Goal: Task Accomplishment & Management: Use online tool/utility

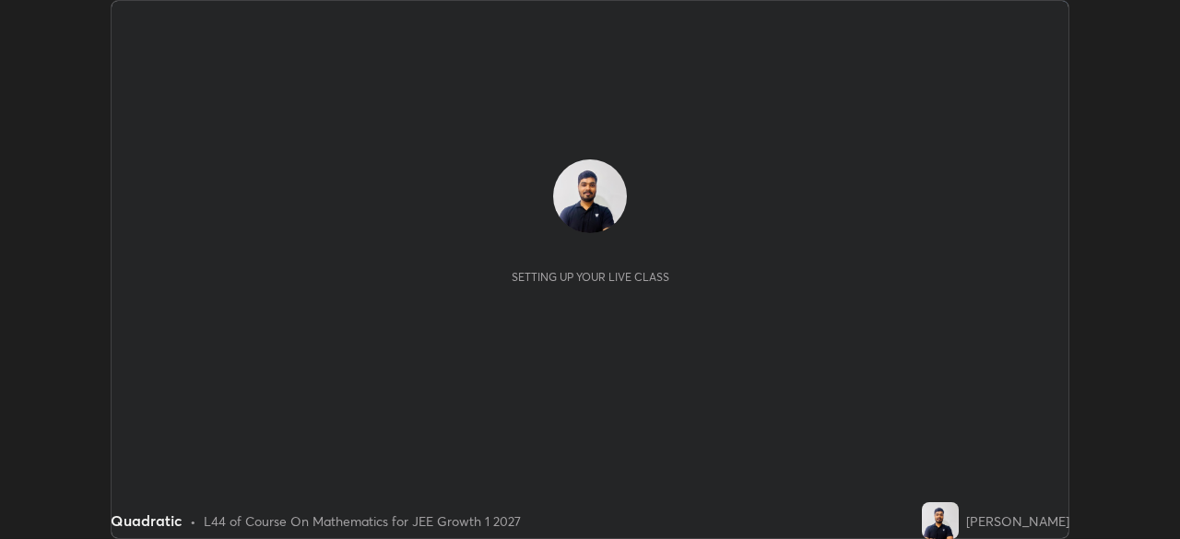
scroll to position [539, 1180]
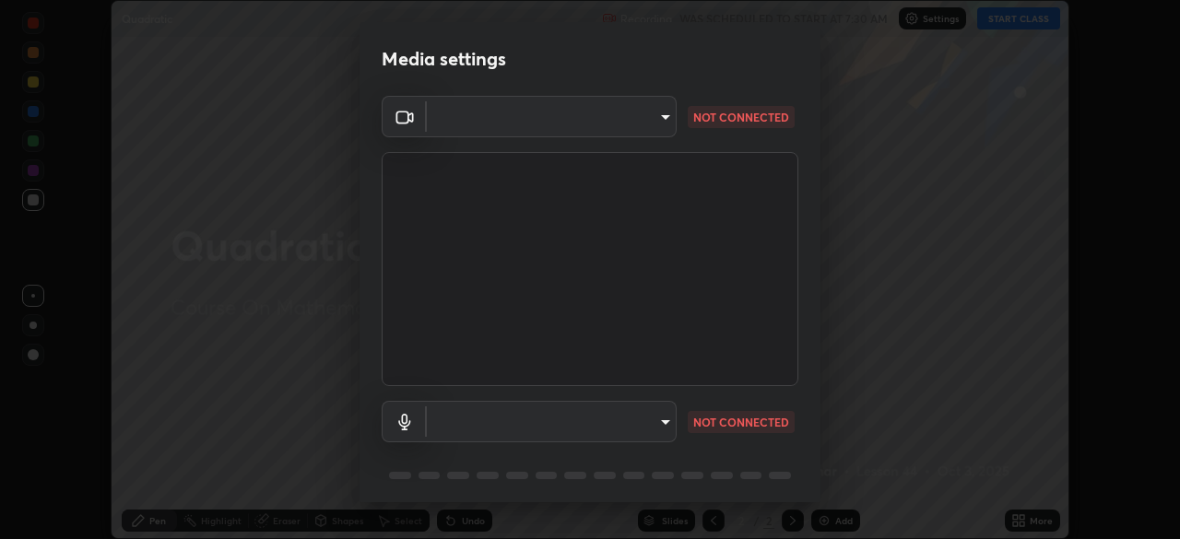
type input "0dd043183430359e073765296c30d2567960955ad876f15a2c1dbc54d9f69193"
type input "default"
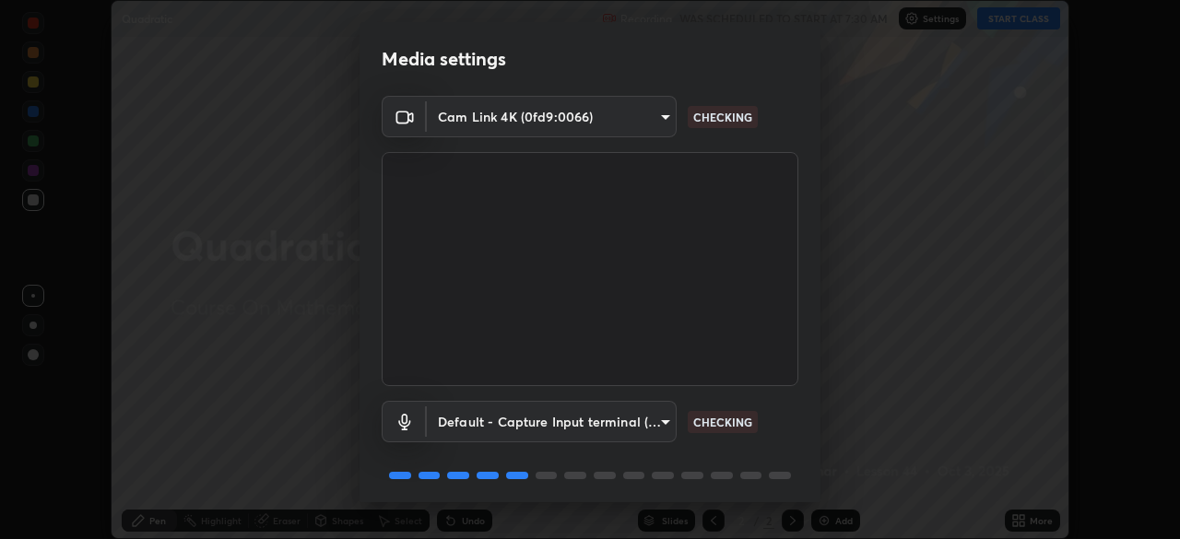
click at [641, 129] on body "Erase all Quadratic Recording WAS SCHEDULED TO START AT 7:30 AM Settings START …" at bounding box center [590, 269] width 1180 height 539
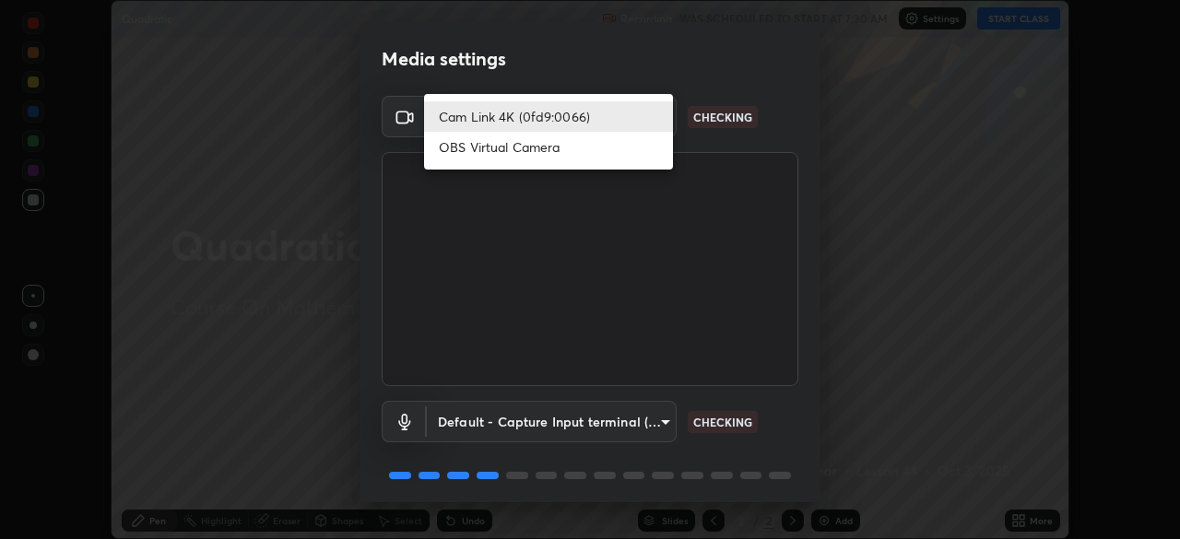
click at [648, 156] on li "OBS Virtual Camera" at bounding box center [548, 147] width 249 height 30
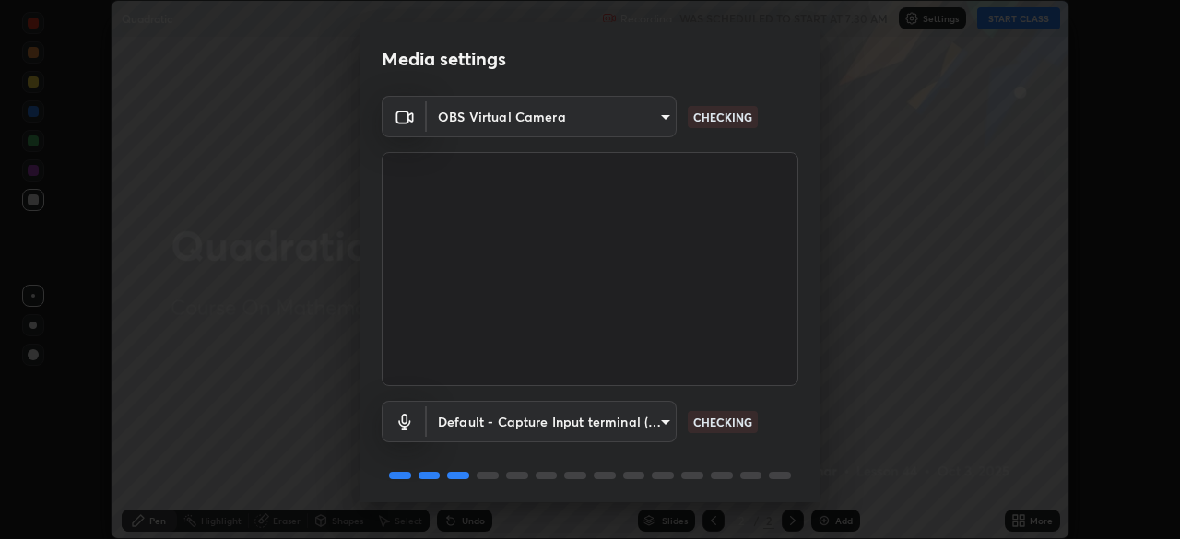
type input "6a665da8b4092d2084471f4e382ca23fa9ae4de6de56851722600db281893d99"
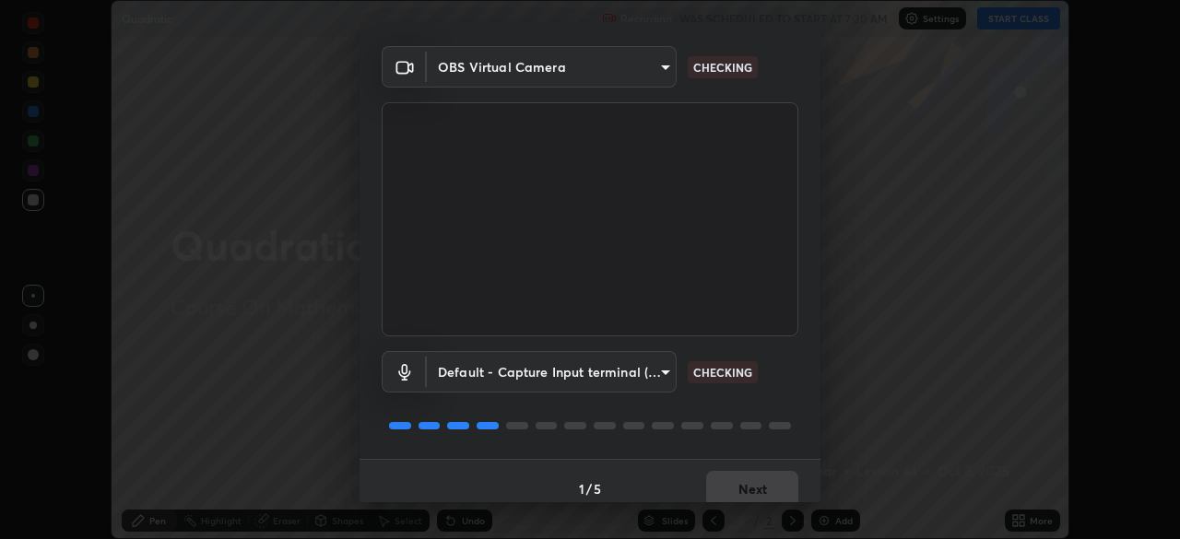
scroll to position [65, 0]
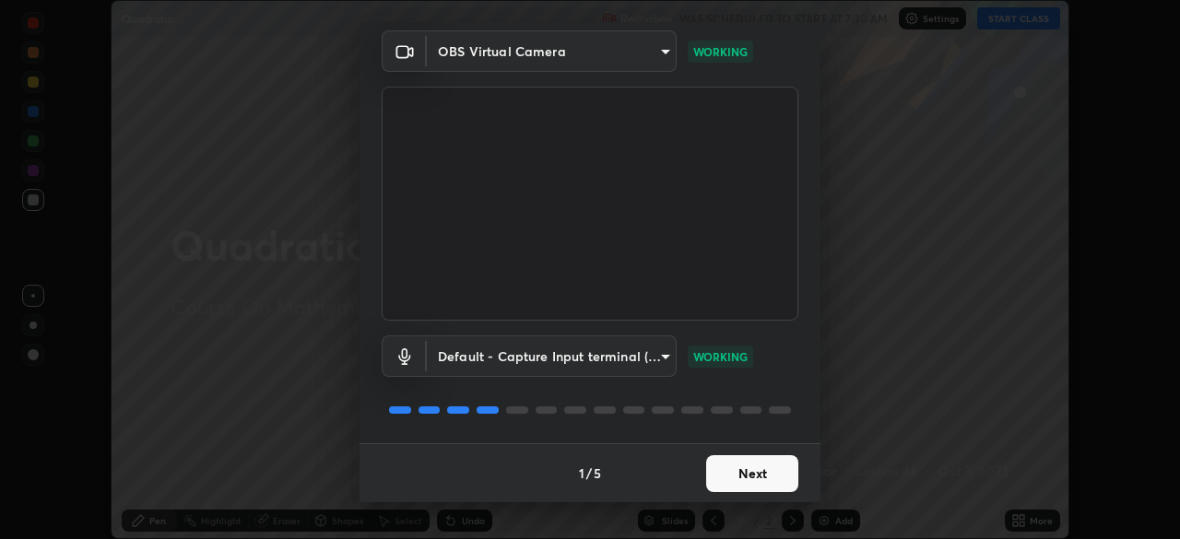
click at [748, 461] on button "Next" at bounding box center [752, 473] width 92 height 37
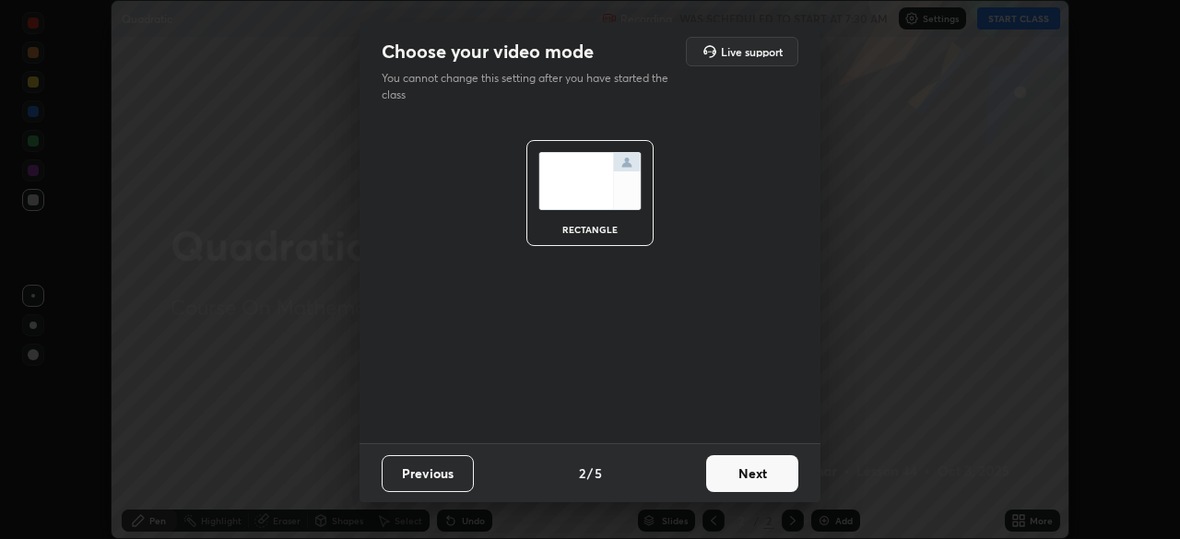
scroll to position [0, 0]
click at [748, 483] on button "Next" at bounding box center [752, 473] width 92 height 37
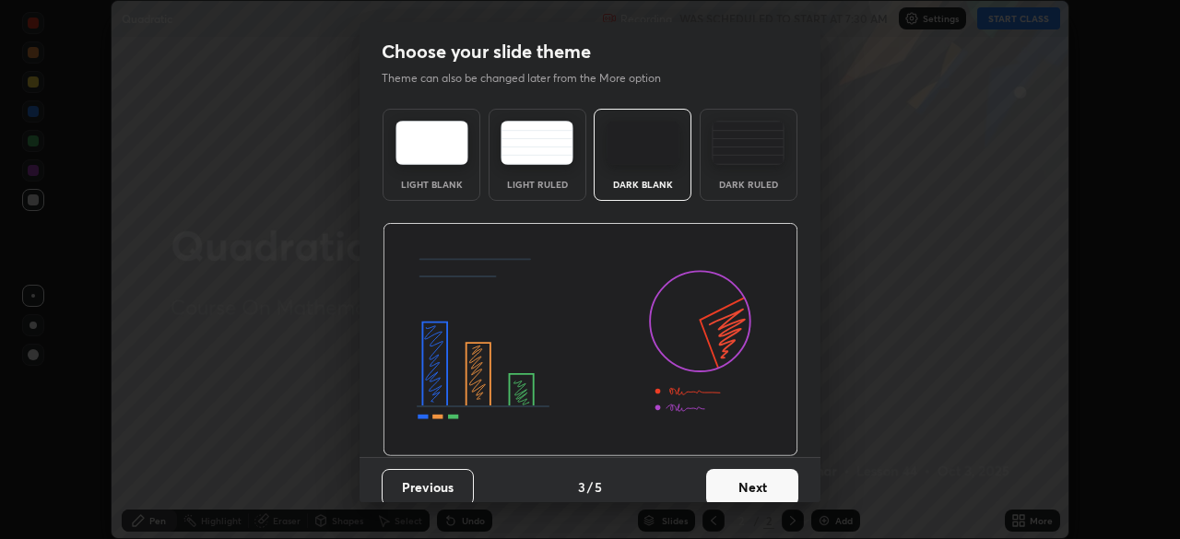
click at [752, 480] on button "Next" at bounding box center [752, 487] width 92 height 37
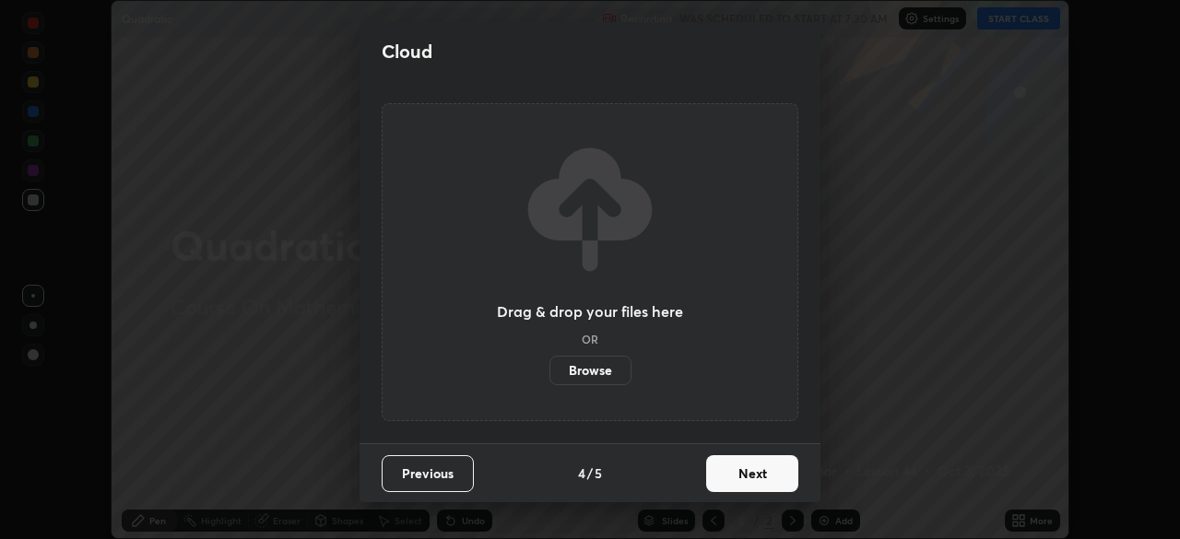
click at [754, 481] on button "Next" at bounding box center [752, 473] width 92 height 37
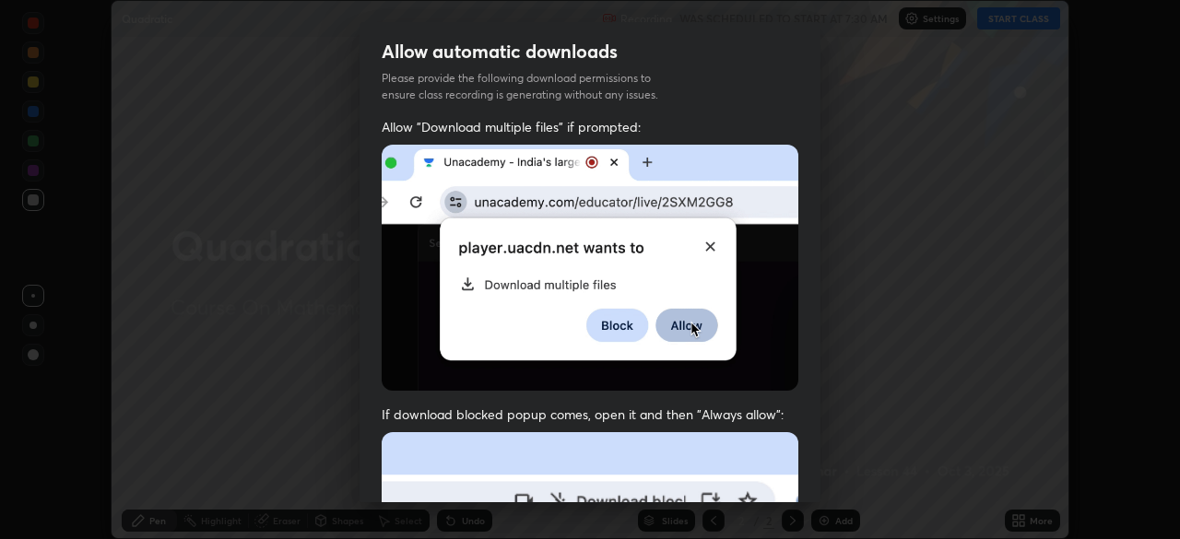
click at [749, 325] on img at bounding box center [590, 268] width 417 height 246
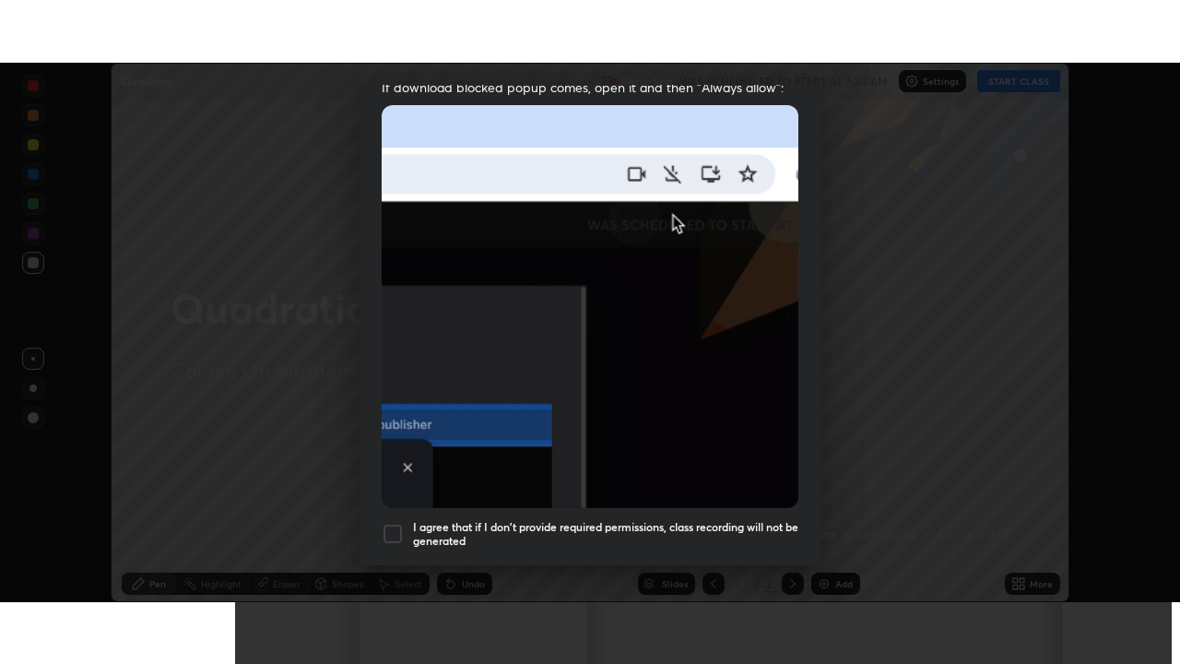
scroll to position [442, 0]
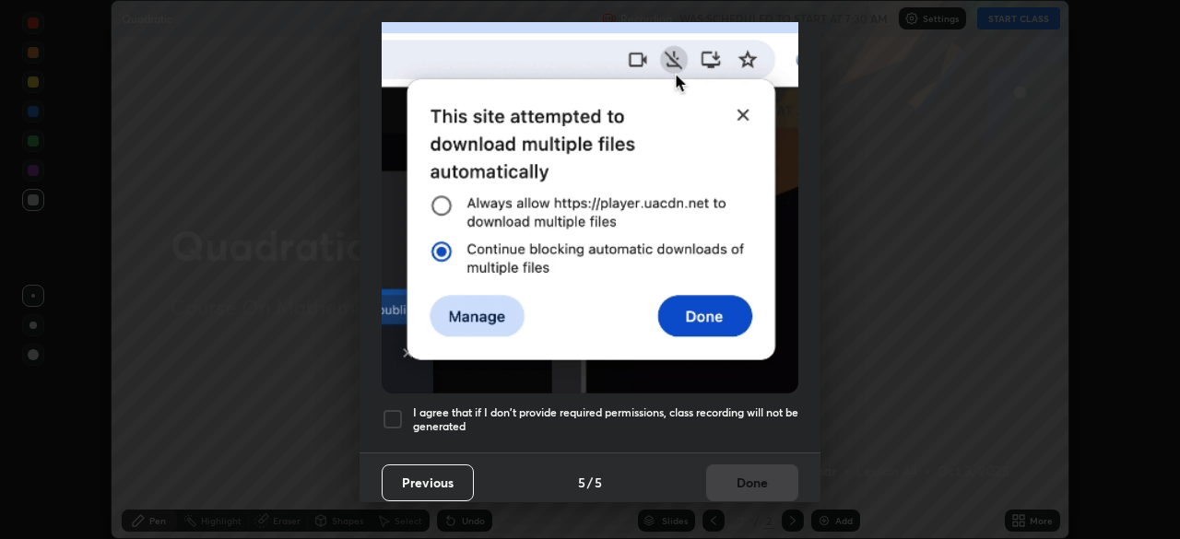
click at [739, 407] on h5 "I agree that if I don't provide required permissions, class recording will not …" at bounding box center [605, 420] width 385 height 29
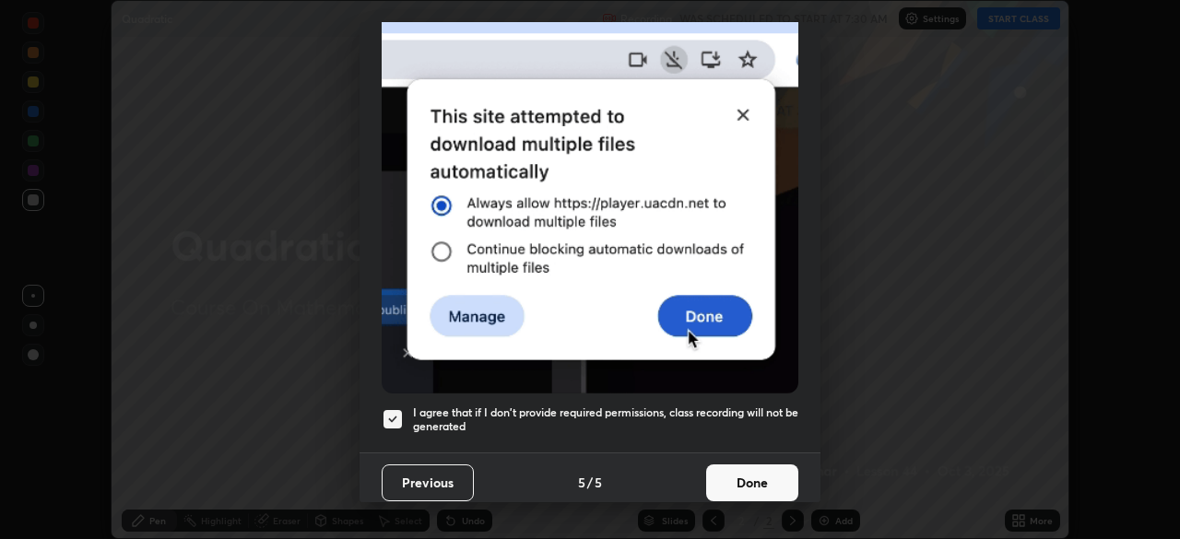
click at [749, 472] on button "Done" at bounding box center [752, 483] width 92 height 37
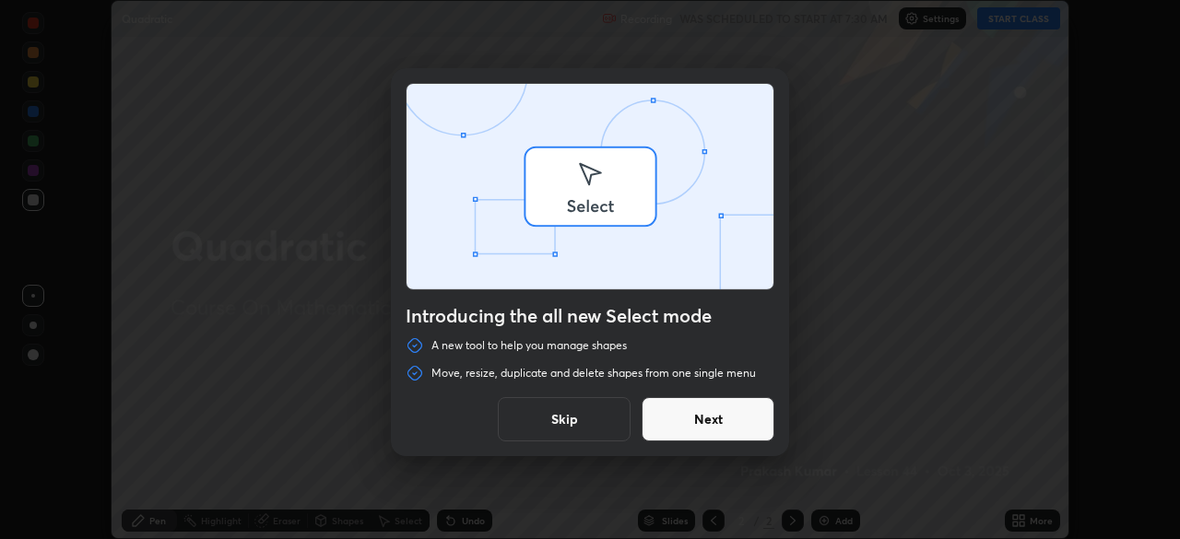
click at [1010, 18] on div "Introducing the all new Select mode A new tool to help you manage shapes Move, …" at bounding box center [590, 269] width 1180 height 539
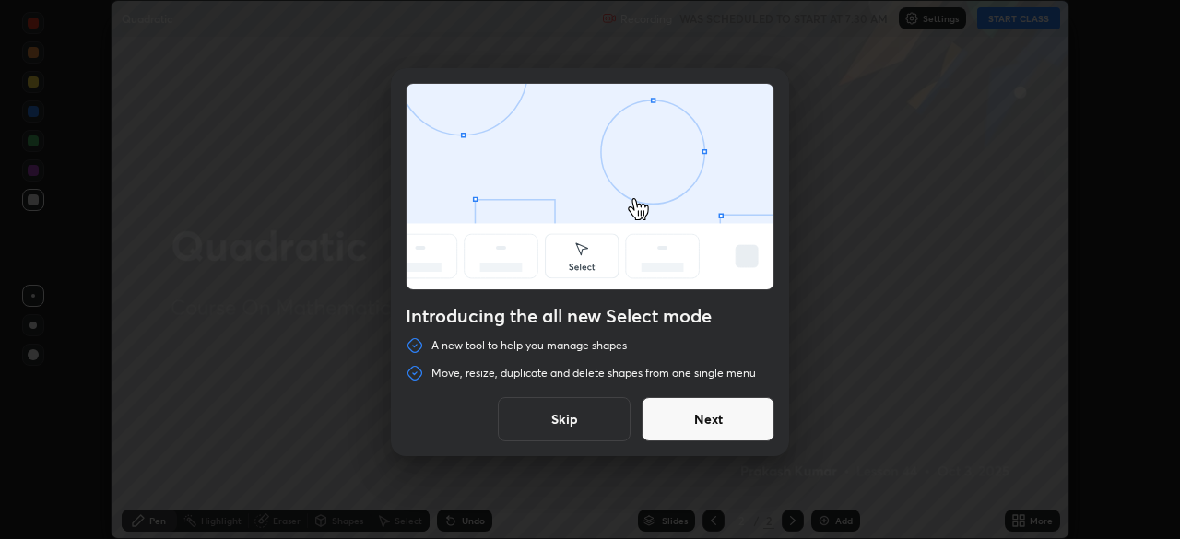
click at [752, 432] on button "Next" at bounding box center [708, 419] width 133 height 44
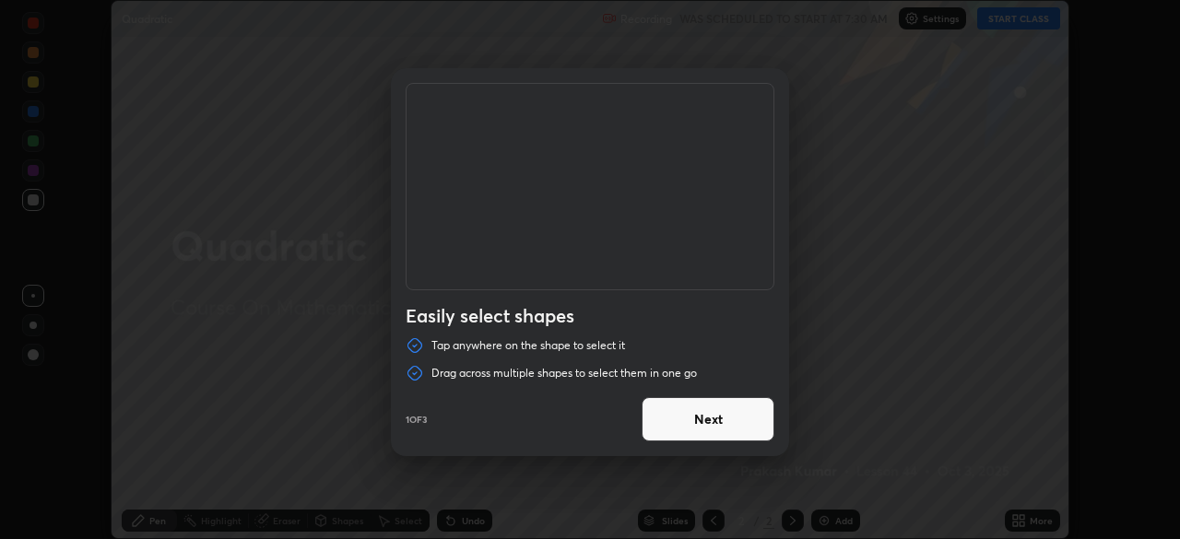
click at [748, 424] on button "Next" at bounding box center [708, 419] width 133 height 44
click at [752, 409] on button "Next" at bounding box center [708, 419] width 133 height 44
click at [744, 416] on button "Done" at bounding box center [708, 419] width 133 height 44
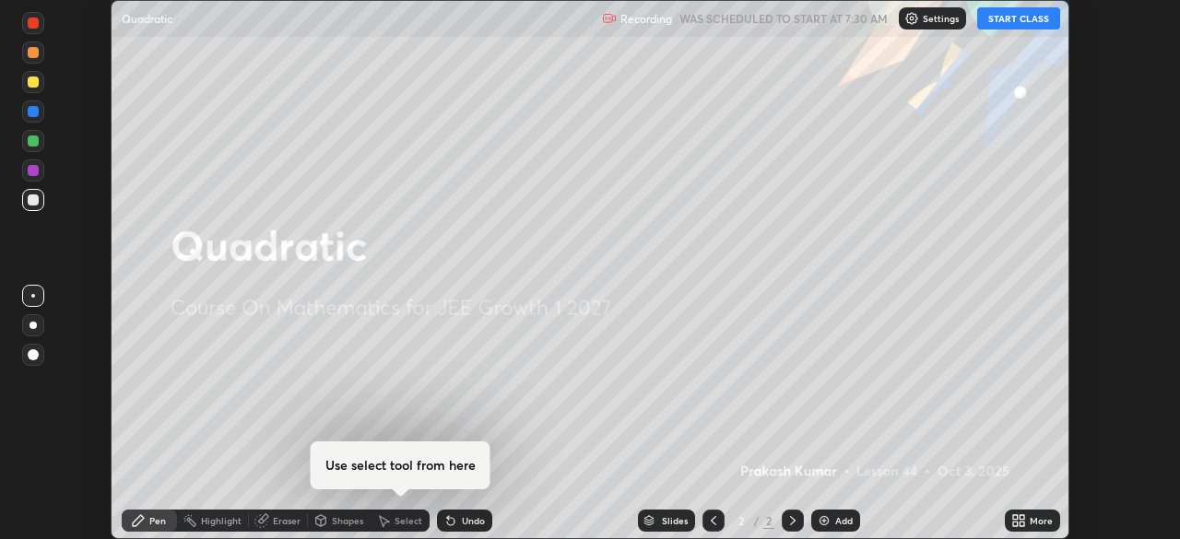
click at [1007, 16] on button "START CLASS" at bounding box center [1018, 18] width 83 height 22
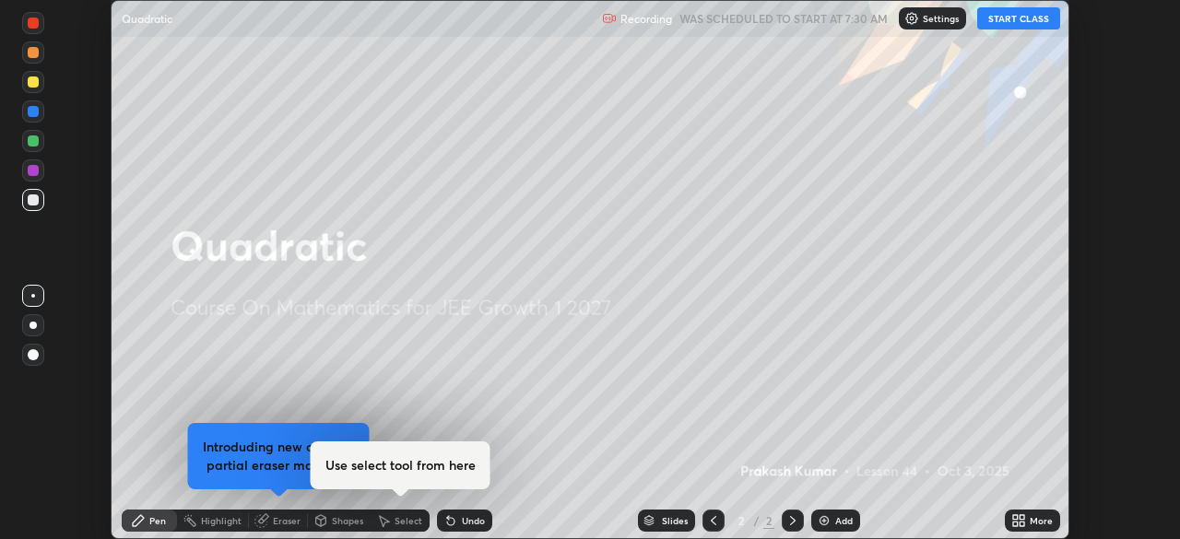
click at [1035, 517] on div "More" at bounding box center [1041, 520] width 23 height 9
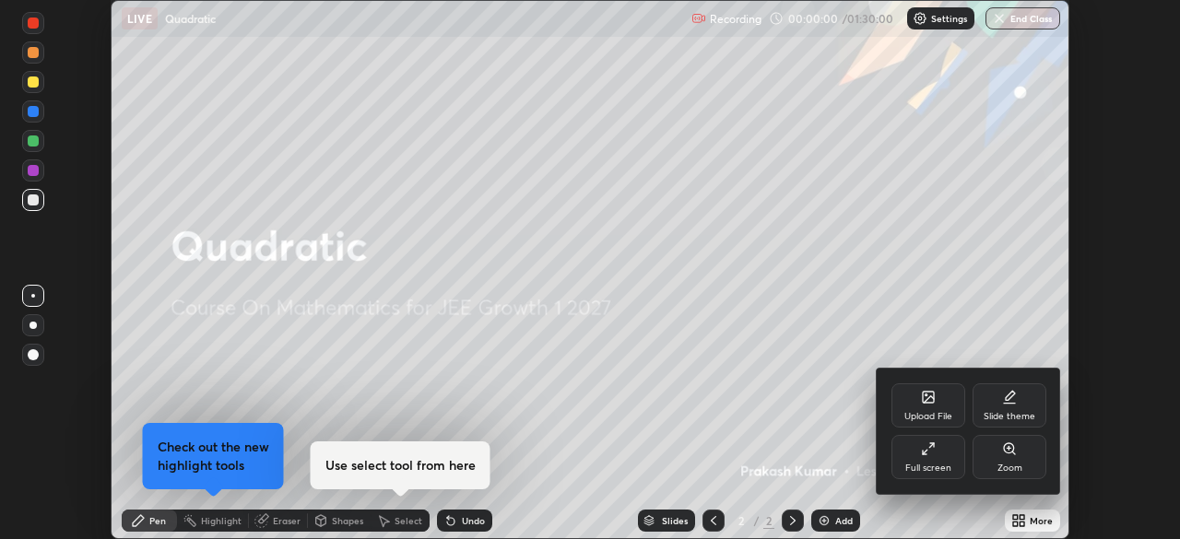
click at [933, 464] on div "Full screen" at bounding box center [928, 468] width 46 height 9
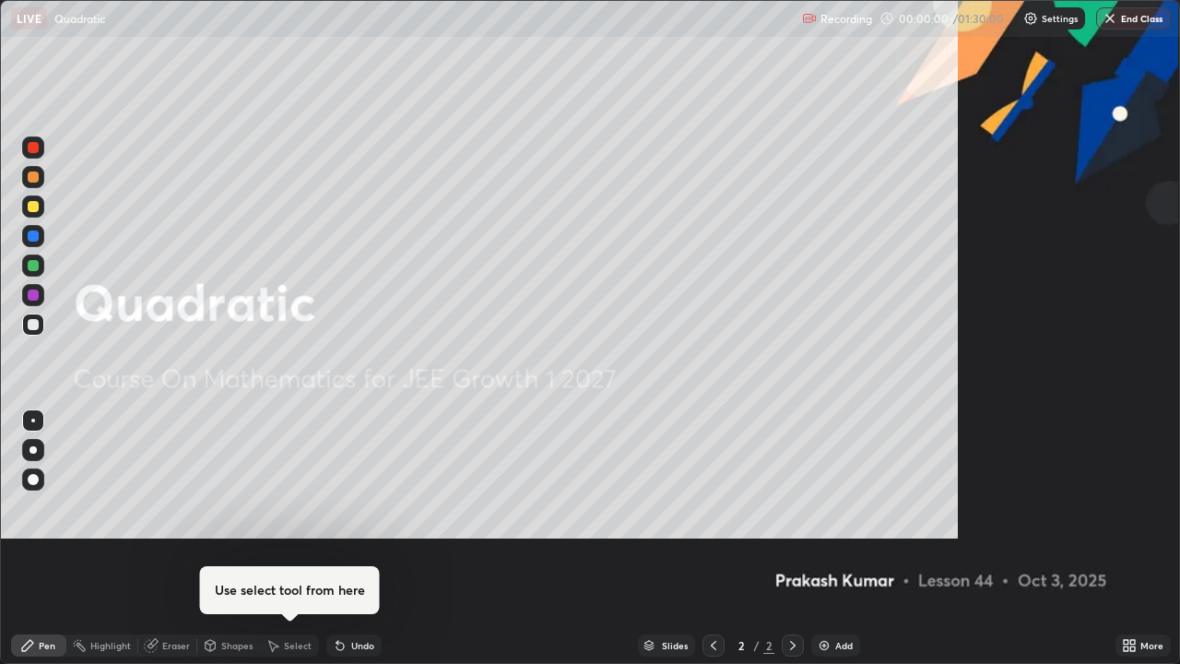
scroll to position [664, 1180]
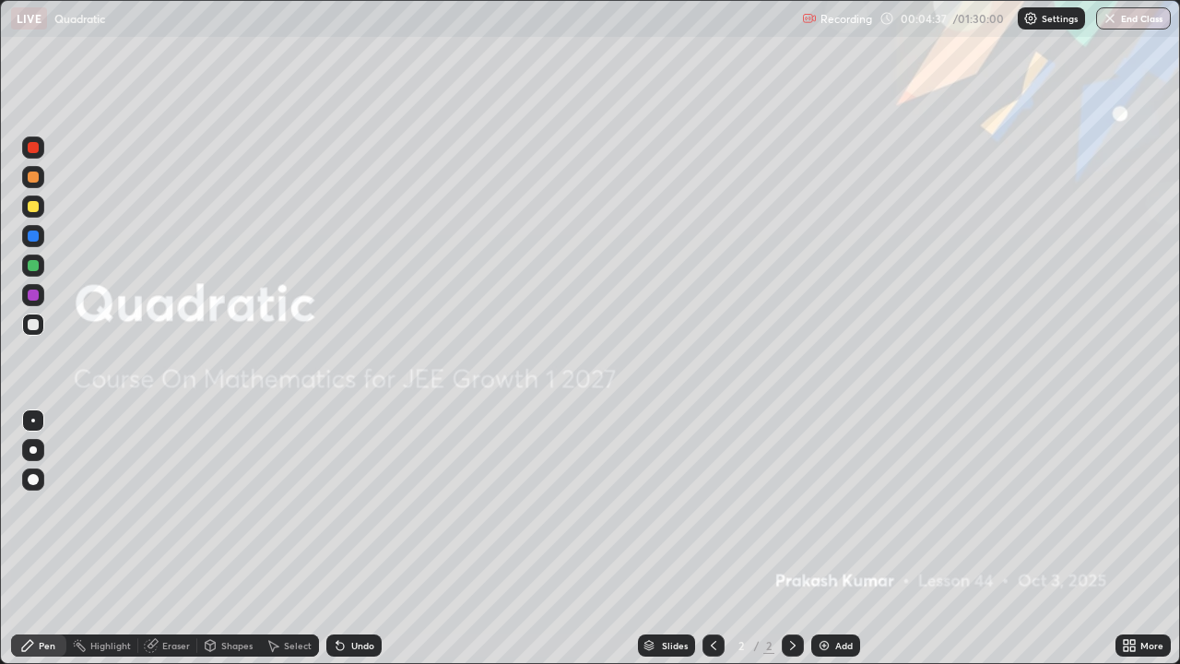
click at [821, 538] on img at bounding box center [824, 645] width 15 height 15
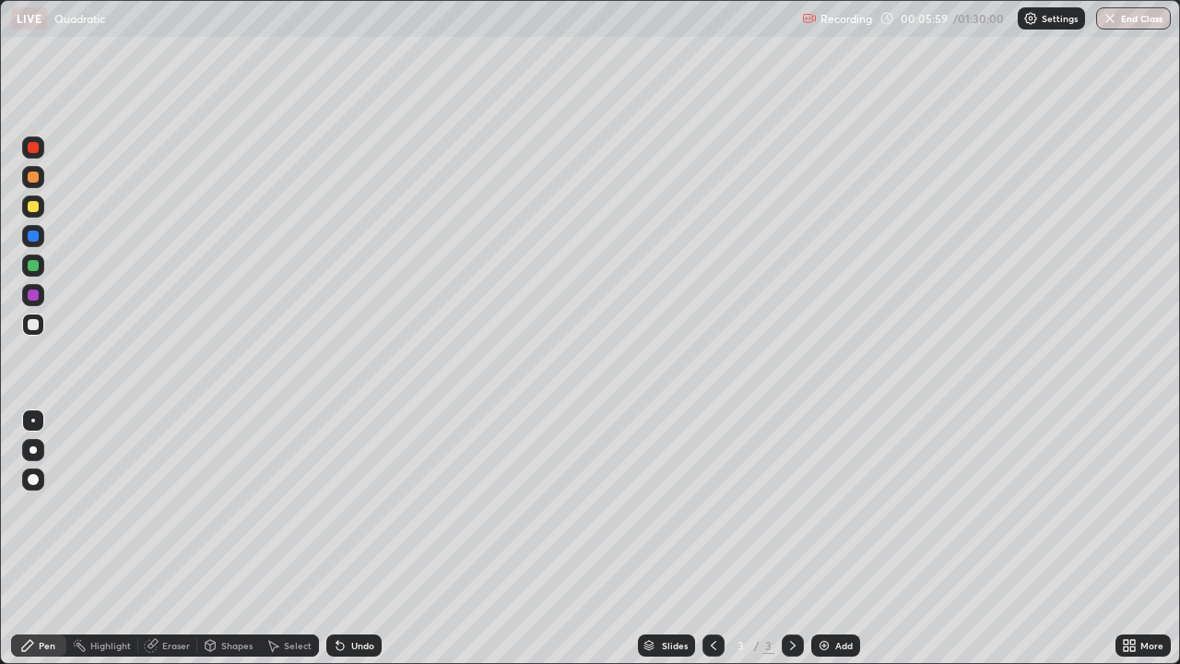
click at [831, 538] on div "Add" at bounding box center [835, 645] width 49 height 22
click at [712, 538] on icon at bounding box center [713, 645] width 15 height 15
click at [800, 538] on div at bounding box center [793, 645] width 22 height 22
click at [41, 263] on div at bounding box center [33, 265] width 22 height 22
click at [355, 538] on div "Undo" at bounding box center [362, 645] width 23 height 9
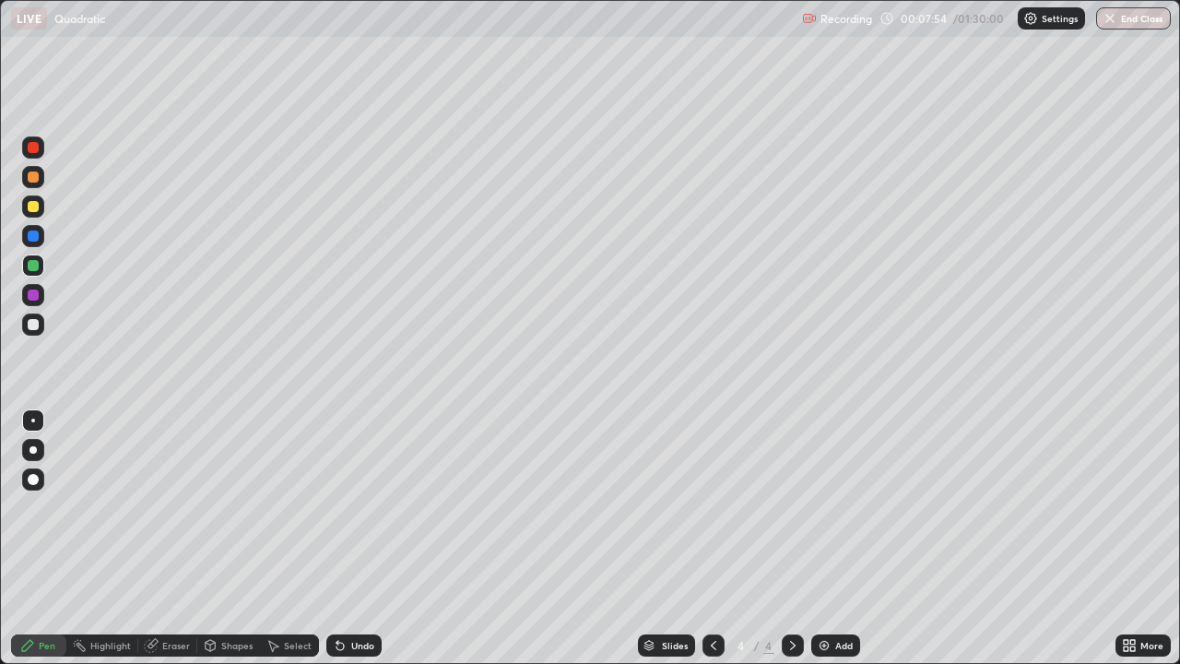
click at [34, 323] on div at bounding box center [33, 324] width 11 height 11
click at [352, 538] on div "Undo" at bounding box center [353, 645] width 55 height 22
click at [34, 207] on div at bounding box center [33, 206] width 11 height 11
click at [34, 273] on div at bounding box center [33, 265] width 22 height 22
click at [358, 538] on div "Undo" at bounding box center [362, 645] width 23 height 9
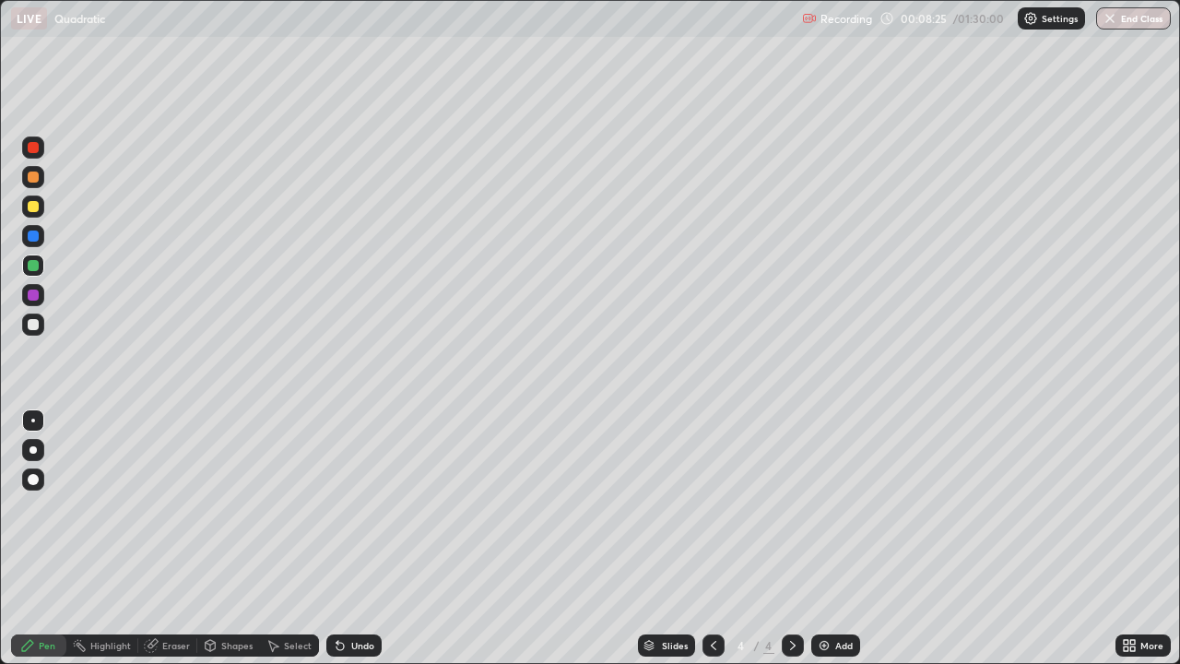
click at [361, 538] on div "Undo" at bounding box center [362, 645] width 23 height 9
click at [363, 538] on div "Undo" at bounding box center [362, 645] width 23 height 9
click at [337, 538] on icon at bounding box center [340, 646] width 7 height 7
click at [34, 207] on div at bounding box center [33, 206] width 11 height 11
click at [712, 538] on icon at bounding box center [713, 645] width 15 height 15
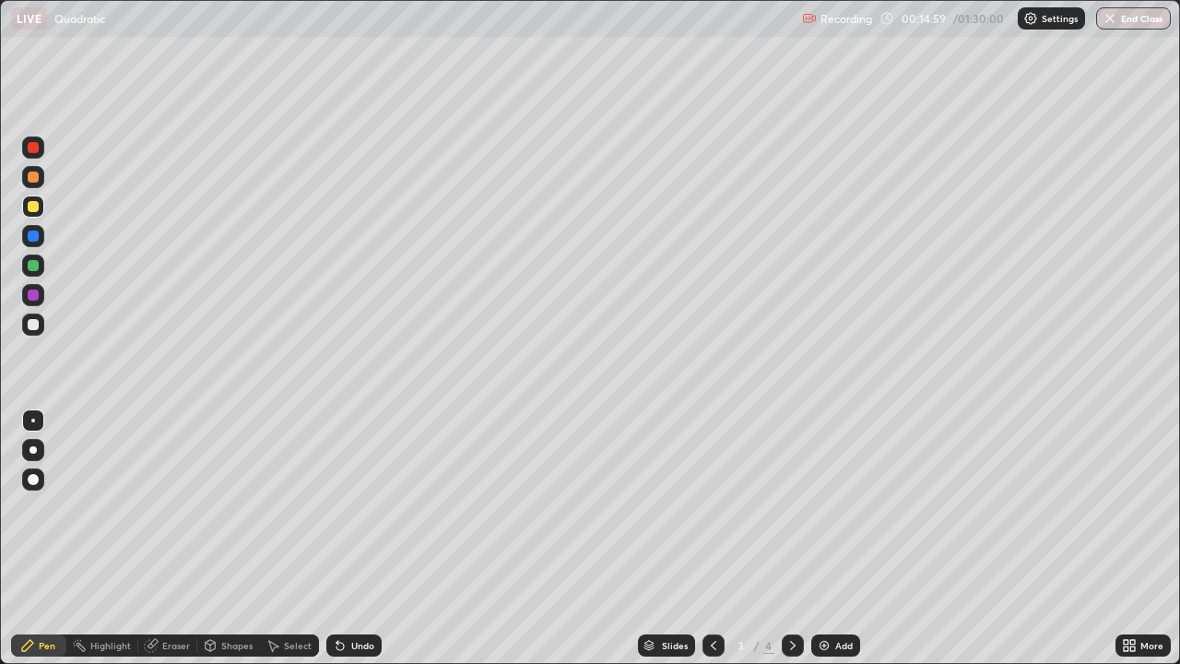
click at [42, 208] on div at bounding box center [33, 206] width 22 height 22
click at [30, 331] on div at bounding box center [33, 325] width 22 height 22
click at [32, 179] on div at bounding box center [33, 177] width 11 height 11
click at [115, 538] on div "Highlight" at bounding box center [110, 645] width 41 height 9
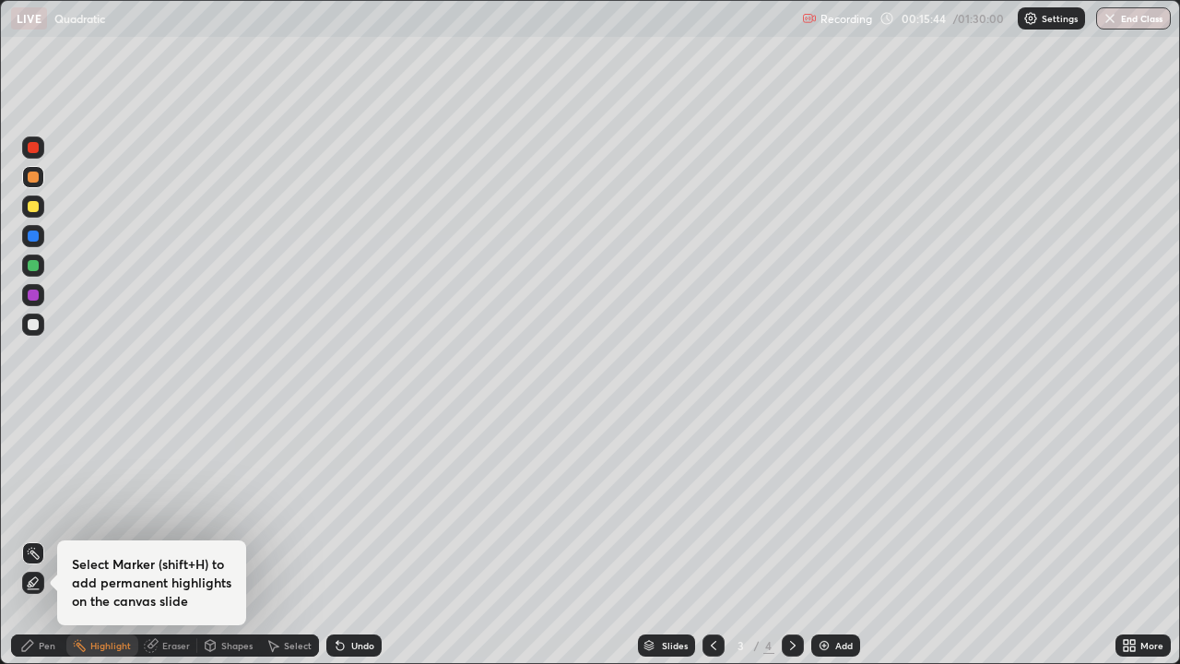
click at [168, 538] on div "Eraser" at bounding box center [167, 645] width 59 height 22
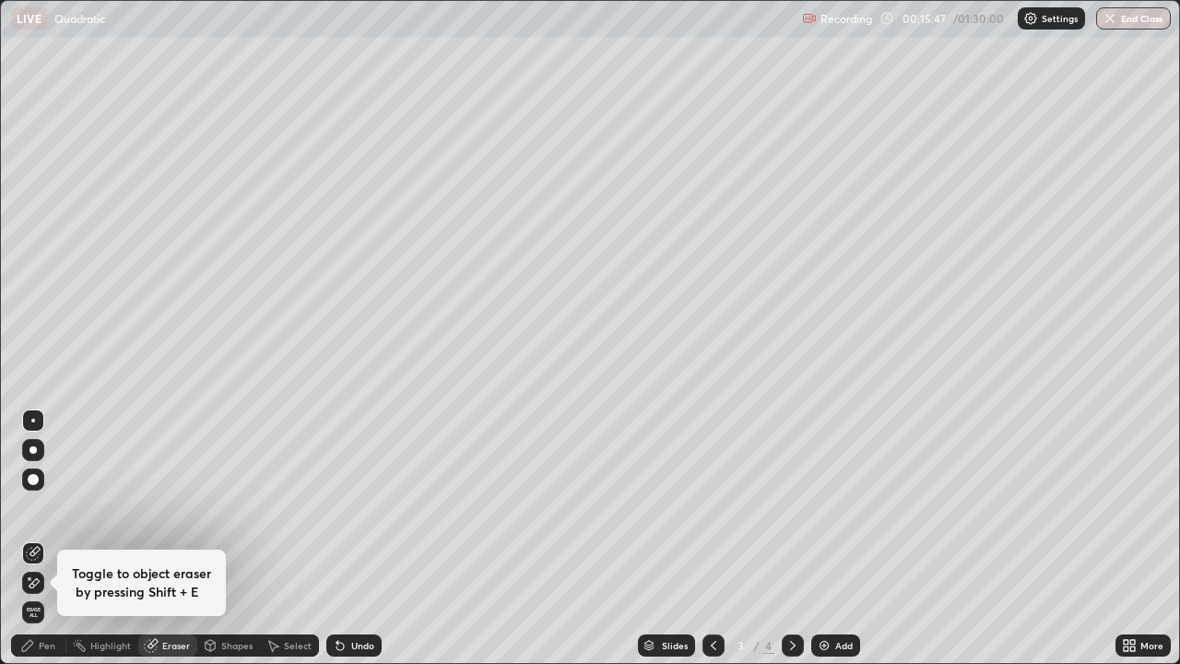
click at [21, 538] on icon at bounding box center [27, 645] width 15 height 15
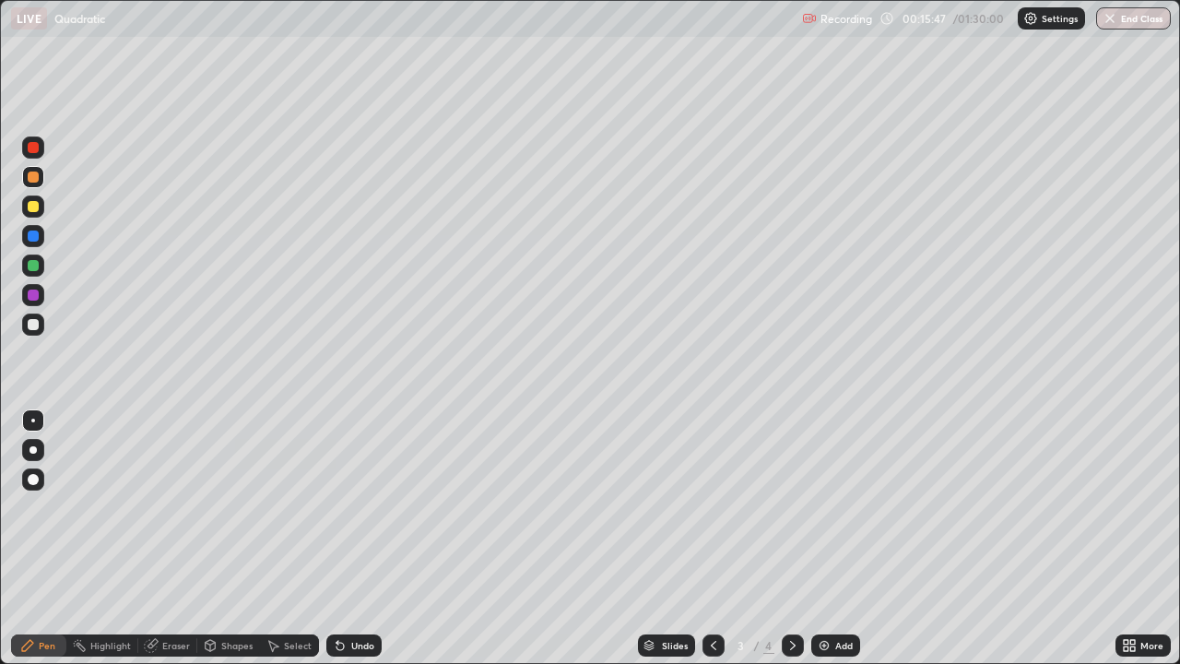
click at [28, 538] on icon at bounding box center [27, 645] width 15 height 15
click at [337, 538] on icon at bounding box center [338, 642] width 2 height 2
click at [338, 538] on icon at bounding box center [340, 646] width 7 height 7
click at [349, 538] on div "Undo" at bounding box center [353, 645] width 55 height 22
click at [351, 538] on div "Undo" at bounding box center [362, 645] width 23 height 9
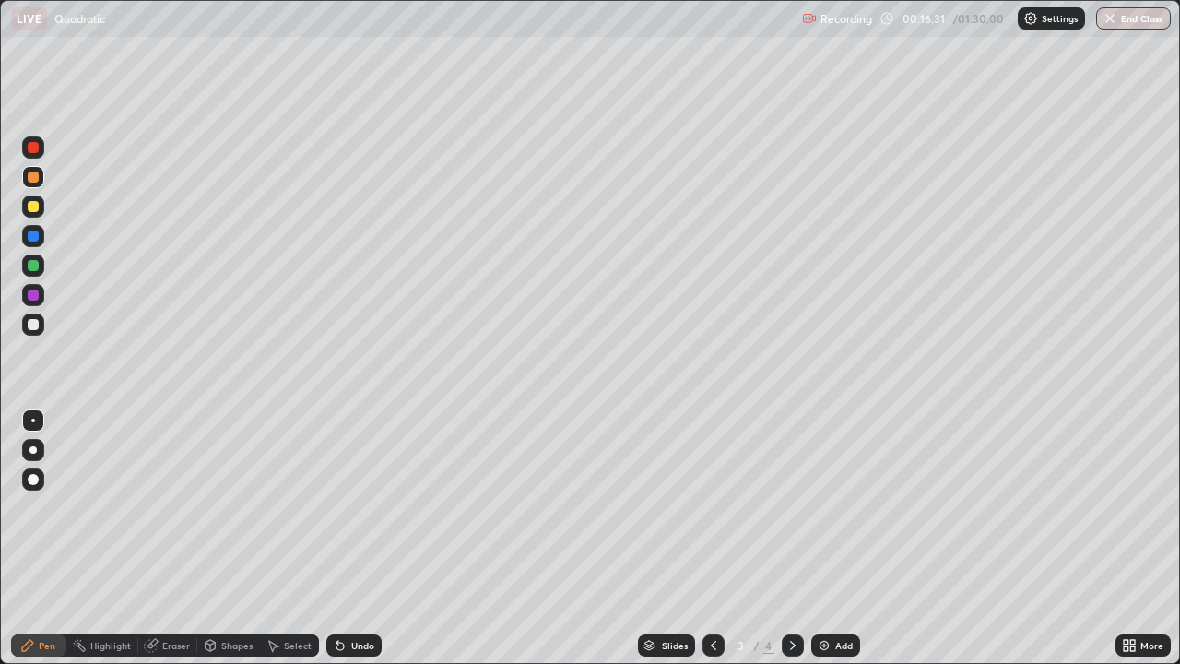
click at [337, 538] on icon at bounding box center [340, 646] width 7 height 7
click at [171, 538] on div "Eraser" at bounding box center [176, 645] width 28 height 9
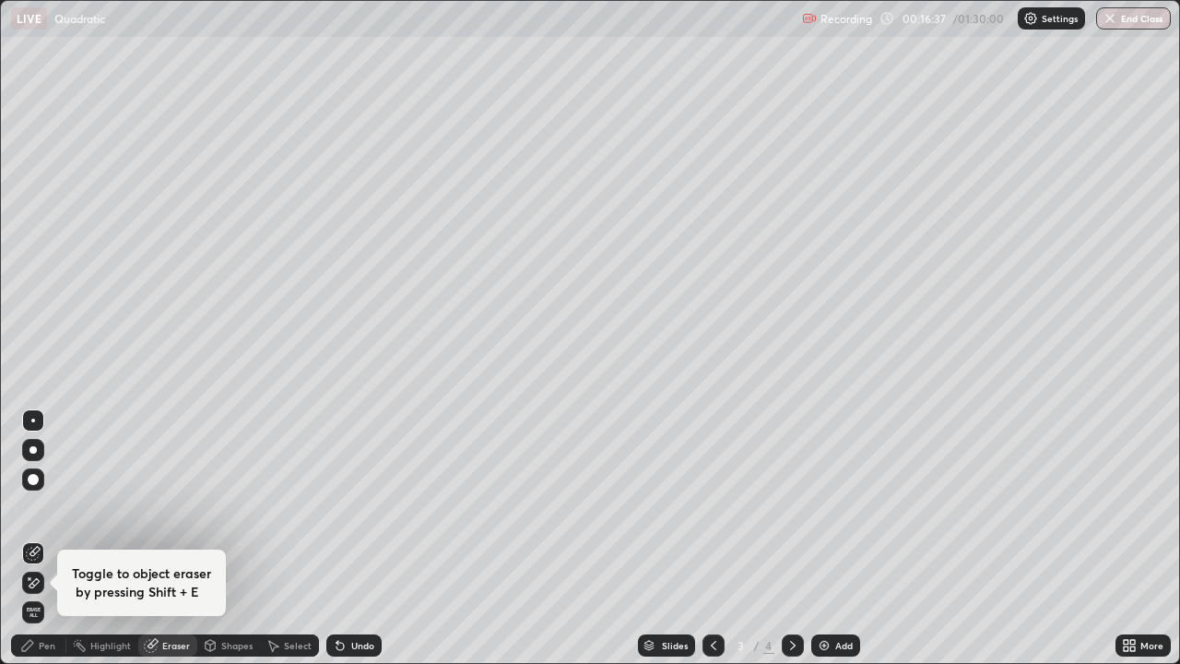
click at [33, 538] on icon at bounding box center [27, 645] width 15 height 15
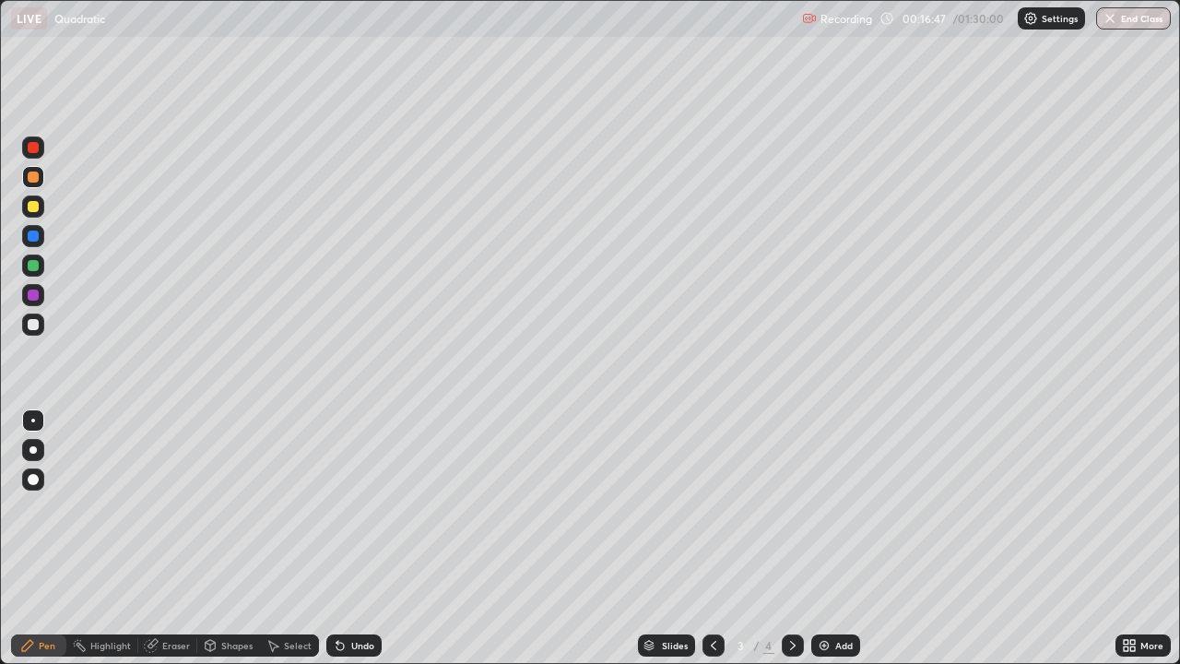
click at [163, 538] on div "Eraser" at bounding box center [176, 645] width 28 height 9
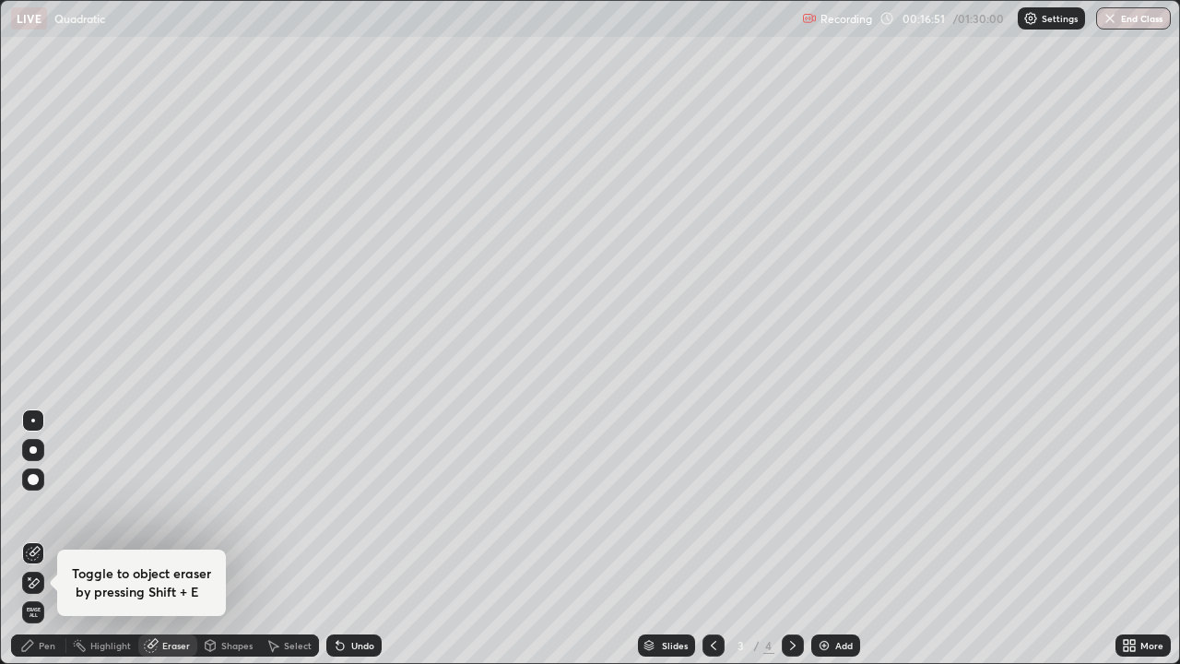
click at [41, 538] on div "Pen" at bounding box center [47, 645] width 17 height 9
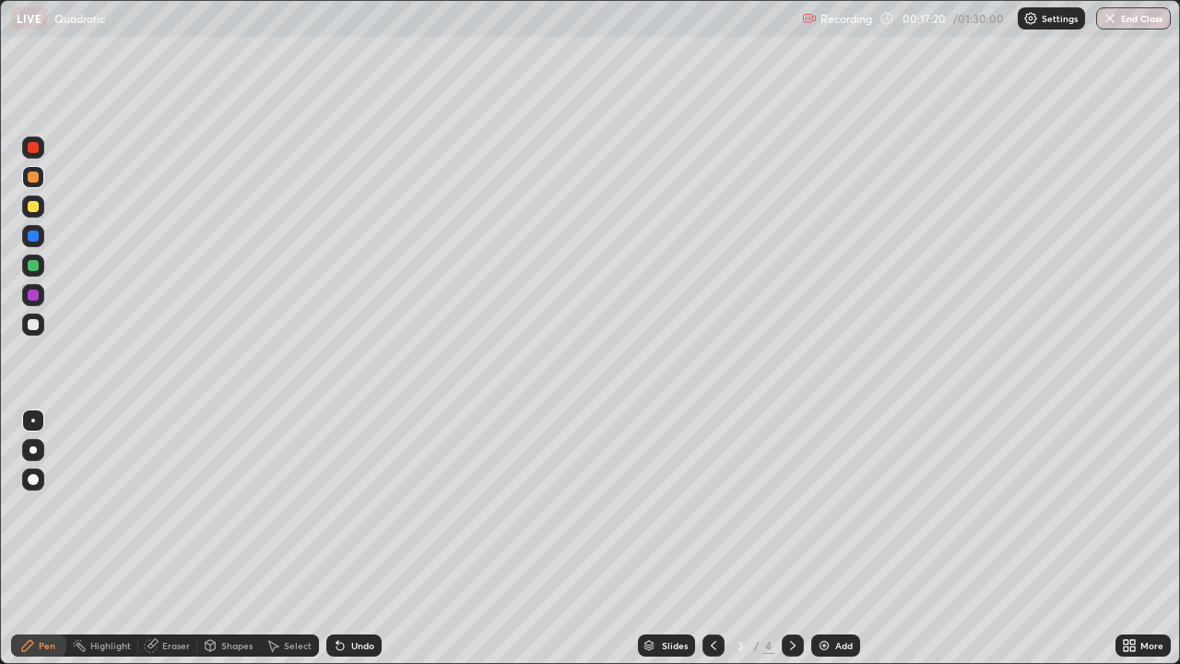
click at [799, 538] on div at bounding box center [793, 645] width 22 height 37
click at [163, 538] on div "Eraser" at bounding box center [176, 645] width 28 height 9
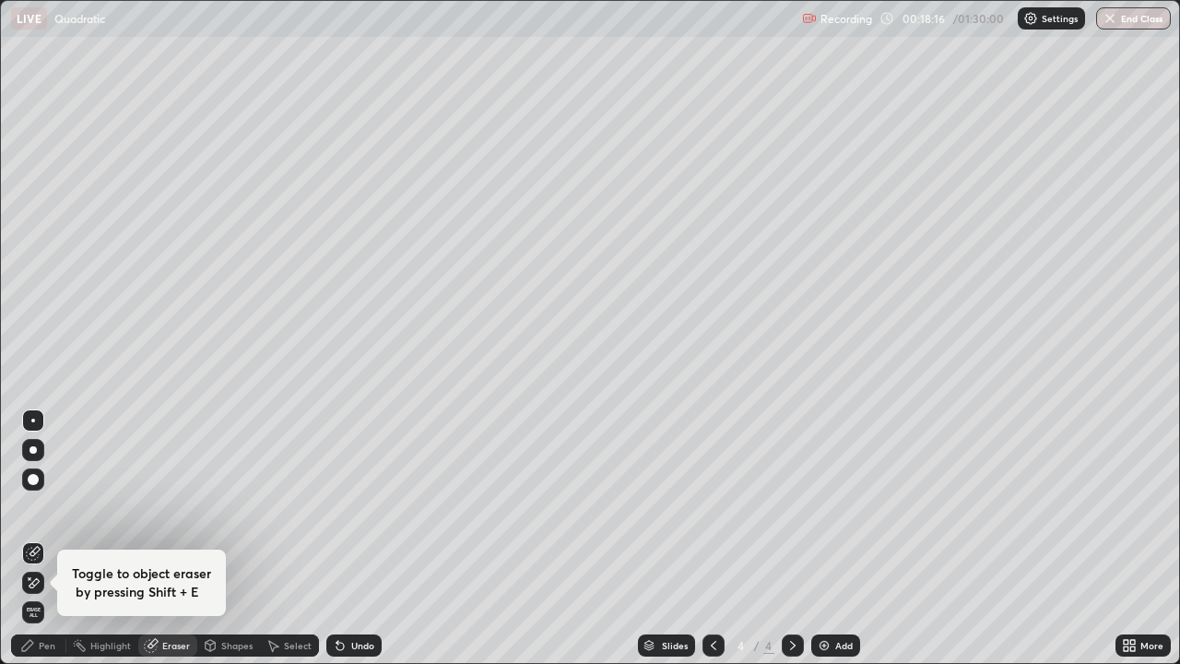
click at [716, 538] on icon at bounding box center [713, 645] width 15 height 15
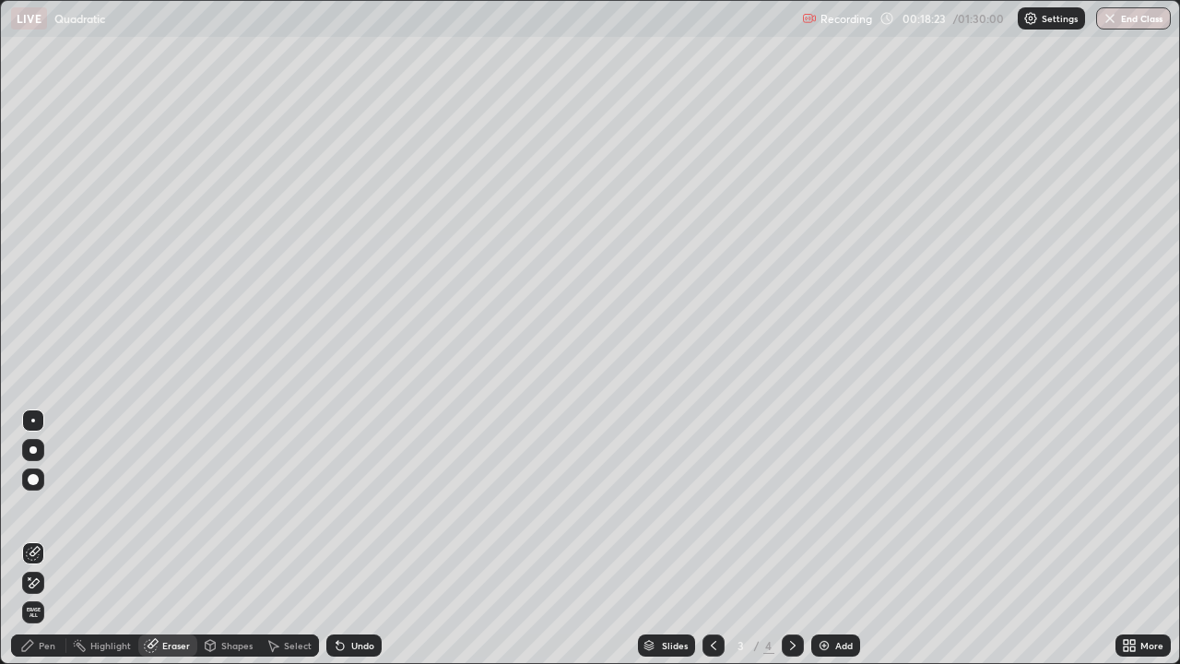
click at [49, 538] on div "Pen" at bounding box center [47, 645] width 17 height 9
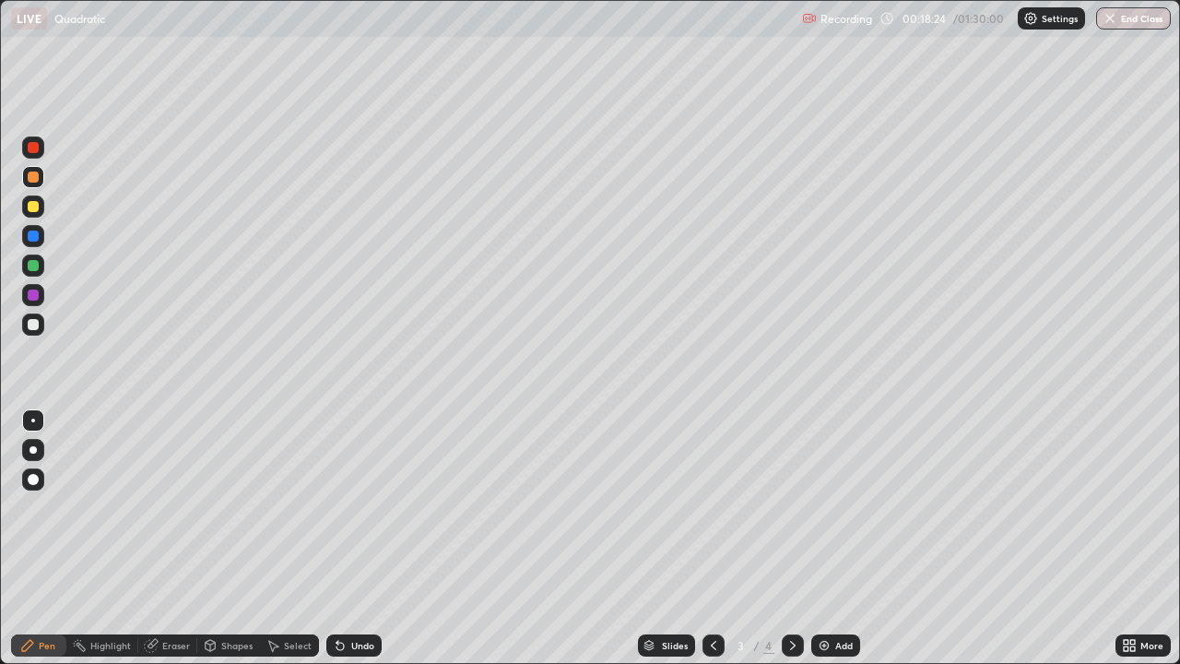
click at [33, 325] on div at bounding box center [33, 324] width 11 height 11
click at [233, 538] on div "Shapes" at bounding box center [236, 645] width 31 height 9
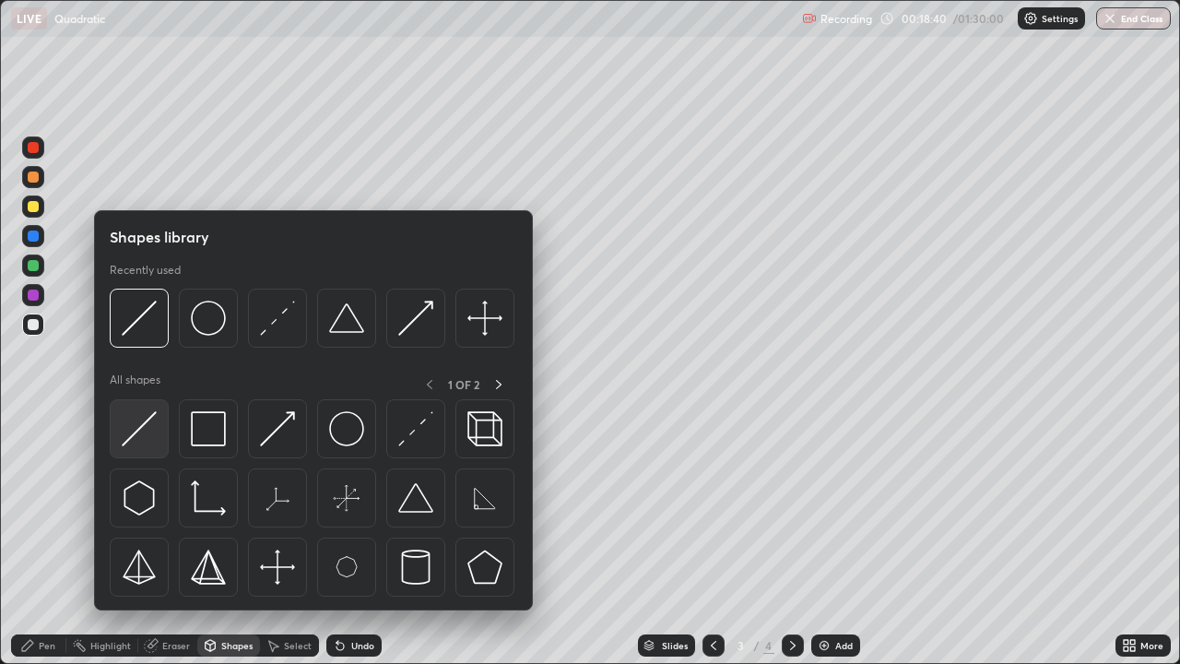
click at [152, 430] on img at bounding box center [139, 428] width 35 height 35
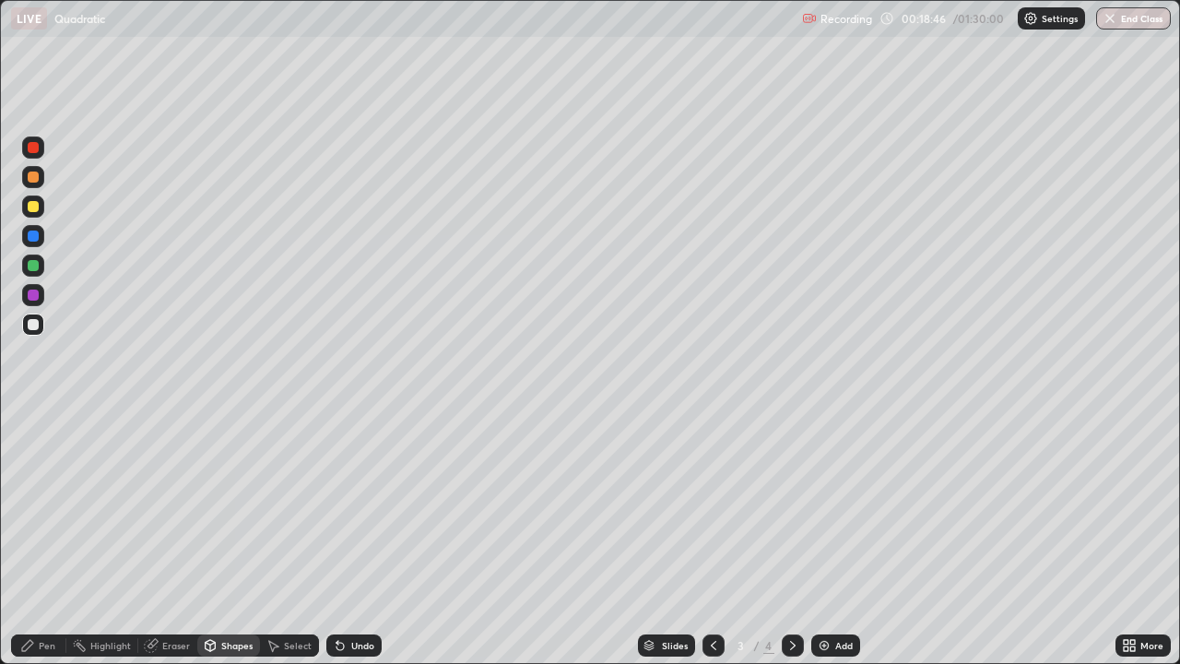
click at [353, 538] on div "Undo" at bounding box center [362, 645] width 23 height 9
click at [45, 538] on div "Pen" at bounding box center [47, 645] width 17 height 9
click at [34, 265] on div at bounding box center [33, 265] width 11 height 11
click at [34, 325] on div at bounding box center [33, 324] width 11 height 11
click at [37, 292] on div at bounding box center [33, 295] width 11 height 11
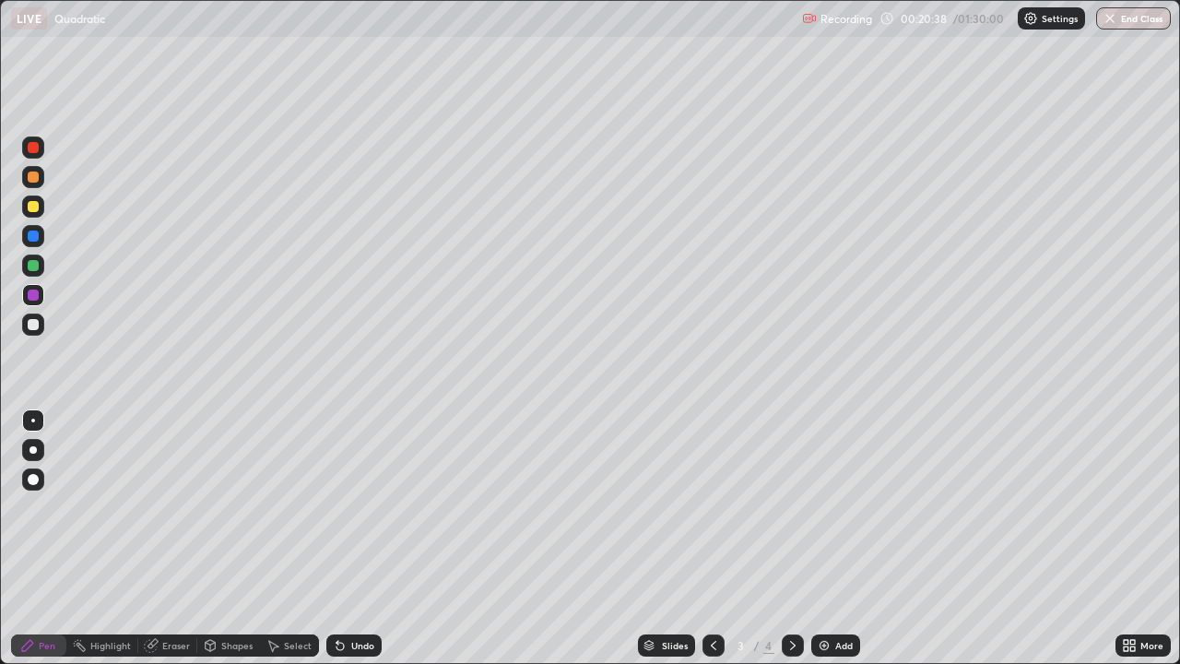
click at [163, 538] on div "Eraser" at bounding box center [176, 645] width 28 height 9
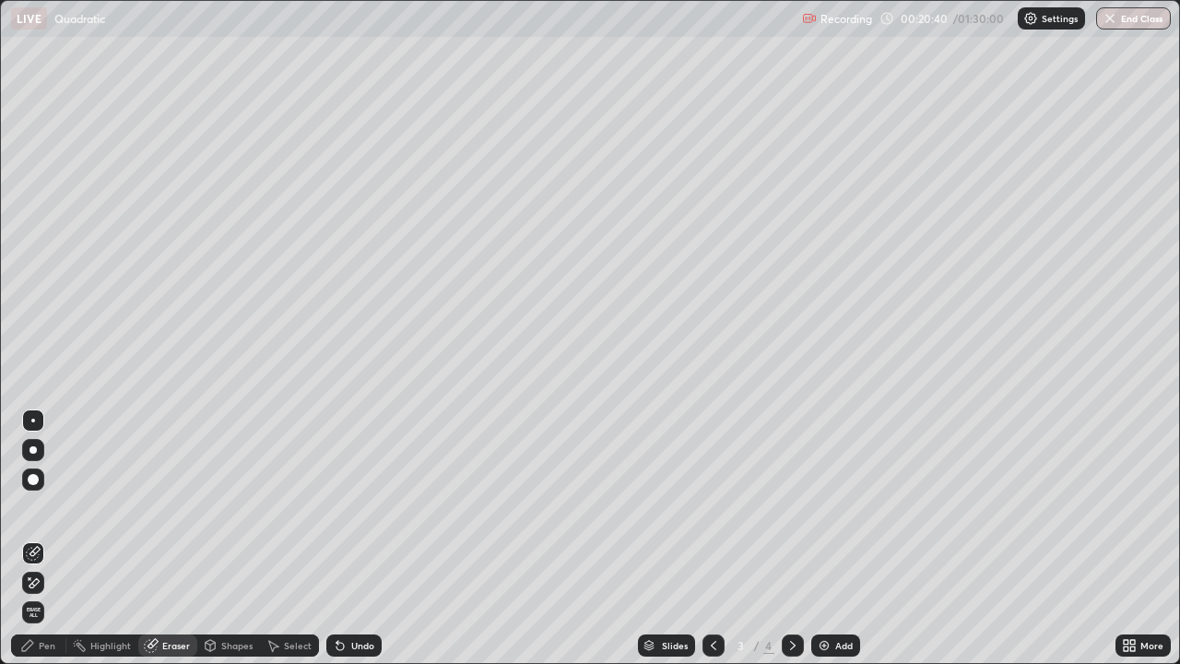
click at [32, 538] on icon at bounding box center [35, 582] width 10 height 9
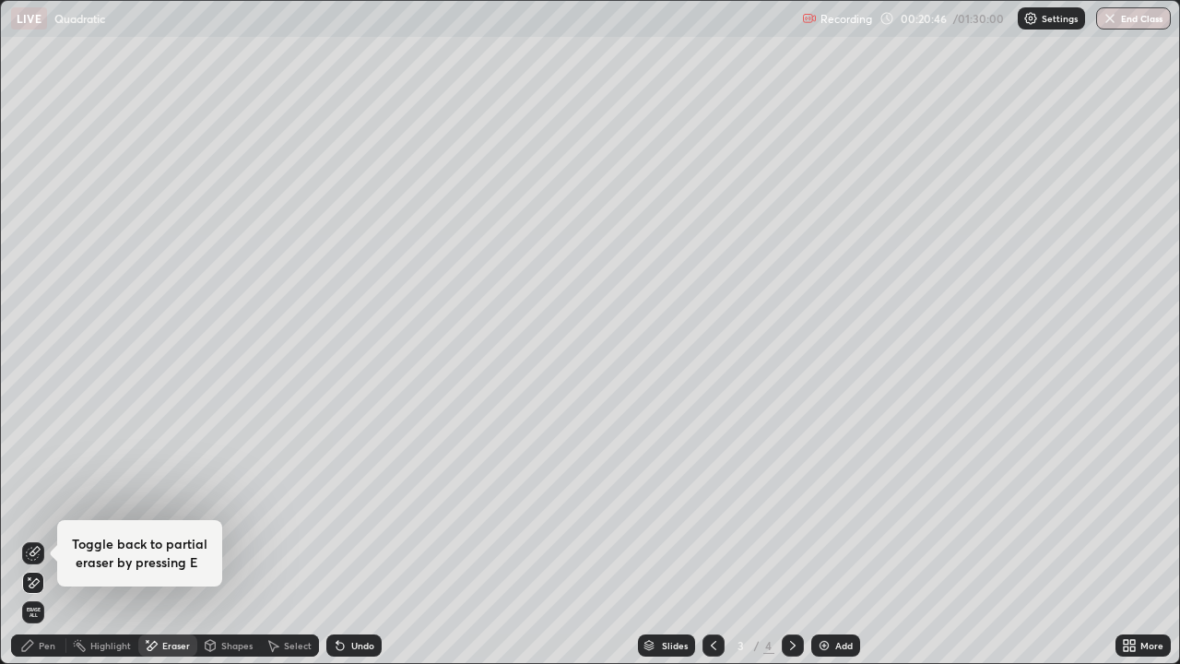
click at [52, 538] on div "Pen" at bounding box center [38, 645] width 55 height 22
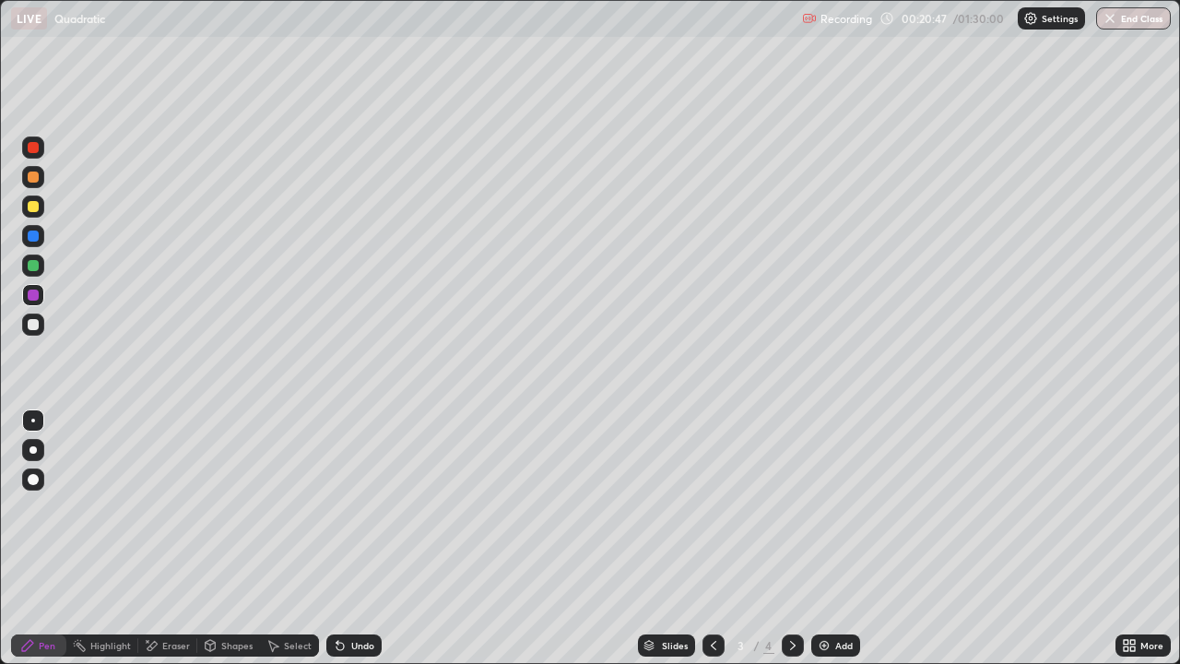
click at [35, 323] on div at bounding box center [33, 324] width 11 height 11
click at [37, 206] on div at bounding box center [33, 206] width 11 height 11
click at [41, 293] on div at bounding box center [33, 295] width 22 height 22
click at [42, 172] on div at bounding box center [33, 177] width 22 height 22
click at [218, 538] on div "Shapes" at bounding box center [228, 645] width 63 height 22
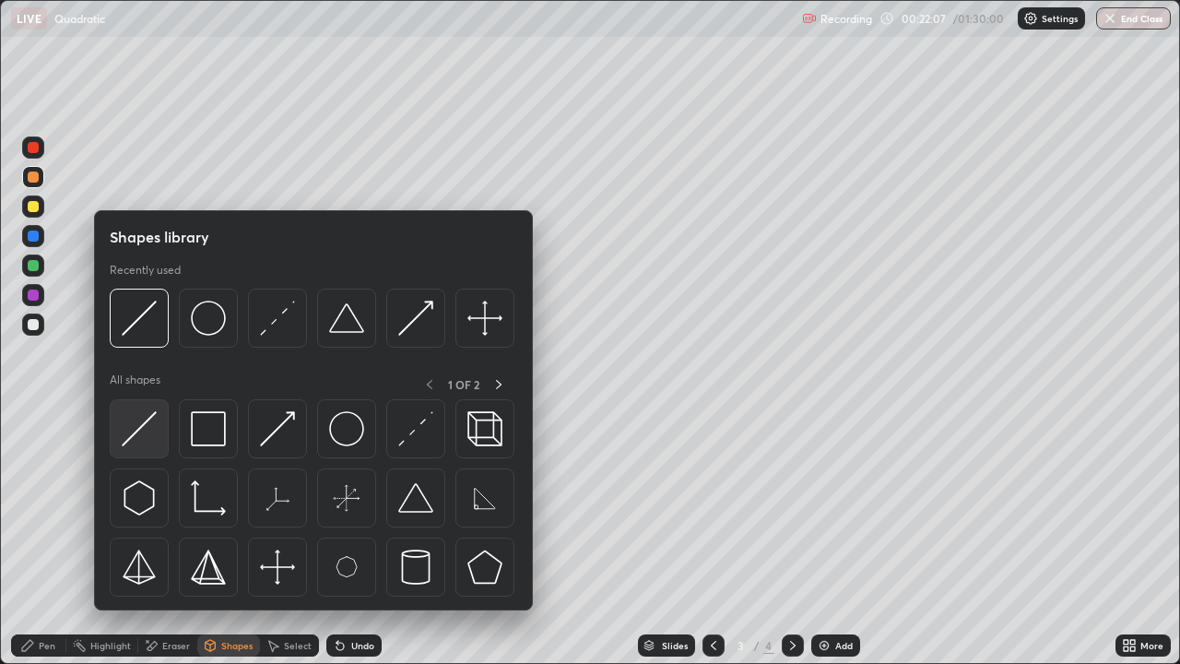
click at [136, 438] on img at bounding box center [139, 428] width 35 height 35
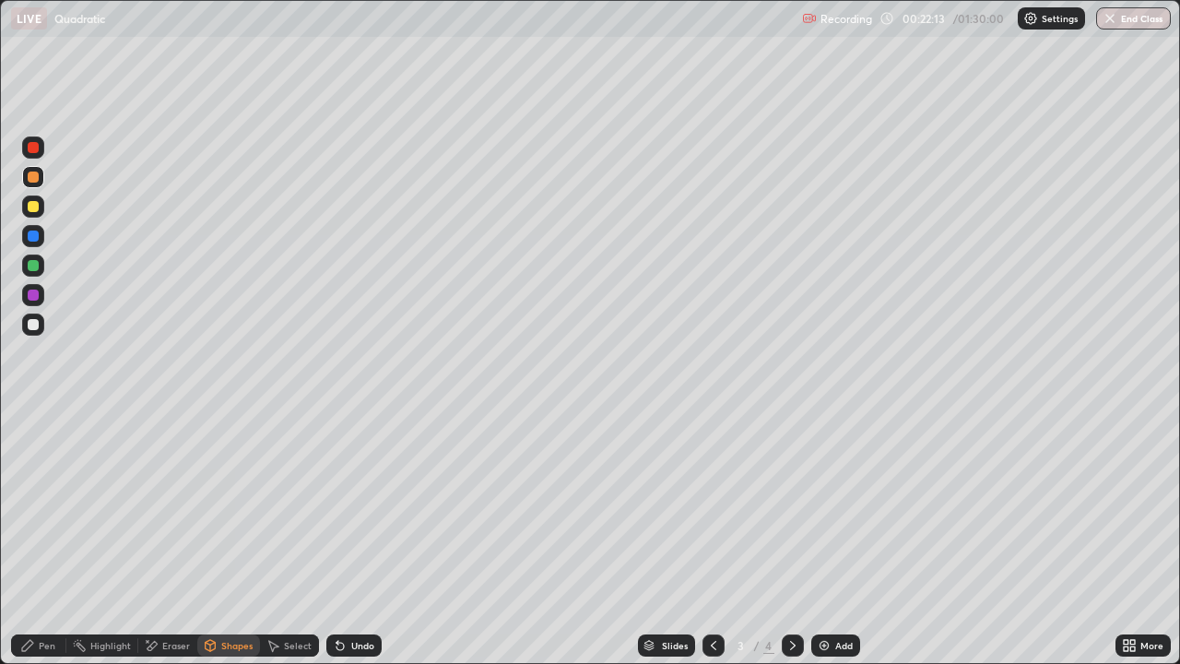
click at [54, 538] on div "Pen" at bounding box center [38, 645] width 55 height 22
click at [794, 538] on div at bounding box center [793, 645] width 22 height 37
click at [796, 538] on div at bounding box center [793, 645] width 22 height 37
click at [792, 538] on div at bounding box center [793, 645] width 22 height 37
click at [707, 538] on div at bounding box center [714, 645] width 22 height 22
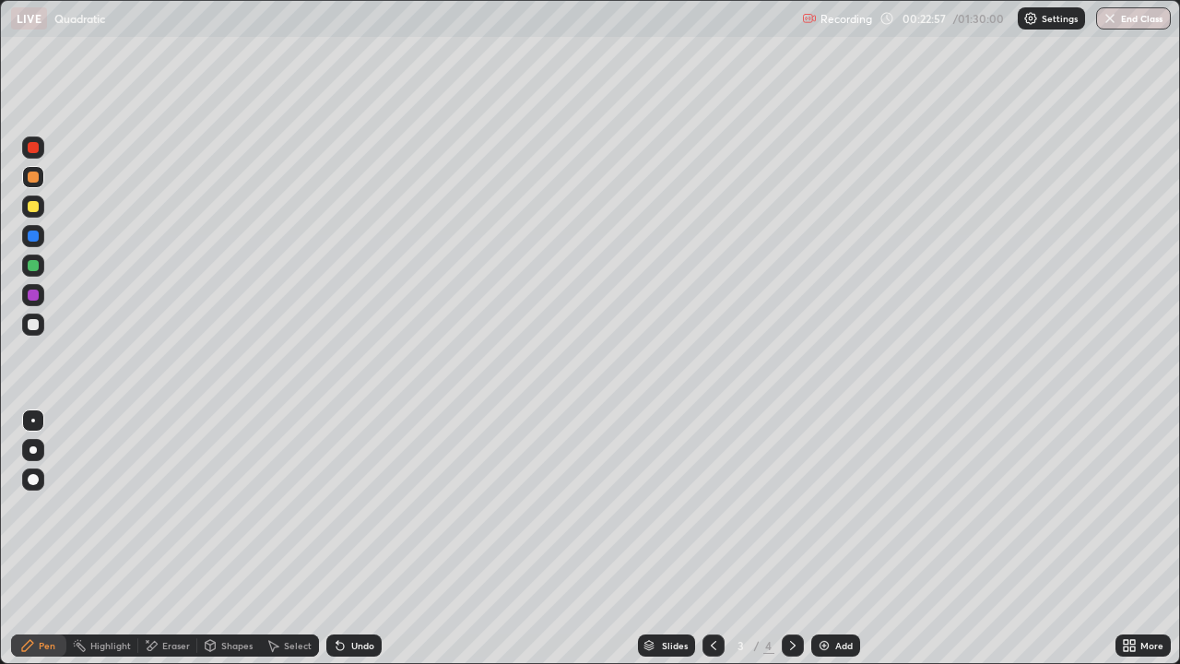
click at [164, 538] on div "Eraser" at bounding box center [176, 645] width 28 height 9
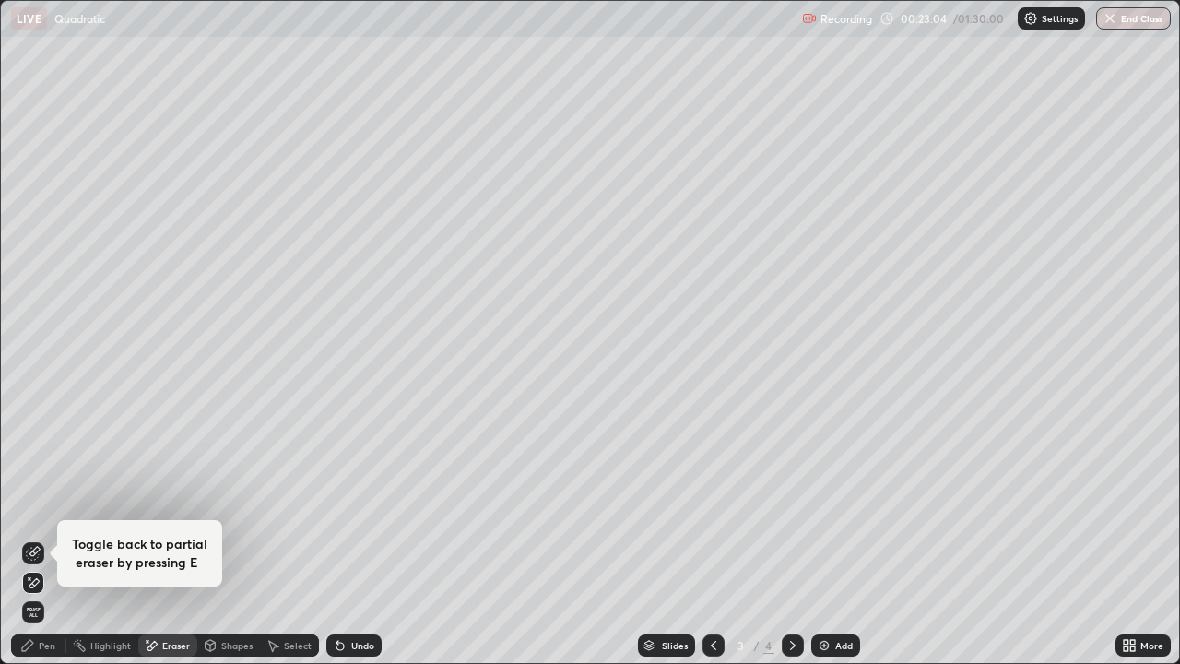
click at [58, 538] on div "Pen" at bounding box center [38, 645] width 55 height 22
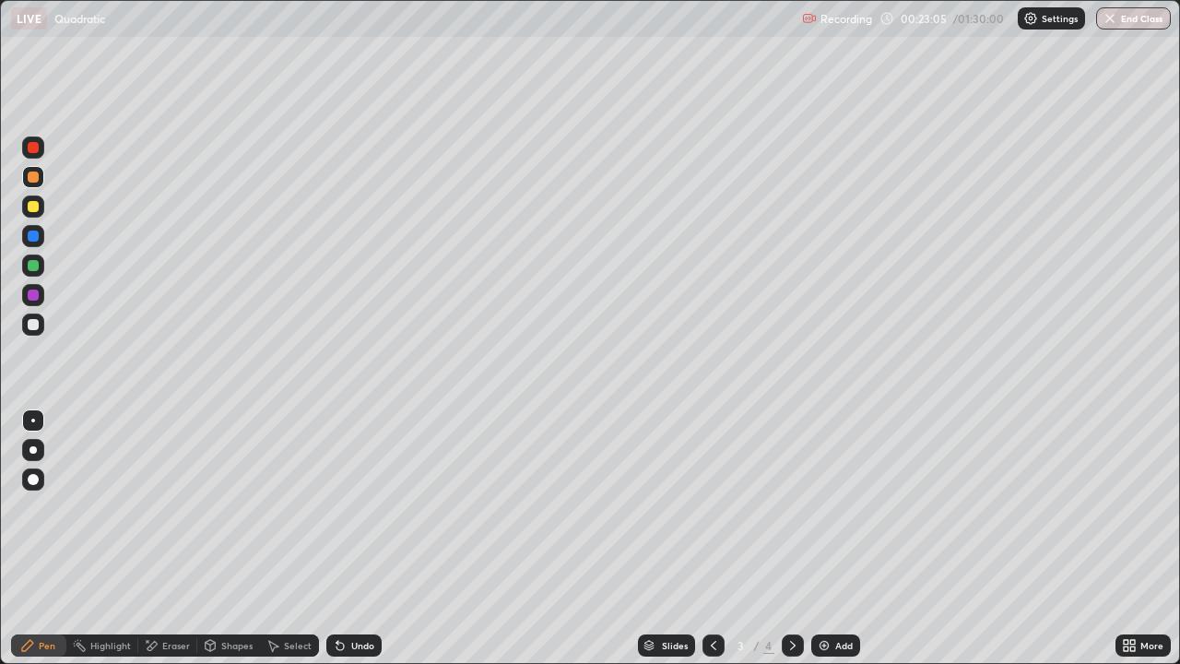
click at [34, 325] on div at bounding box center [33, 324] width 11 height 11
click at [833, 538] on div "Add" at bounding box center [835, 645] width 49 height 22
click at [38, 203] on div at bounding box center [33, 206] width 11 height 11
click at [713, 538] on icon at bounding box center [713, 645] width 15 height 15
click at [793, 538] on icon at bounding box center [793, 645] width 15 height 15
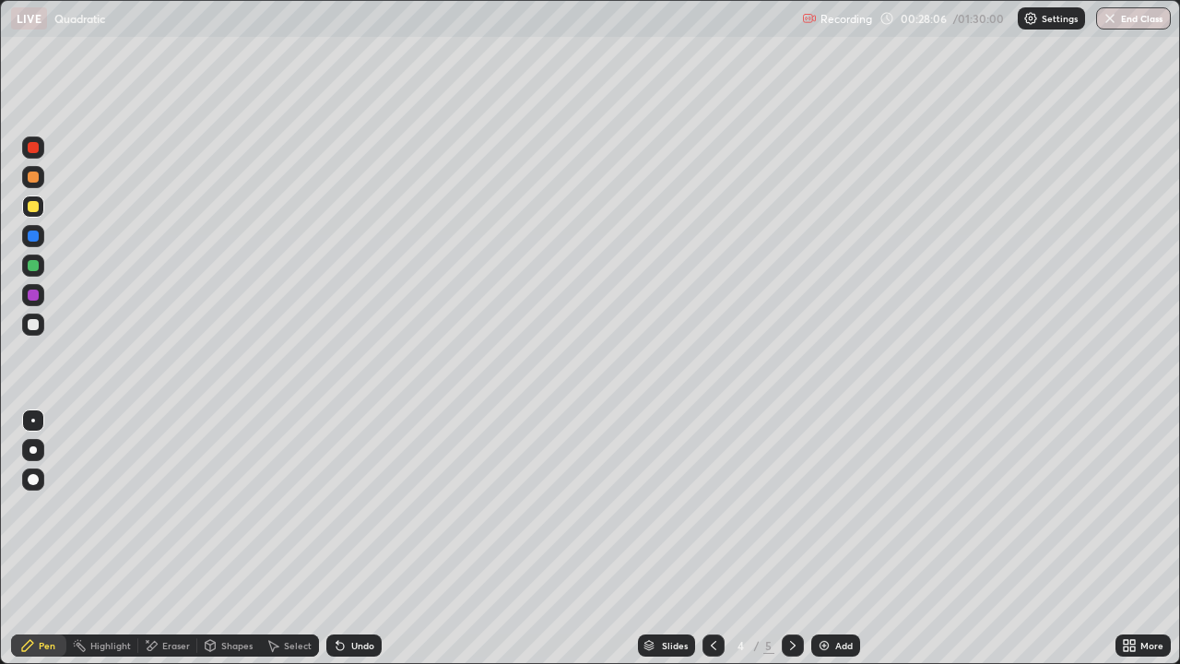
click at [712, 538] on icon at bounding box center [713, 645] width 15 height 15
click at [786, 538] on icon at bounding box center [793, 645] width 15 height 15
click at [274, 538] on div "Select" at bounding box center [289, 645] width 59 height 22
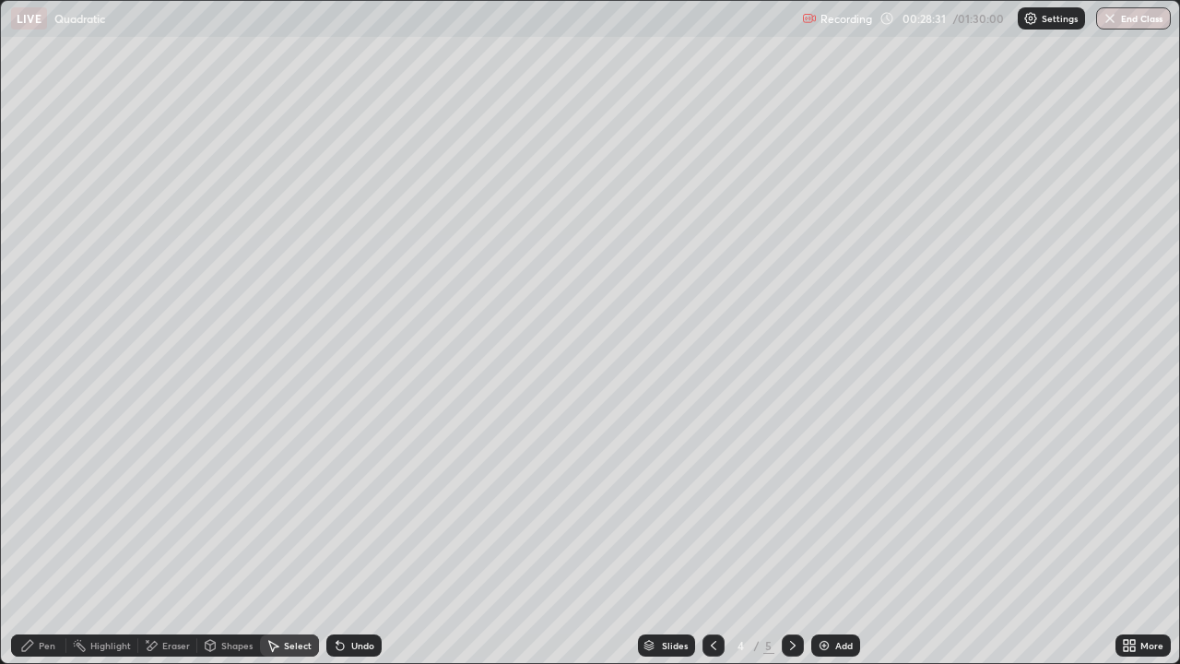
click at [228, 538] on div "Shapes" at bounding box center [236, 645] width 31 height 9
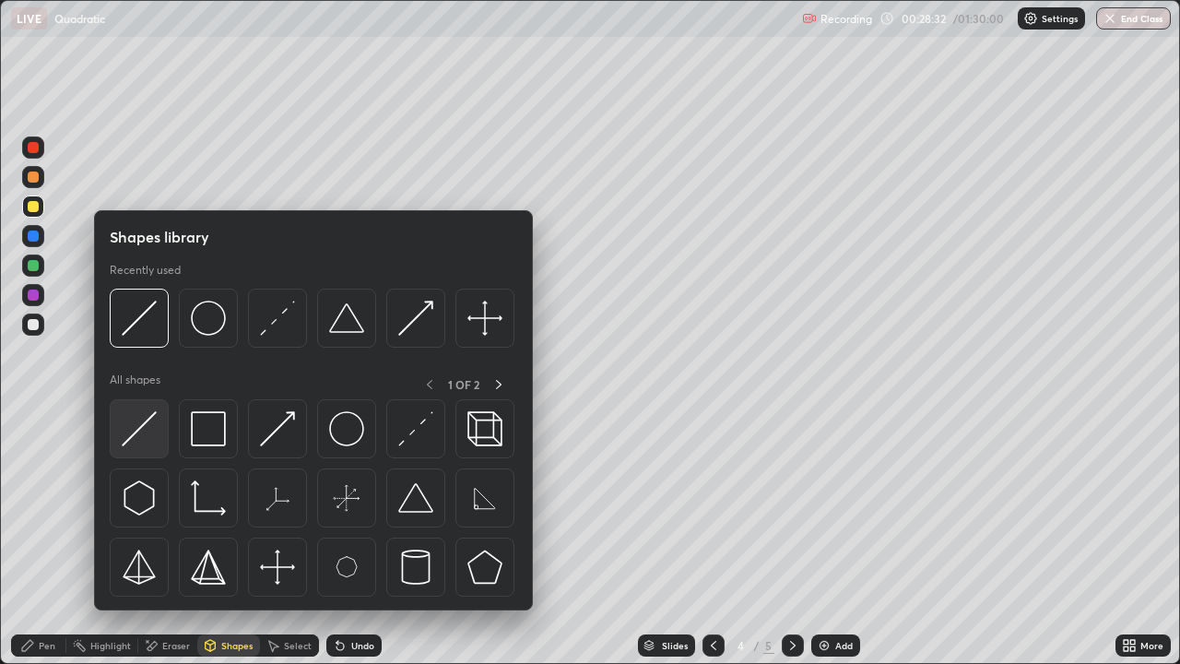
click at [150, 437] on img at bounding box center [139, 428] width 35 height 35
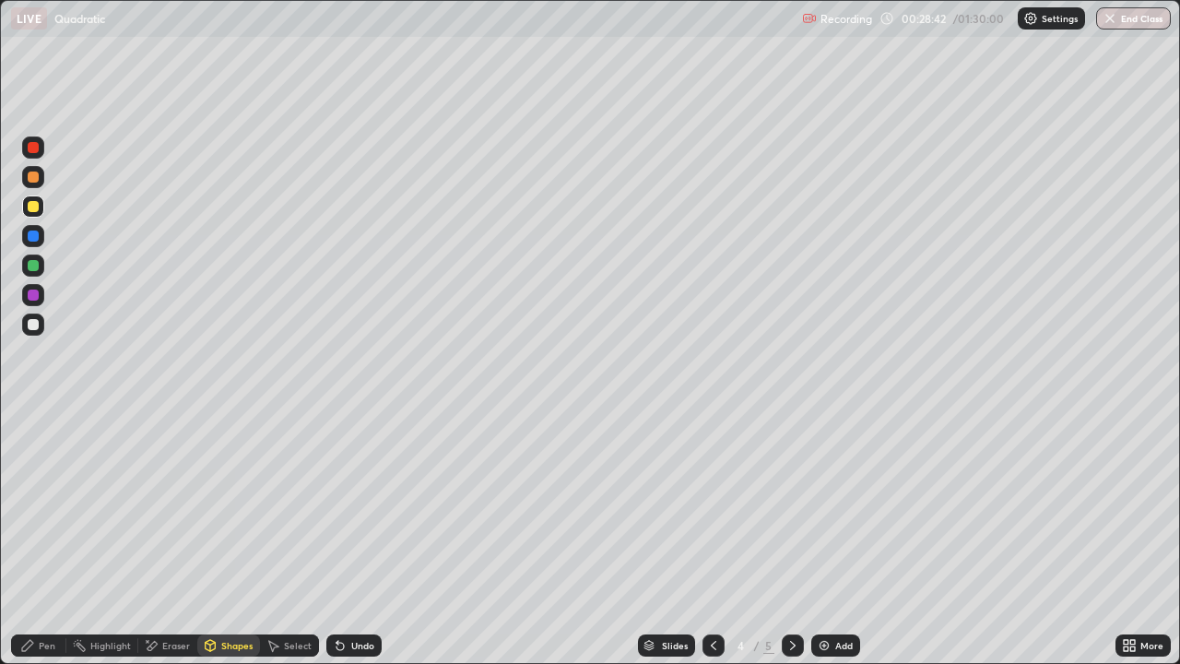
click at [39, 331] on div at bounding box center [33, 325] width 22 height 22
click at [113, 538] on div "Highlight" at bounding box center [102, 645] width 72 height 22
click at [175, 538] on div "Eraser" at bounding box center [167, 645] width 59 height 22
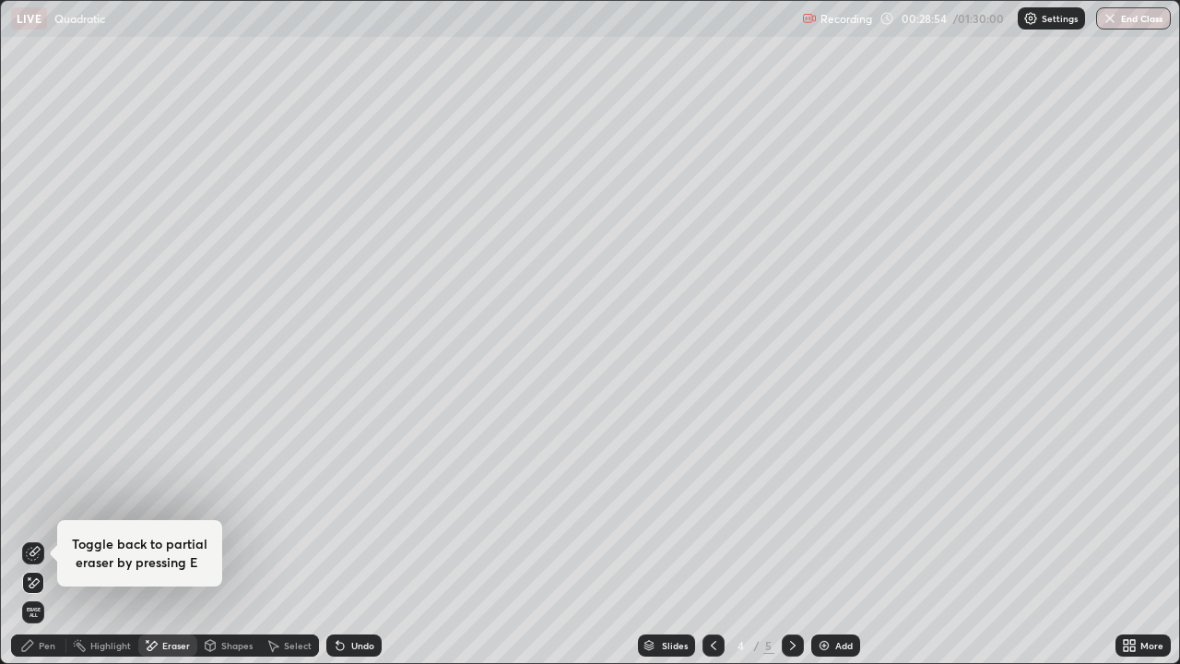
click at [41, 538] on div "Pen" at bounding box center [47, 645] width 17 height 9
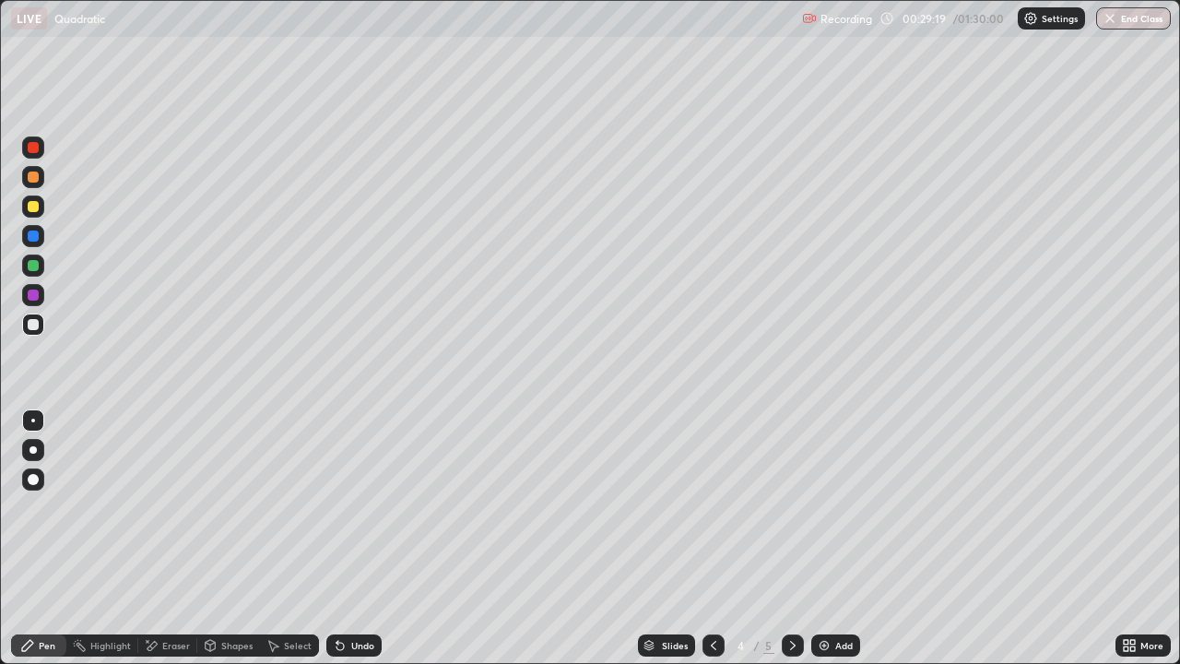
click at [37, 205] on div at bounding box center [33, 206] width 11 height 11
click at [41, 290] on div at bounding box center [33, 295] width 22 height 22
click at [40, 327] on div at bounding box center [33, 325] width 22 height 22
click at [361, 538] on div "Undo" at bounding box center [362, 645] width 23 height 9
click at [44, 538] on div "Pen" at bounding box center [38, 645] width 55 height 22
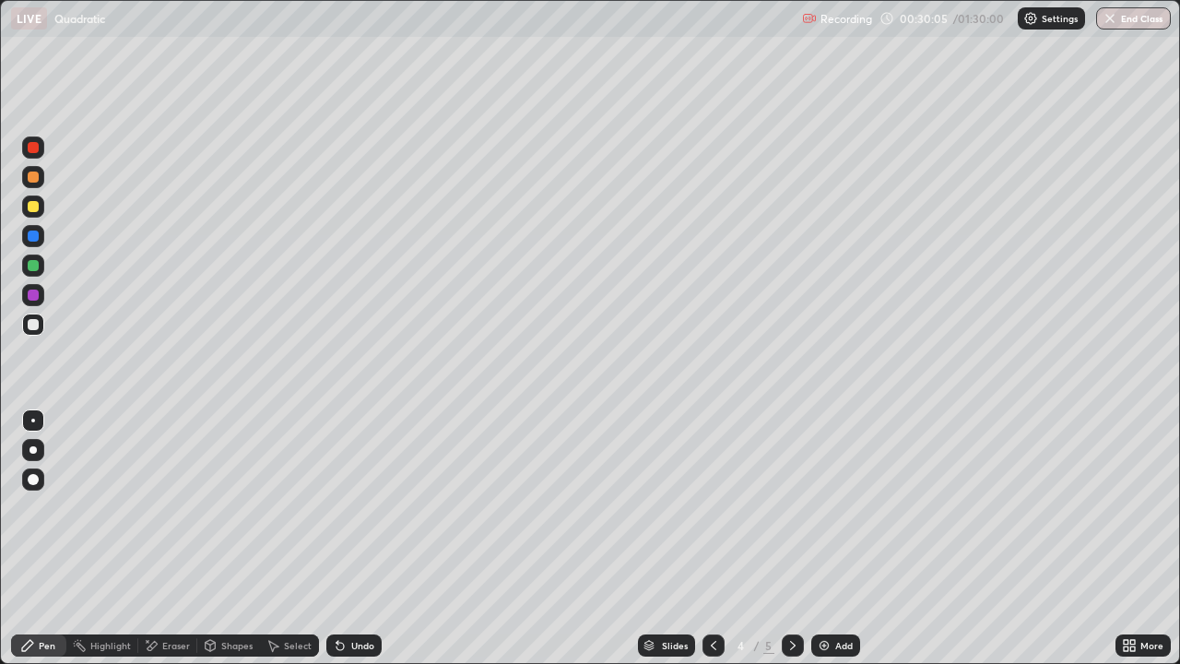
click at [40, 232] on div at bounding box center [33, 236] width 22 height 22
click at [41, 269] on div at bounding box center [33, 265] width 22 height 22
click at [43, 179] on div at bounding box center [33, 177] width 22 height 22
click at [835, 538] on div "Add" at bounding box center [844, 645] width 18 height 9
click at [33, 203] on div at bounding box center [33, 206] width 11 height 11
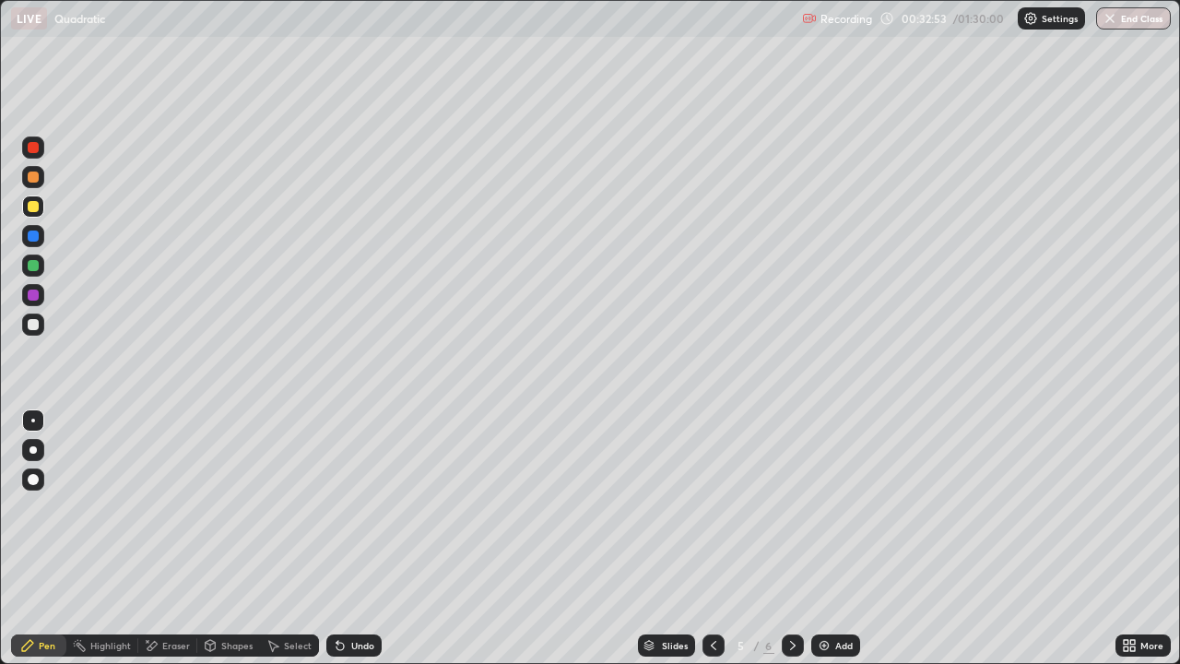
click at [41, 335] on div at bounding box center [33, 325] width 22 height 30
click at [357, 538] on div "Undo" at bounding box center [362, 645] width 23 height 9
click at [358, 538] on div "Undo" at bounding box center [353, 645] width 55 height 22
click at [718, 538] on icon at bounding box center [713, 645] width 15 height 15
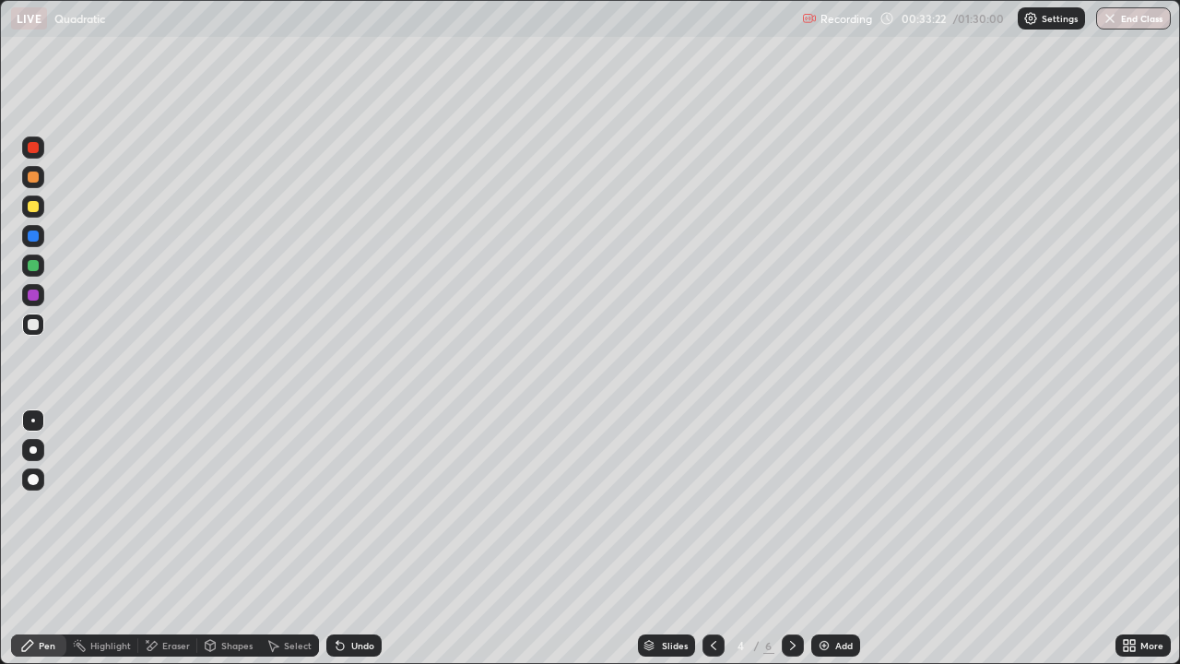
click at [712, 538] on icon at bounding box center [713, 645] width 15 height 15
click at [793, 538] on div at bounding box center [793, 645] width 22 height 37
click at [791, 538] on icon at bounding box center [793, 645] width 15 height 15
click at [172, 538] on div "Eraser" at bounding box center [176, 645] width 28 height 9
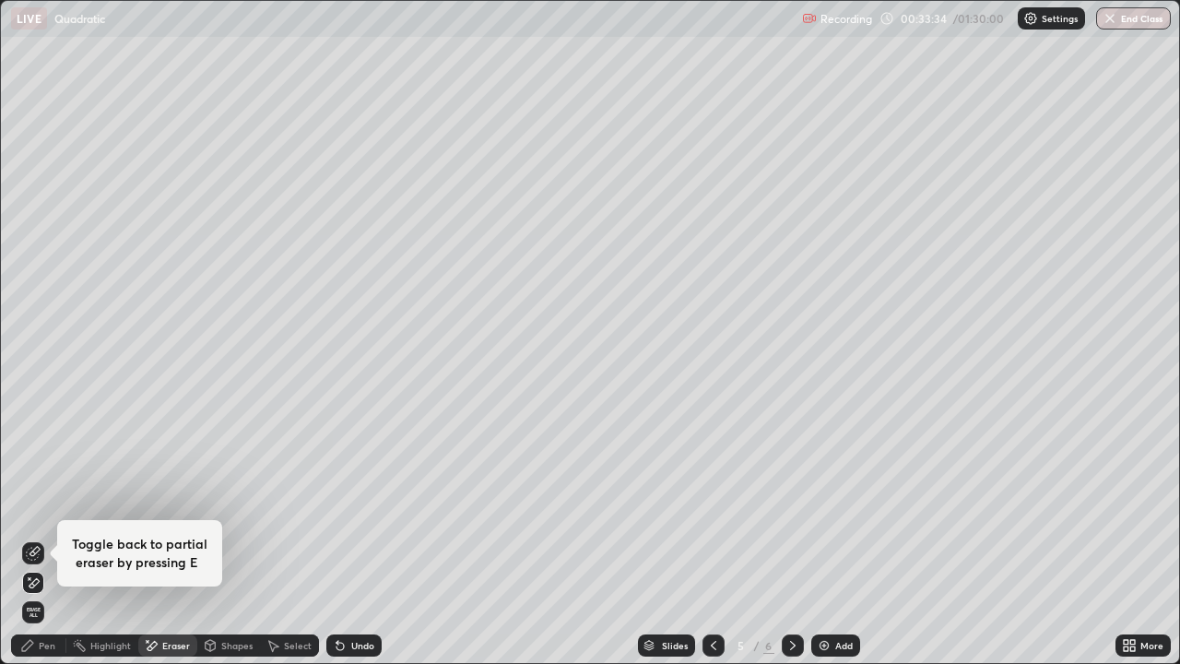
click at [240, 538] on div "Shapes" at bounding box center [228, 645] width 63 height 22
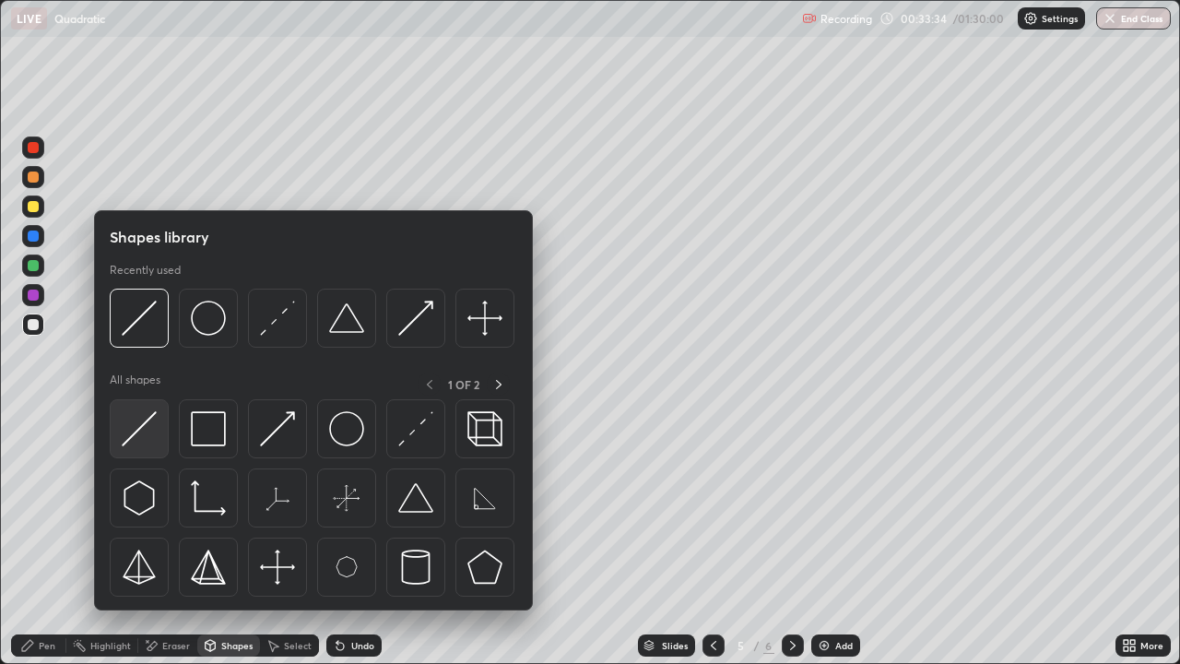
click at [148, 432] on img at bounding box center [139, 428] width 35 height 35
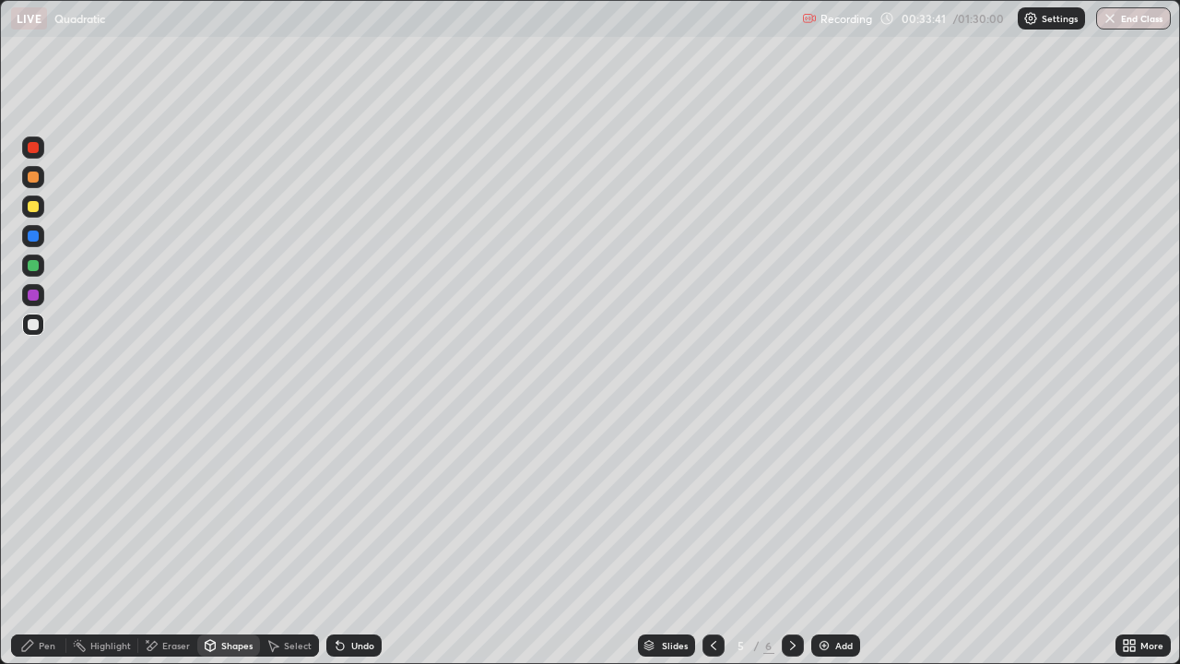
click at [28, 538] on div "Pen" at bounding box center [38, 645] width 55 height 22
click at [37, 206] on div at bounding box center [33, 206] width 11 height 11
click at [348, 538] on div "Undo" at bounding box center [353, 645] width 55 height 22
click at [351, 538] on div "Undo" at bounding box center [362, 645] width 23 height 9
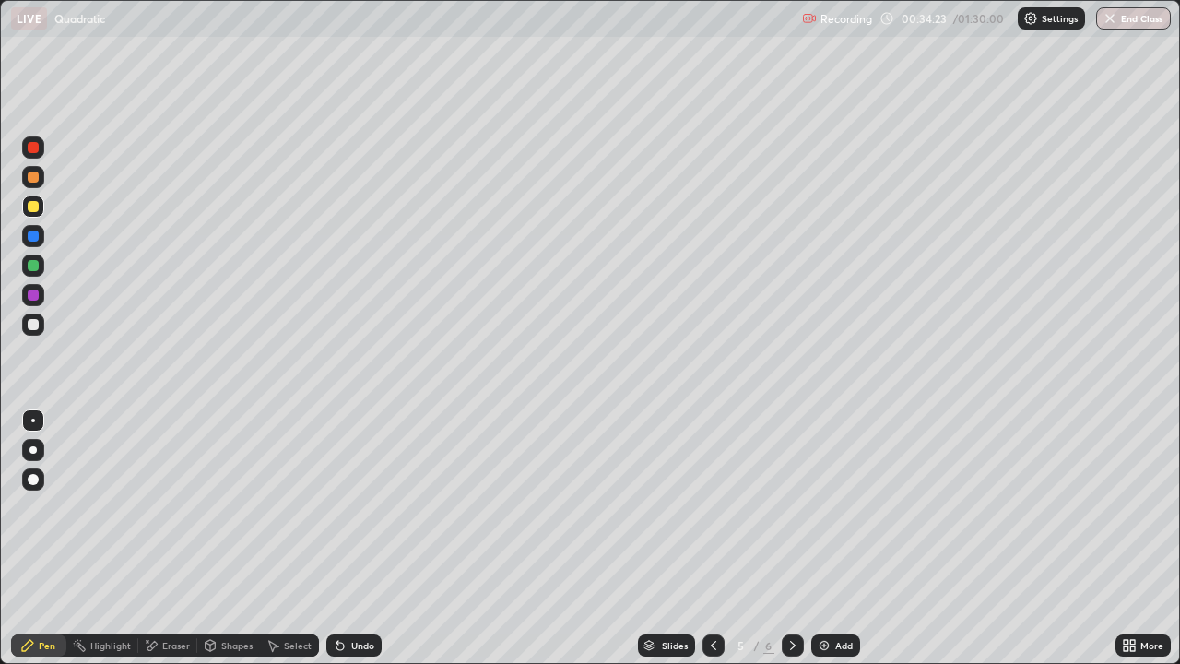
click at [34, 295] on div at bounding box center [33, 295] width 11 height 11
click at [38, 207] on div at bounding box center [33, 206] width 11 height 11
click at [351, 538] on div "Undo" at bounding box center [353, 645] width 55 height 22
click at [34, 266] on div at bounding box center [33, 265] width 11 height 11
click at [34, 207] on div at bounding box center [33, 206] width 11 height 11
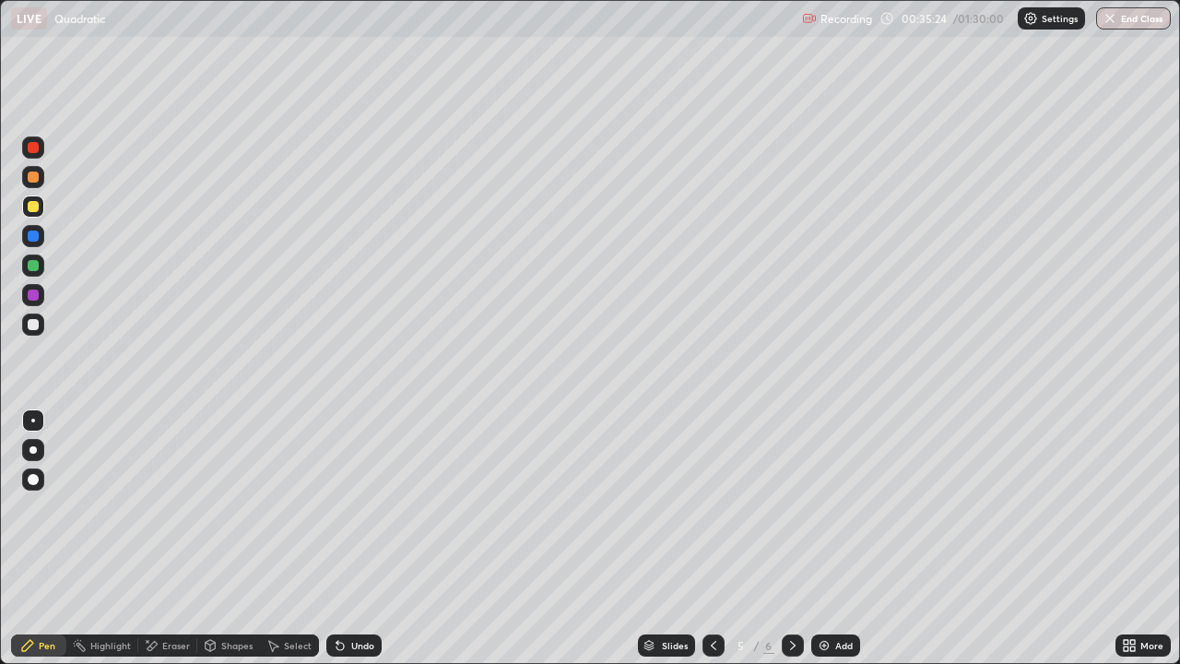
click at [41, 290] on div at bounding box center [33, 295] width 22 height 22
click at [799, 538] on div at bounding box center [793, 645] width 22 height 22
click at [168, 538] on div "Eraser" at bounding box center [176, 645] width 28 height 9
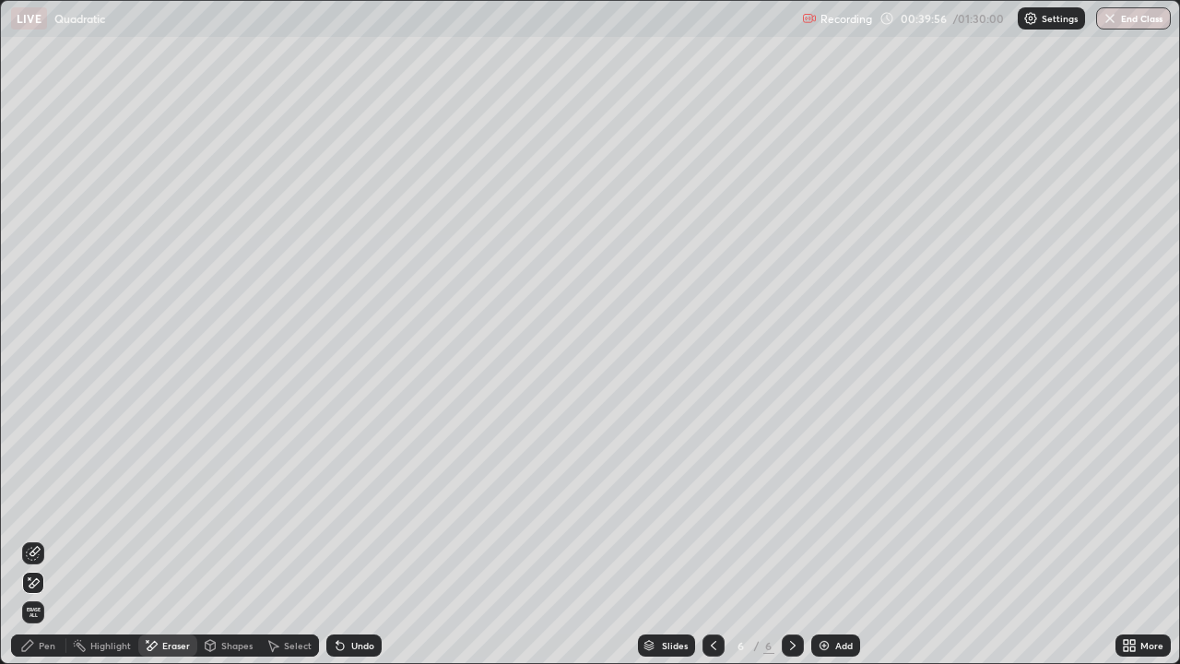
click at [32, 538] on div "Pen" at bounding box center [38, 645] width 55 height 22
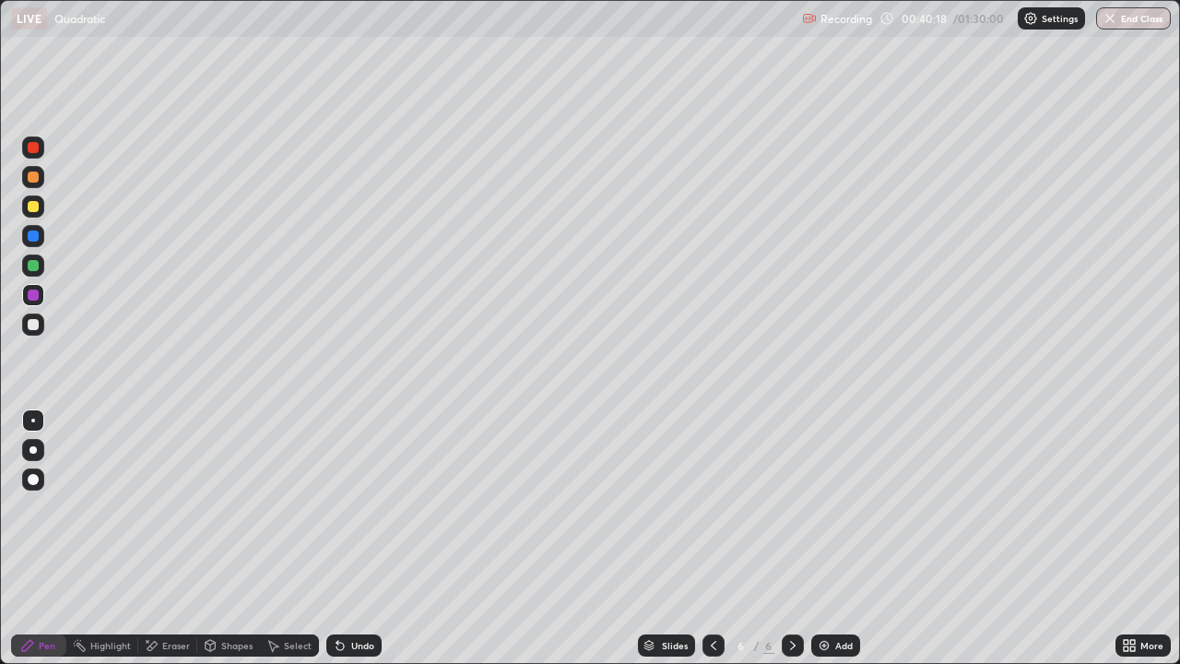
click at [40, 203] on div at bounding box center [33, 206] width 22 height 22
click at [286, 538] on div "Select" at bounding box center [289, 645] width 59 height 22
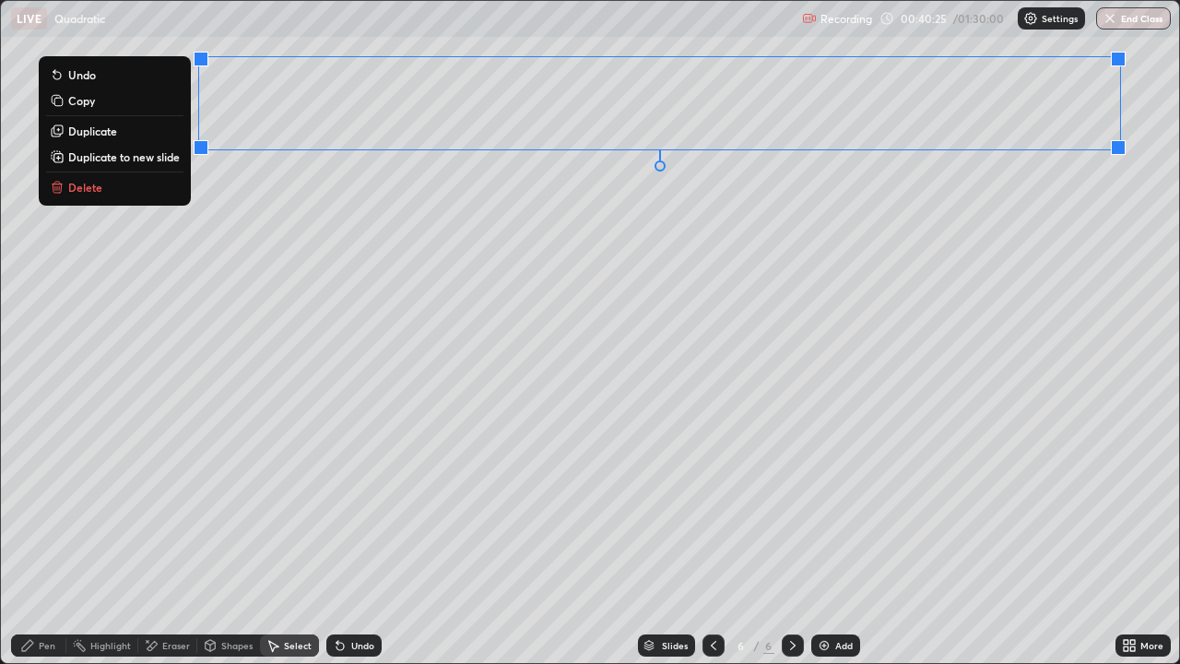
click at [515, 188] on div "0 ° Undo Copy Duplicate Duplicate to new slide Delete" at bounding box center [590, 332] width 1178 height 662
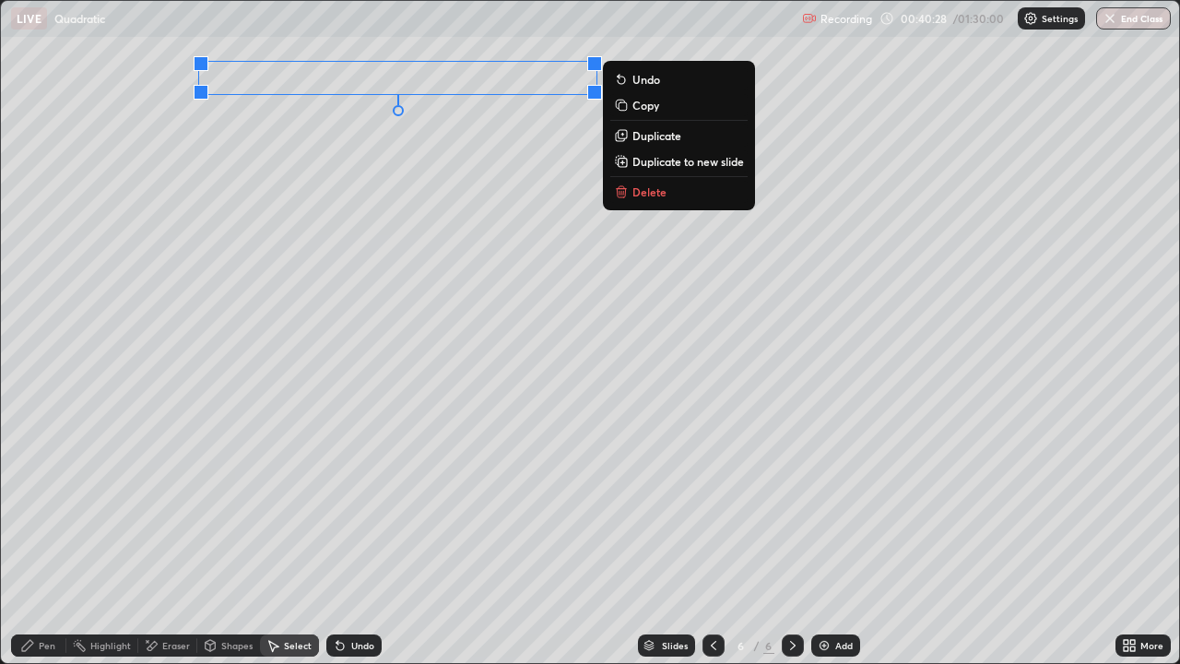
click at [650, 103] on p "Copy" at bounding box center [646, 105] width 27 height 15
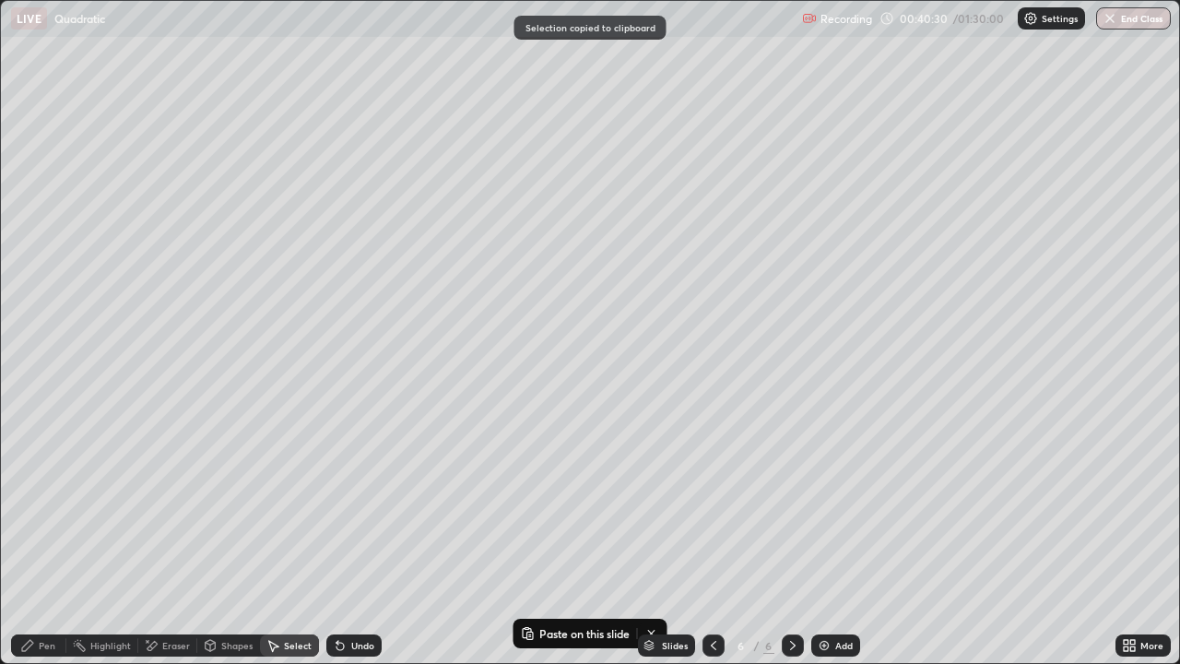
click at [824, 538] on img at bounding box center [824, 645] width 15 height 15
click at [300, 116] on div "0 ° Undo Copy Paste here Duplicate Duplicate to new slide Delete" at bounding box center [590, 332] width 1178 height 662
click at [303, 126] on div "0 ° Undo Copy Paste here Duplicate Duplicate to new slide Delete" at bounding box center [590, 332] width 1178 height 662
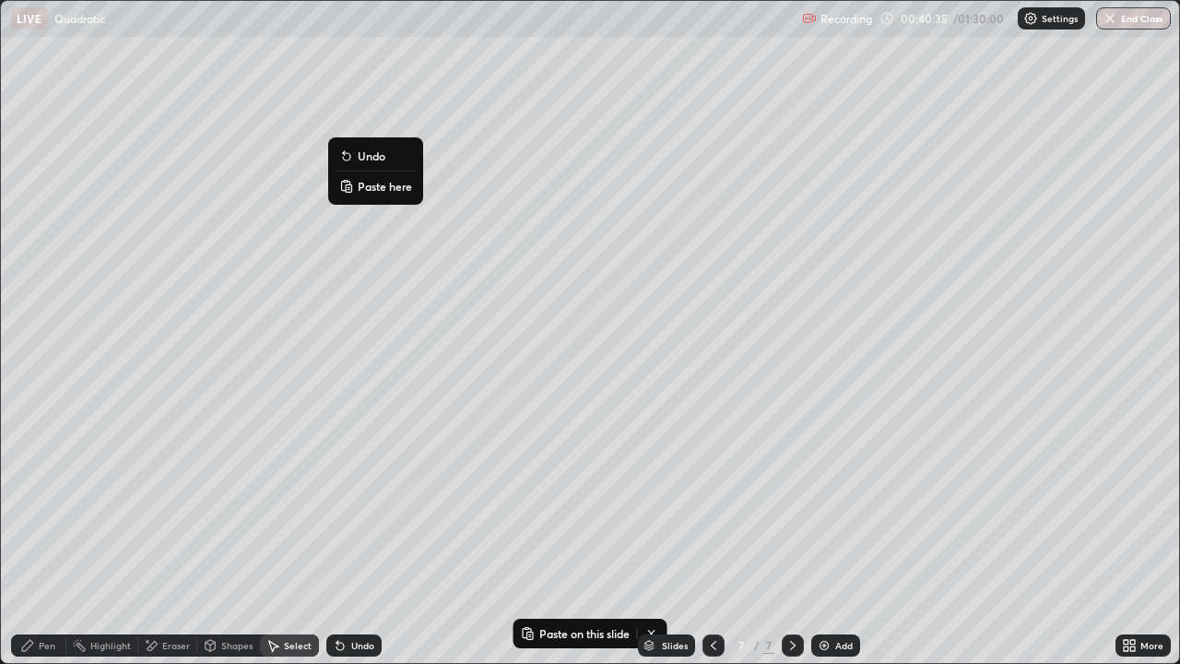
click at [385, 190] on p "Paste here" at bounding box center [385, 186] width 54 height 15
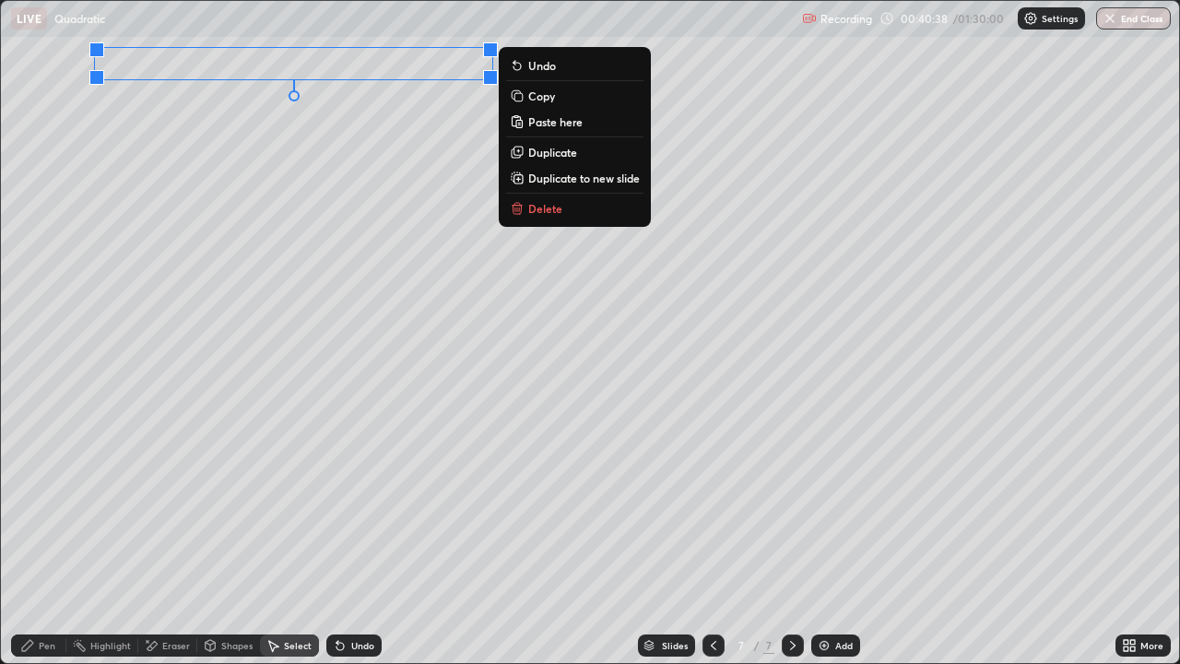
click at [47, 538] on div "Pen" at bounding box center [47, 645] width 17 height 9
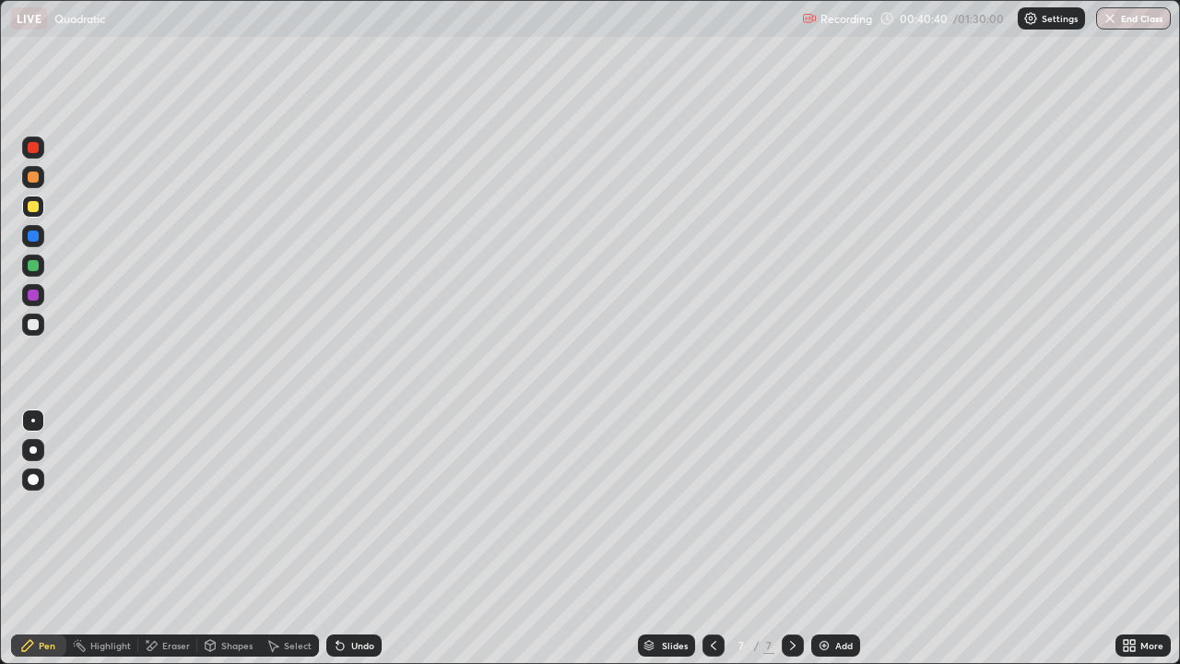
click at [41, 319] on div at bounding box center [33, 325] width 22 height 22
click at [42, 268] on div at bounding box center [33, 265] width 22 height 22
click at [159, 538] on div "Eraser" at bounding box center [167, 645] width 59 height 22
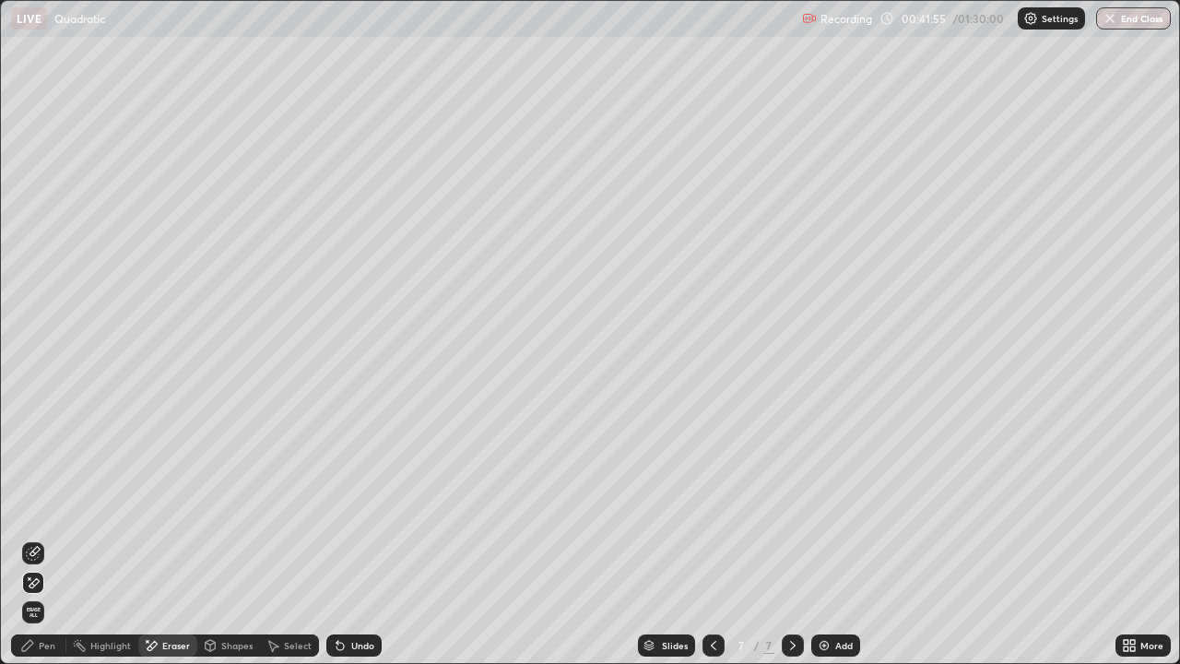
click at [36, 538] on div "Pen" at bounding box center [38, 645] width 55 height 22
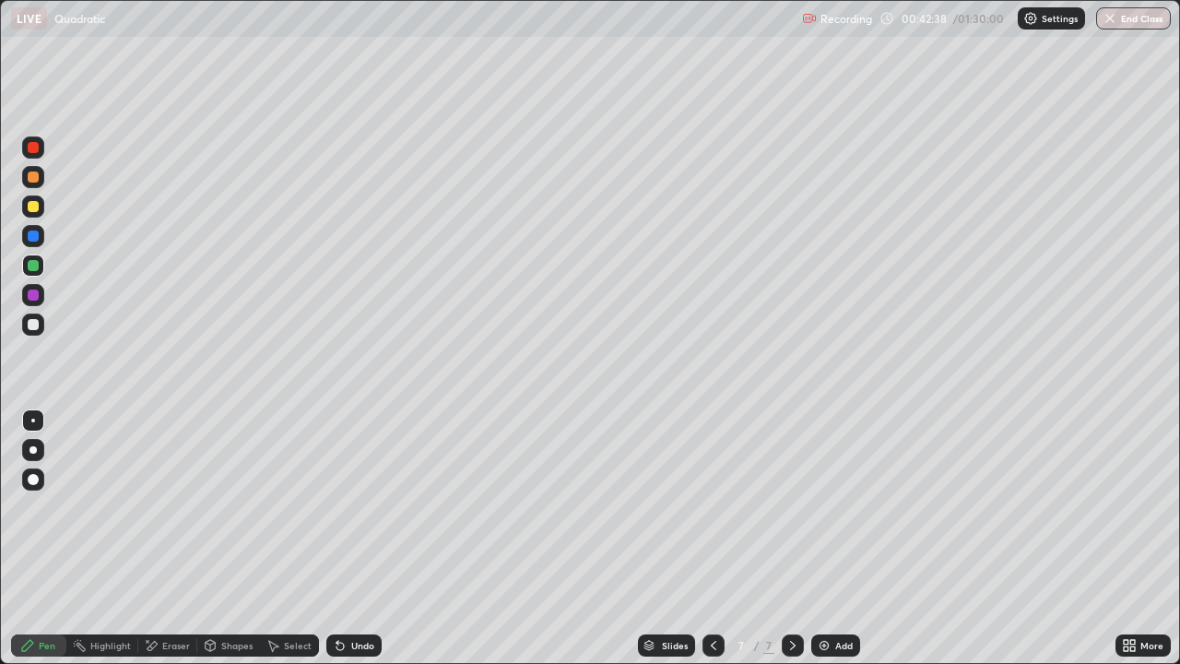
click at [39, 332] on div at bounding box center [33, 325] width 22 height 22
click at [363, 538] on div "Undo" at bounding box center [362, 645] width 23 height 9
click at [158, 538] on icon at bounding box center [151, 646] width 15 height 16
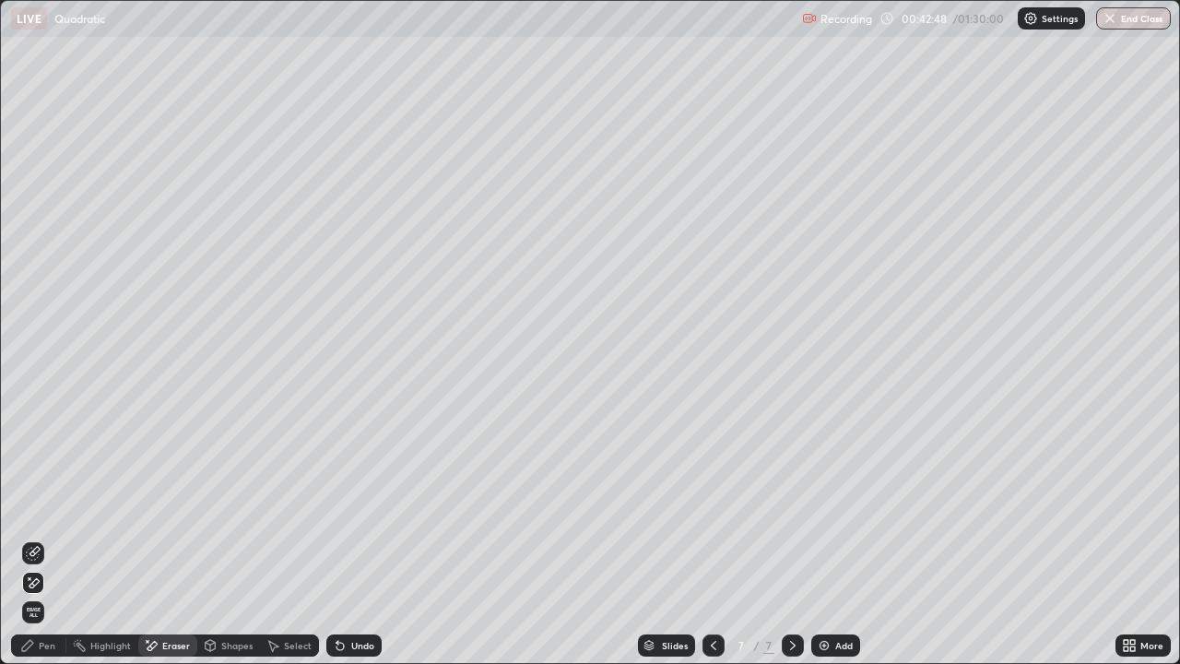
click at [154, 538] on icon at bounding box center [151, 646] width 15 height 16
click at [46, 538] on div "Pen" at bounding box center [47, 645] width 17 height 9
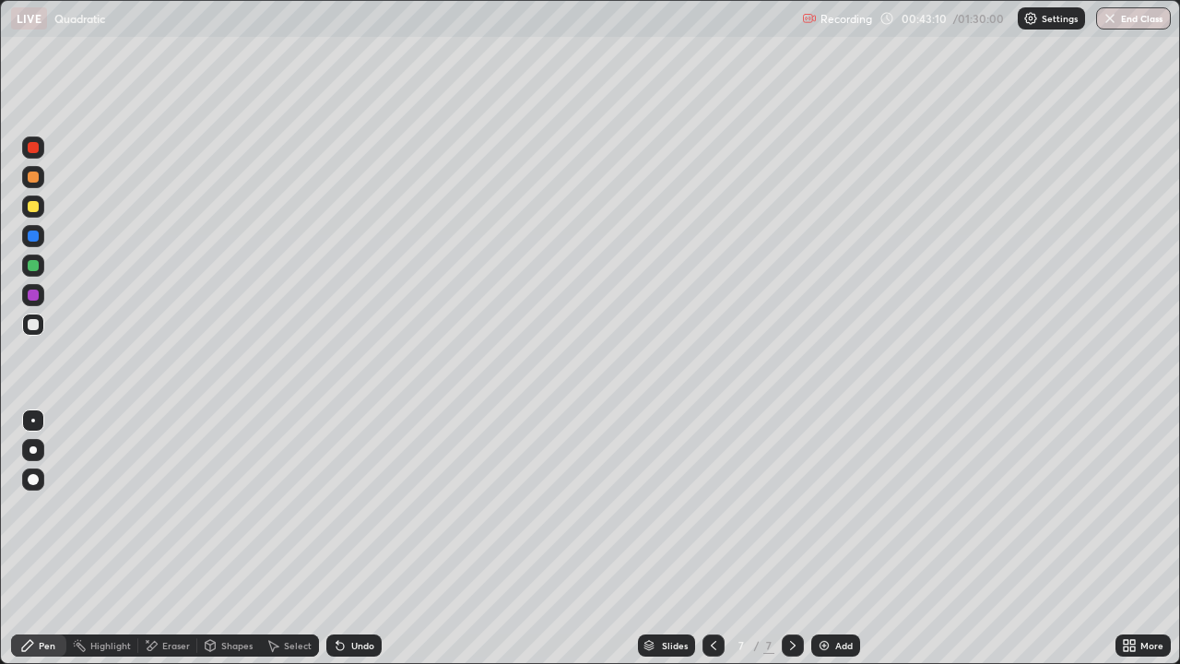
click at [32, 207] on div at bounding box center [33, 206] width 11 height 11
click at [37, 326] on div at bounding box center [33, 324] width 11 height 11
click at [43, 201] on div at bounding box center [33, 206] width 22 height 22
click at [713, 538] on icon at bounding box center [713, 645] width 15 height 15
click at [782, 538] on div at bounding box center [793, 645] width 22 height 22
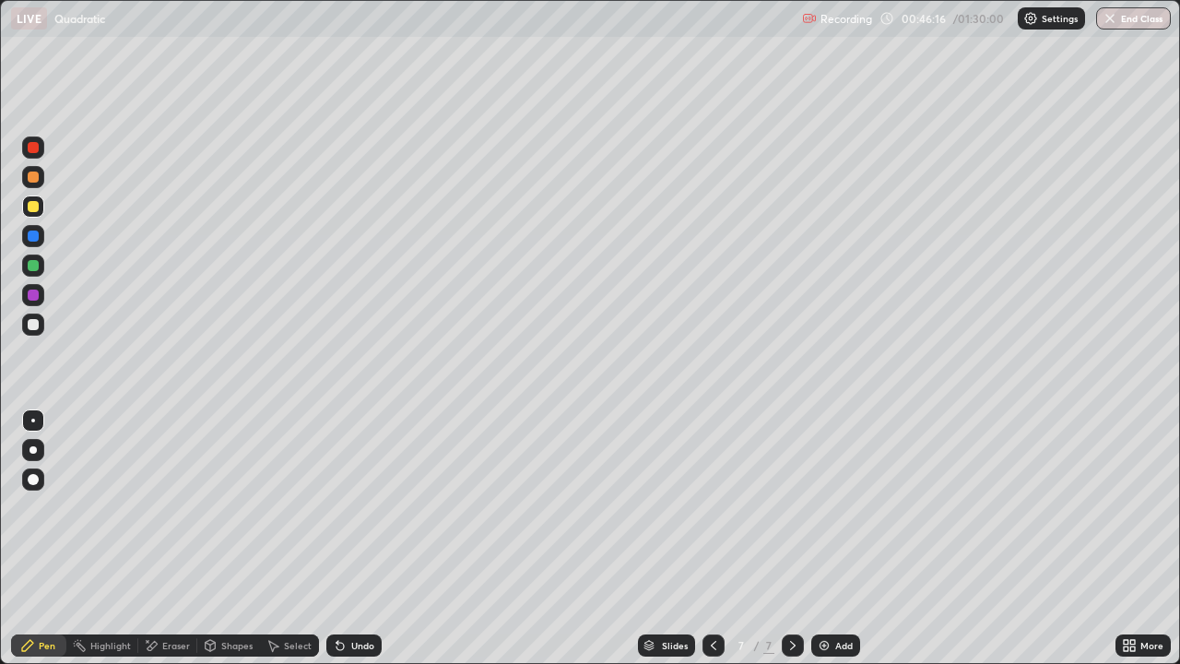
click at [824, 538] on img at bounding box center [824, 645] width 15 height 15
click at [43, 327] on div at bounding box center [33, 325] width 22 height 22
click at [246, 538] on div "Shapes" at bounding box center [236, 645] width 31 height 9
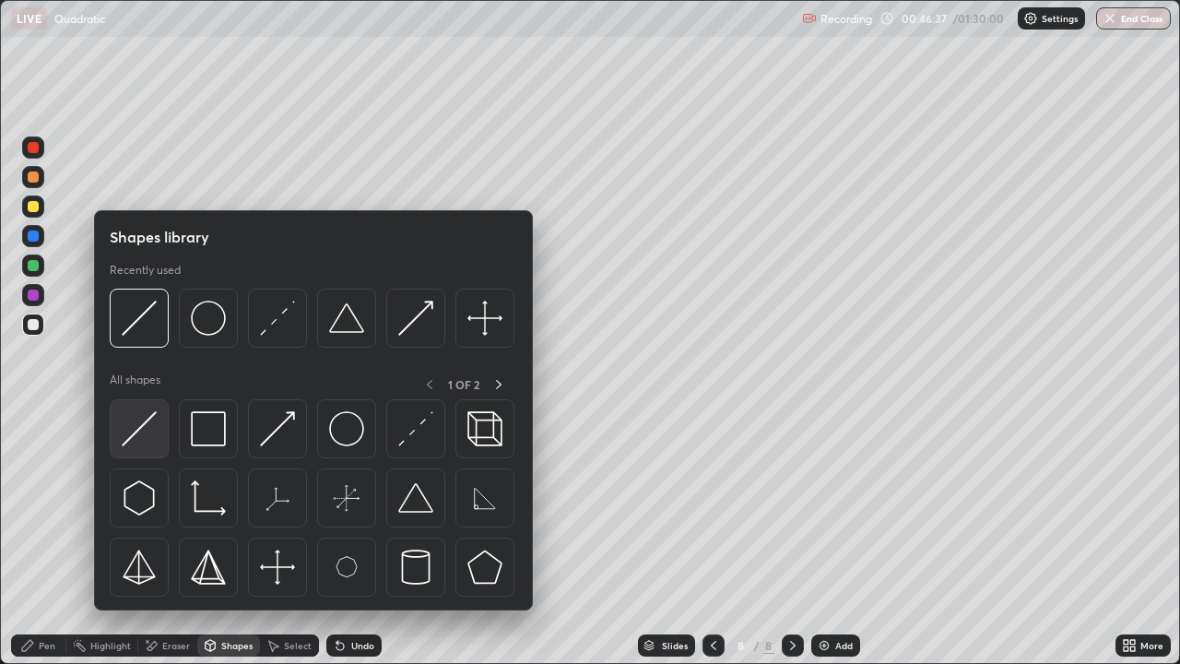
click at [148, 427] on img at bounding box center [139, 428] width 35 height 35
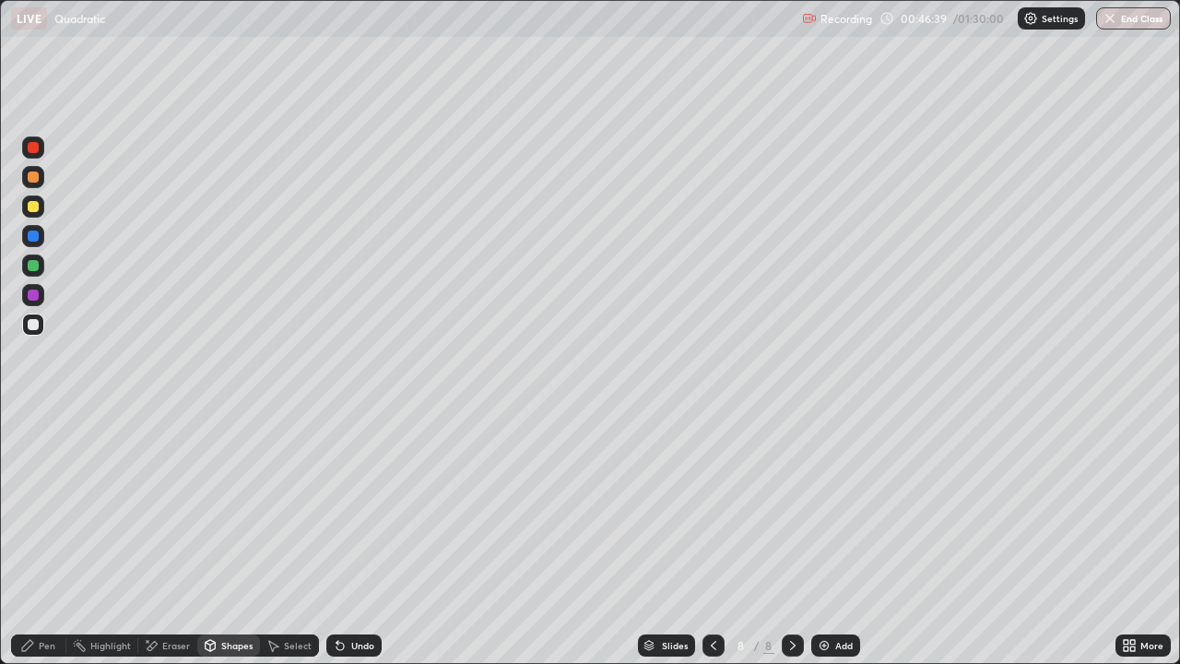
click at [49, 538] on div "Pen" at bounding box center [38, 645] width 55 height 22
click at [359, 538] on div "Undo" at bounding box center [362, 645] width 23 height 9
click at [368, 538] on div "Undo" at bounding box center [362, 645] width 23 height 9
click at [37, 206] on div at bounding box center [33, 206] width 11 height 11
click at [35, 269] on div at bounding box center [33, 265] width 11 height 11
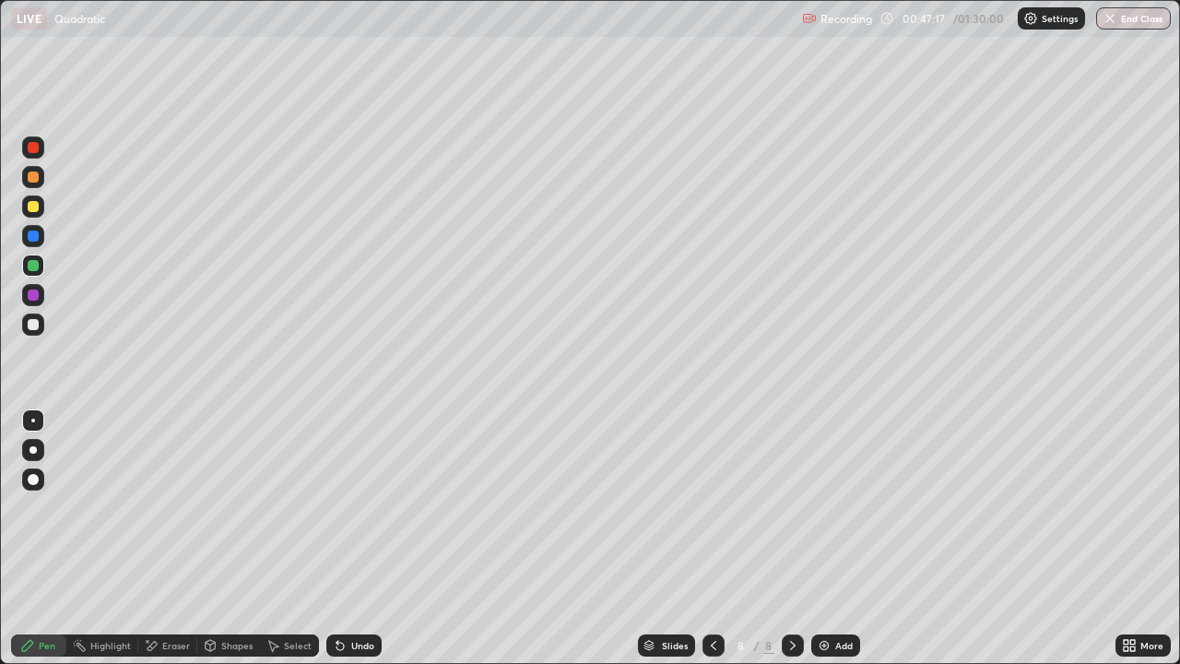
click at [355, 538] on div "Undo" at bounding box center [362, 645] width 23 height 9
click at [359, 538] on div "Undo" at bounding box center [353, 645] width 55 height 22
click at [357, 538] on div "Undo" at bounding box center [353, 645] width 55 height 22
click at [359, 538] on div "Undo" at bounding box center [353, 645] width 55 height 22
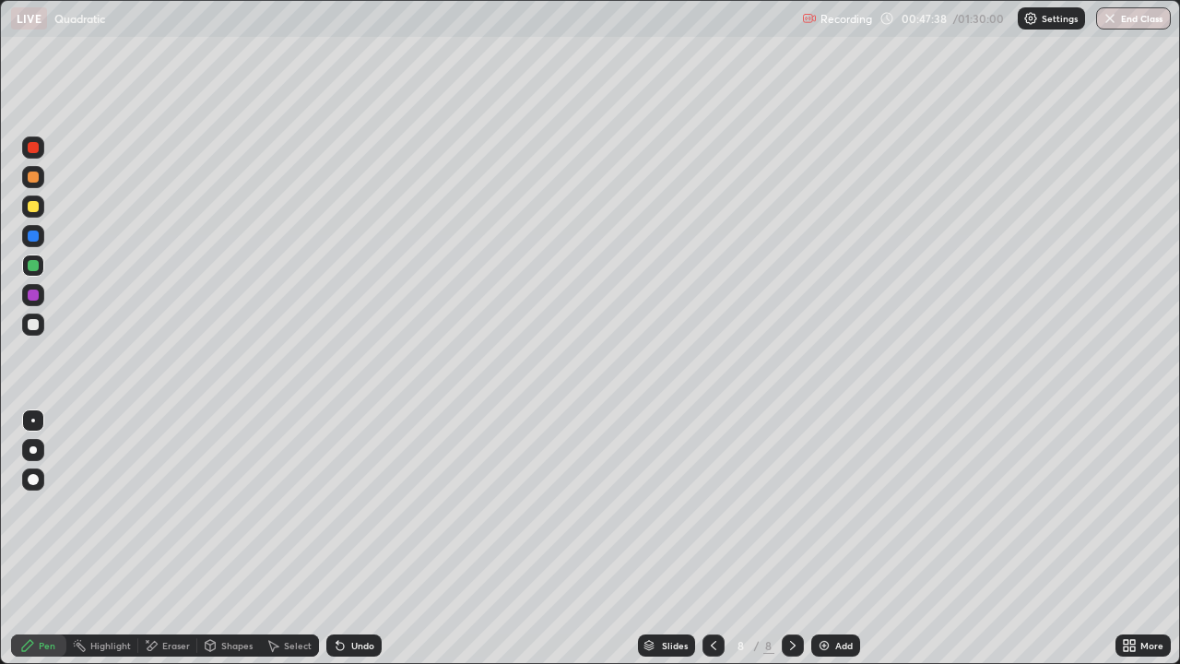
click at [712, 538] on icon at bounding box center [713, 645] width 15 height 15
click at [41, 325] on div at bounding box center [33, 325] width 22 height 22
click at [791, 538] on icon at bounding box center [793, 645] width 15 height 15
click at [712, 538] on icon at bounding box center [713, 645] width 15 height 15
click at [790, 538] on icon at bounding box center [793, 645] width 15 height 15
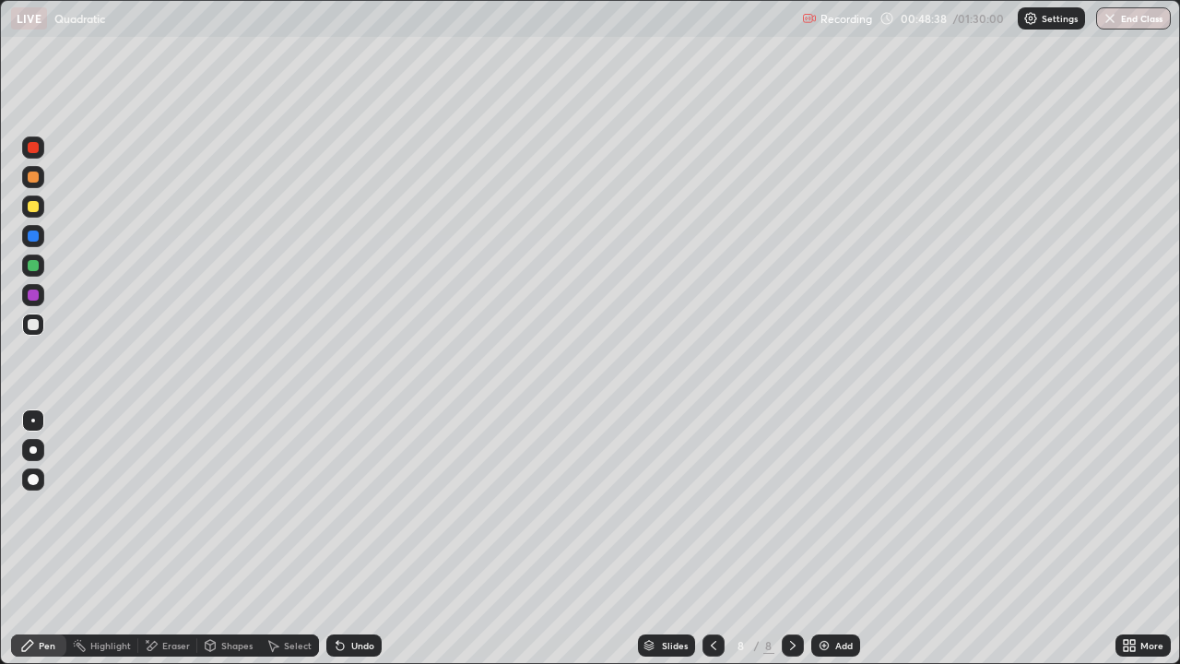
click at [173, 538] on div "Eraser" at bounding box center [167, 645] width 59 height 22
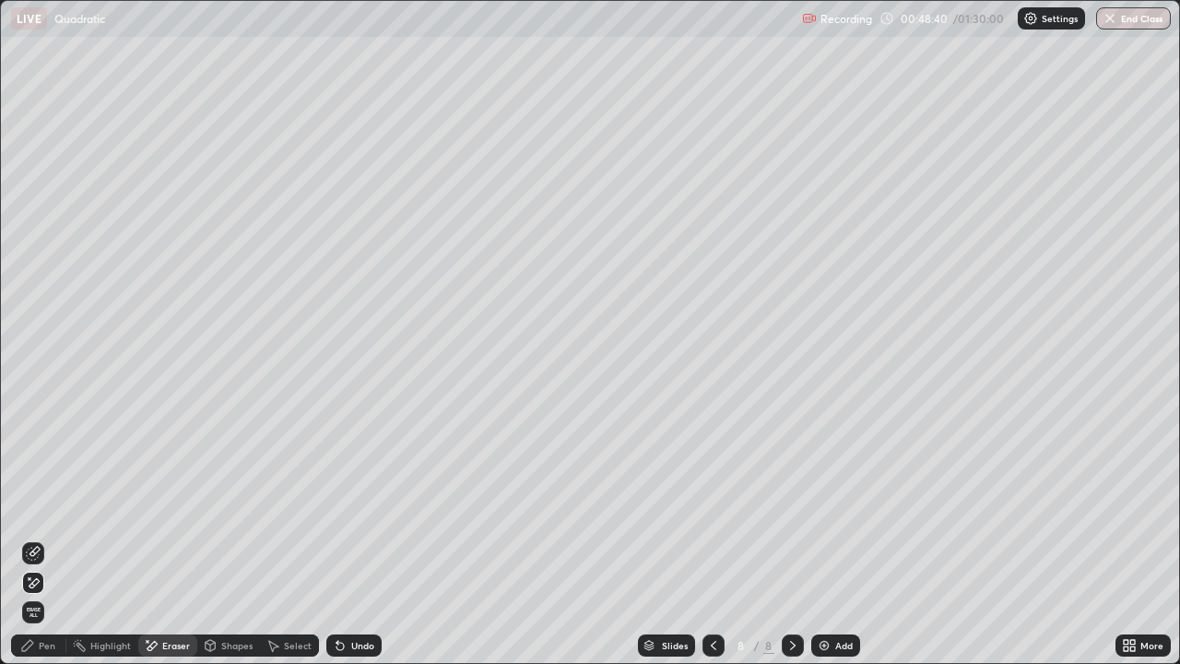
click at [50, 538] on div "Pen" at bounding box center [38, 645] width 55 height 22
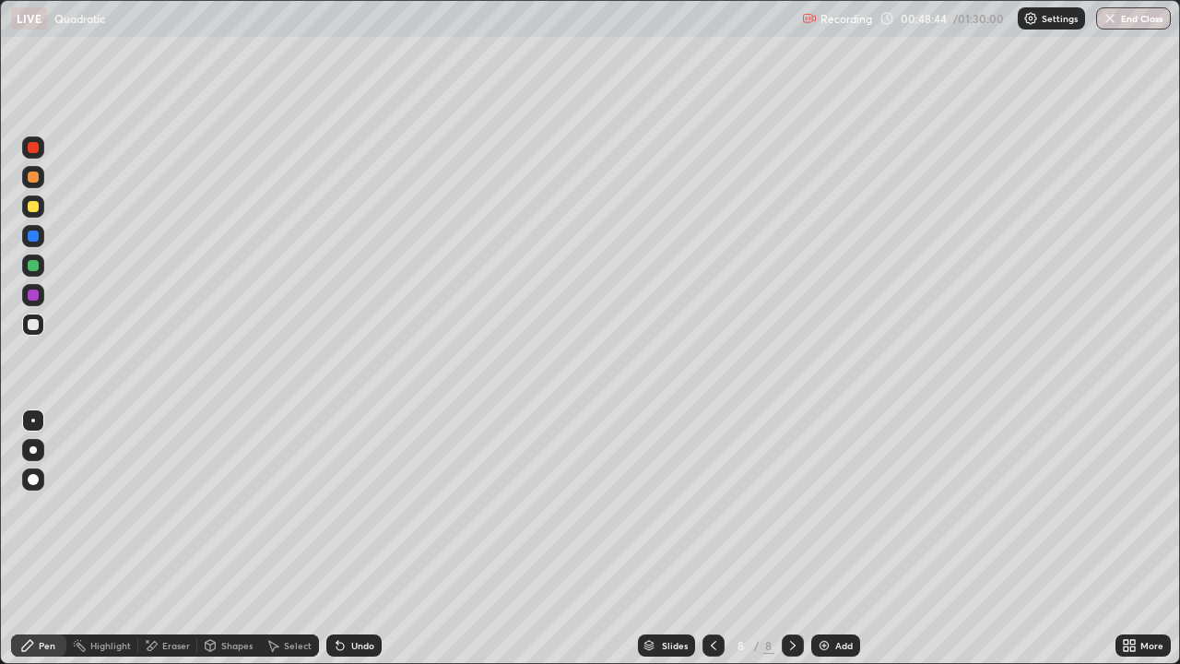
click at [158, 538] on div "Eraser" at bounding box center [167, 645] width 59 height 22
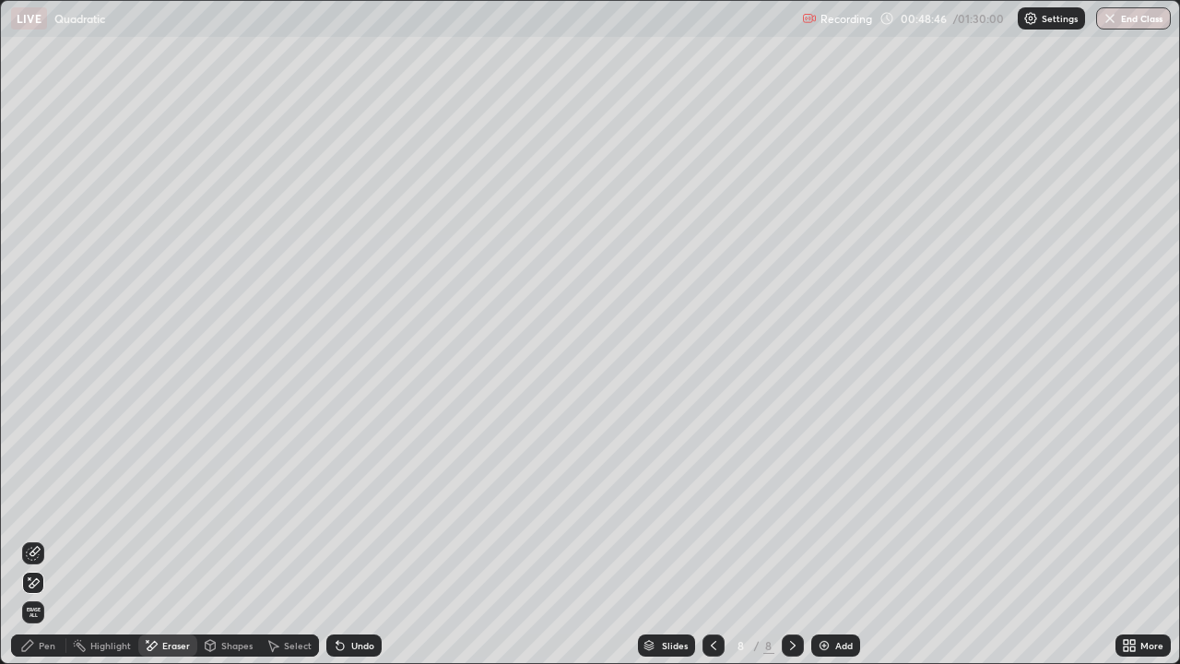
click at [31, 538] on div "Pen" at bounding box center [38, 645] width 55 height 22
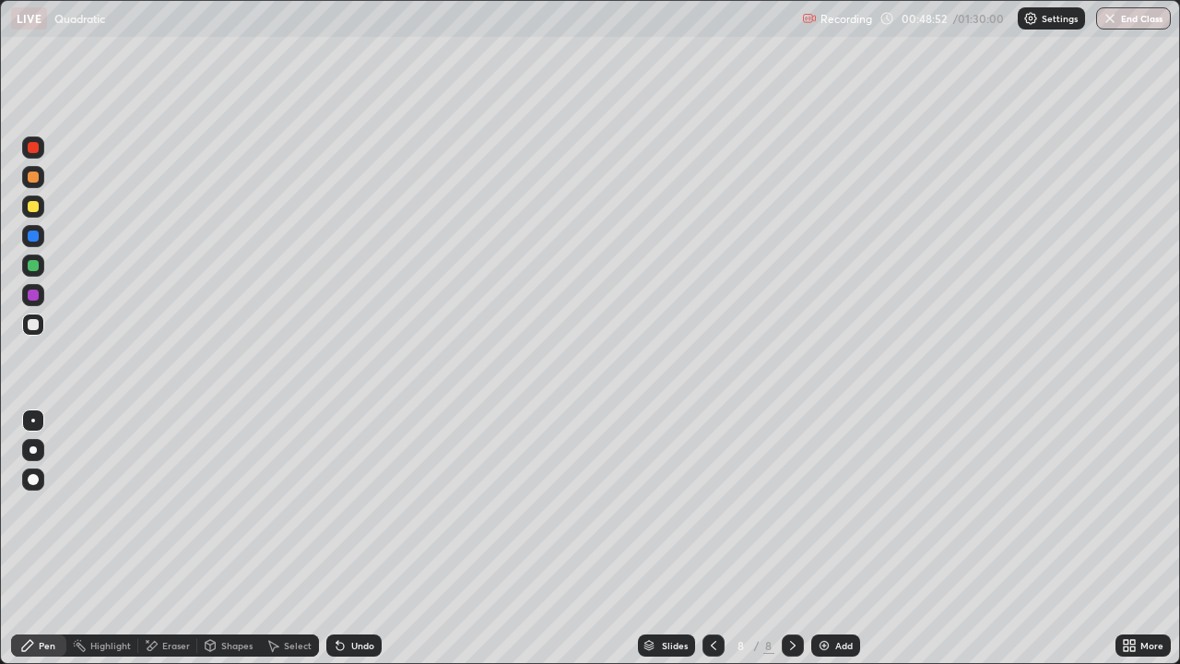
click at [161, 538] on div "Eraser" at bounding box center [167, 645] width 59 height 22
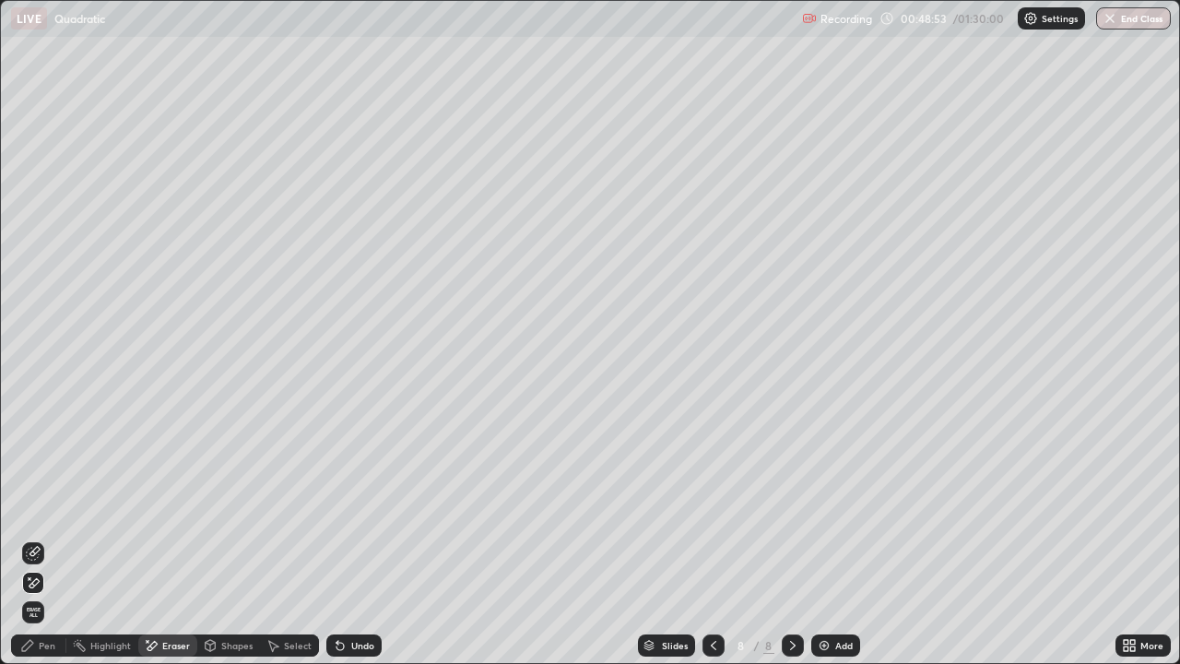
click at [34, 538] on div "Pen" at bounding box center [38, 645] width 55 height 22
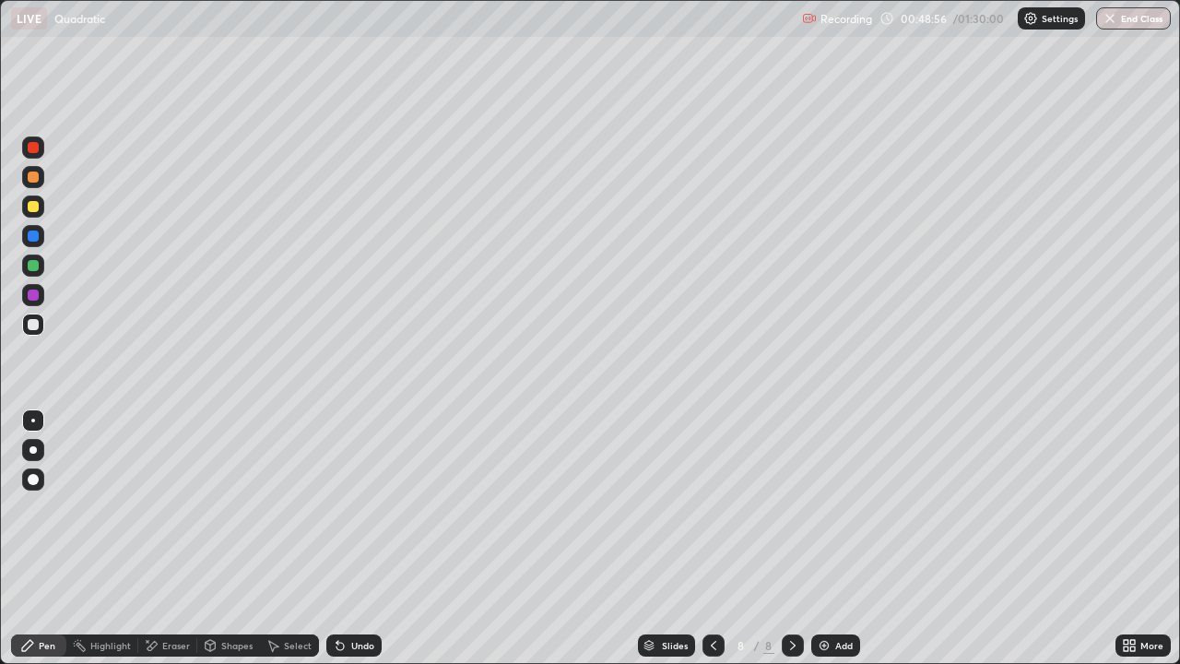
click at [164, 538] on div "Eraser" at bounding box center [176, 645] width 28 height 9
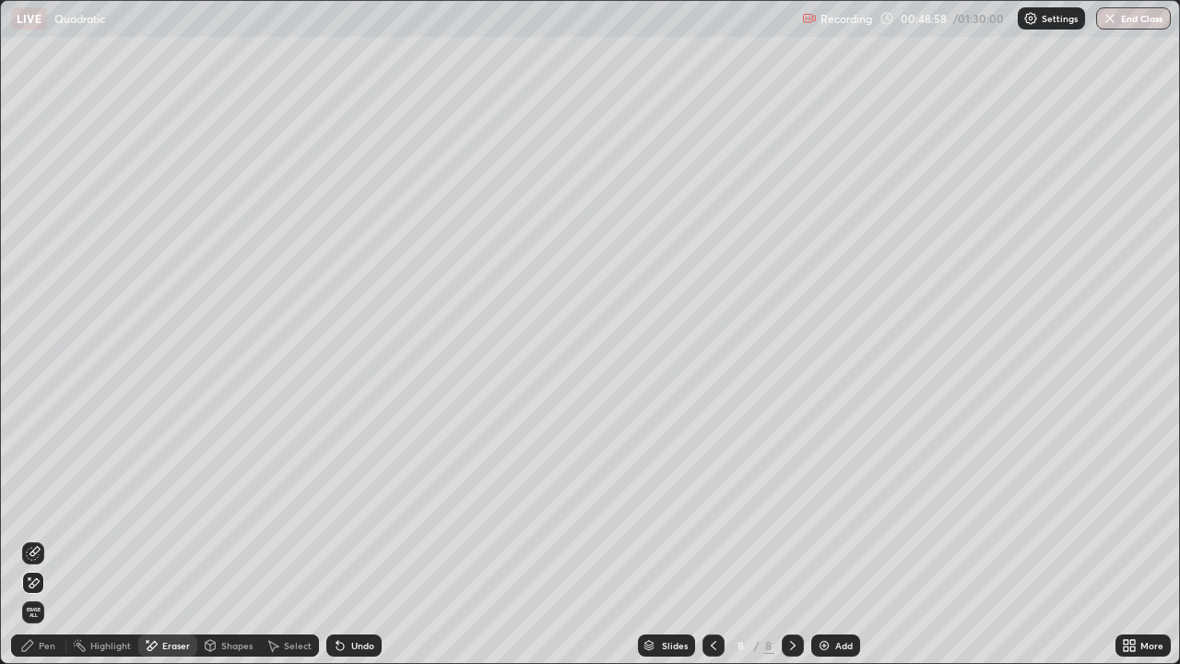
click at [30, 538] on icon at bounding box center [27, 645] width 15 height 15
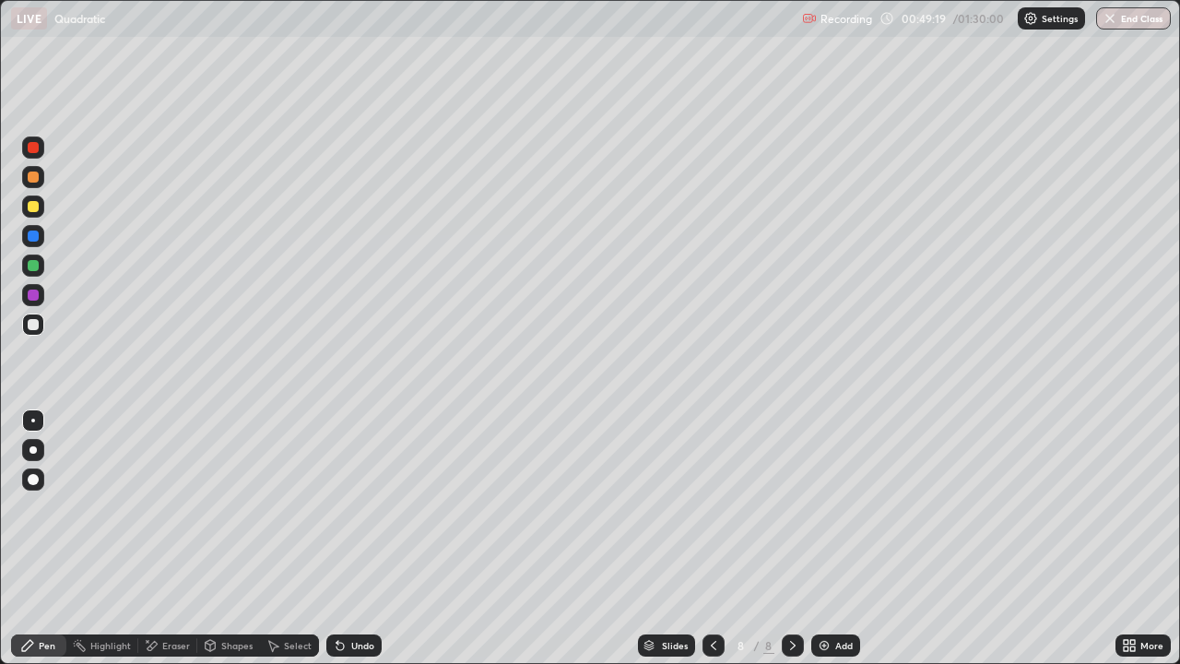
click at [712, 538] on icon at bounding box center [713, 645] width 15 height 15
click at [791, 538] on icon at bounding box center [793, 645] width 15 height 15
click at [712, 538] on icon at bounding box center [713, 645] width 15 height 15
click at [790, 538] on icon at bounding box center [793, 645] width 15 height 15
click at [712, 538] on icon at bounding box center [714, 645] width 6 height 9
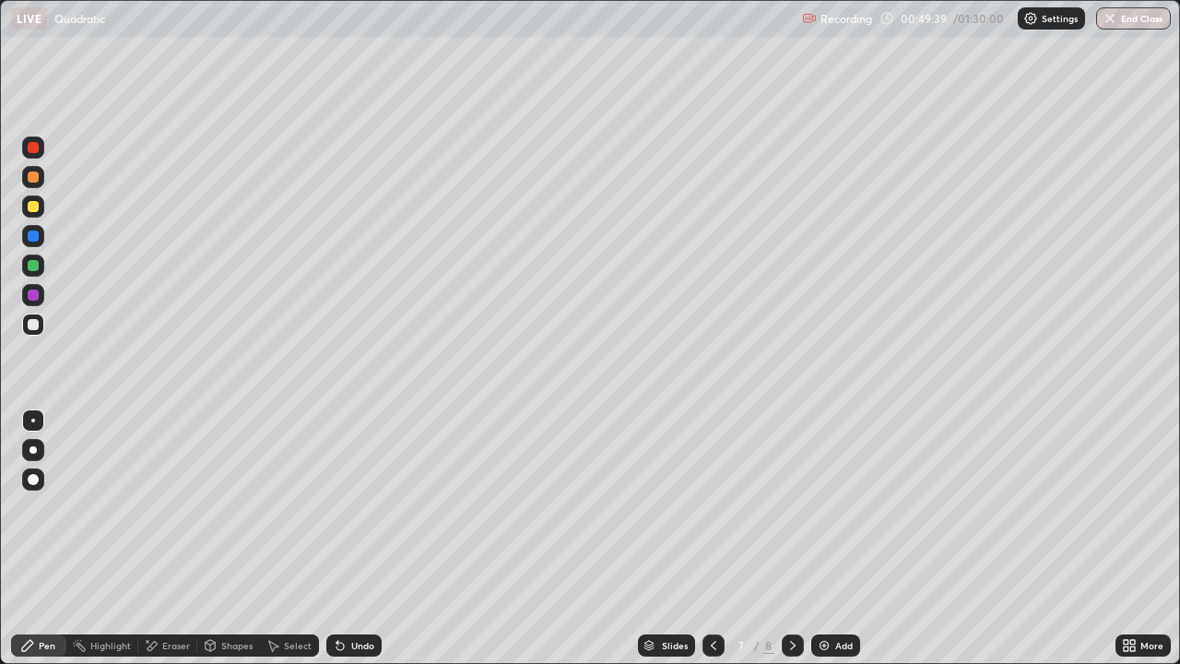
click at [792, 538] on icon at bounding box center [793, 645] width 6 height 9
click at [162, 538] on div "Eraser" at bounding box center [167, 645] width 59 height 22
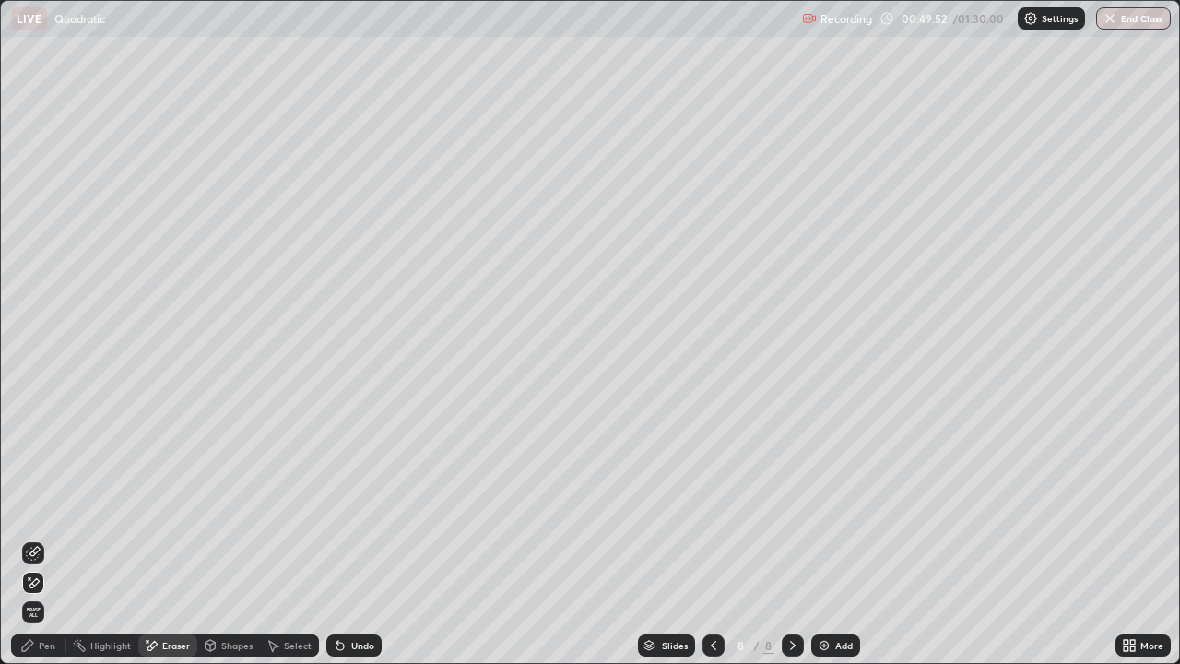
click at [33, 538] on div "Pen" at bounding box center [38, 645] width 55 height 22
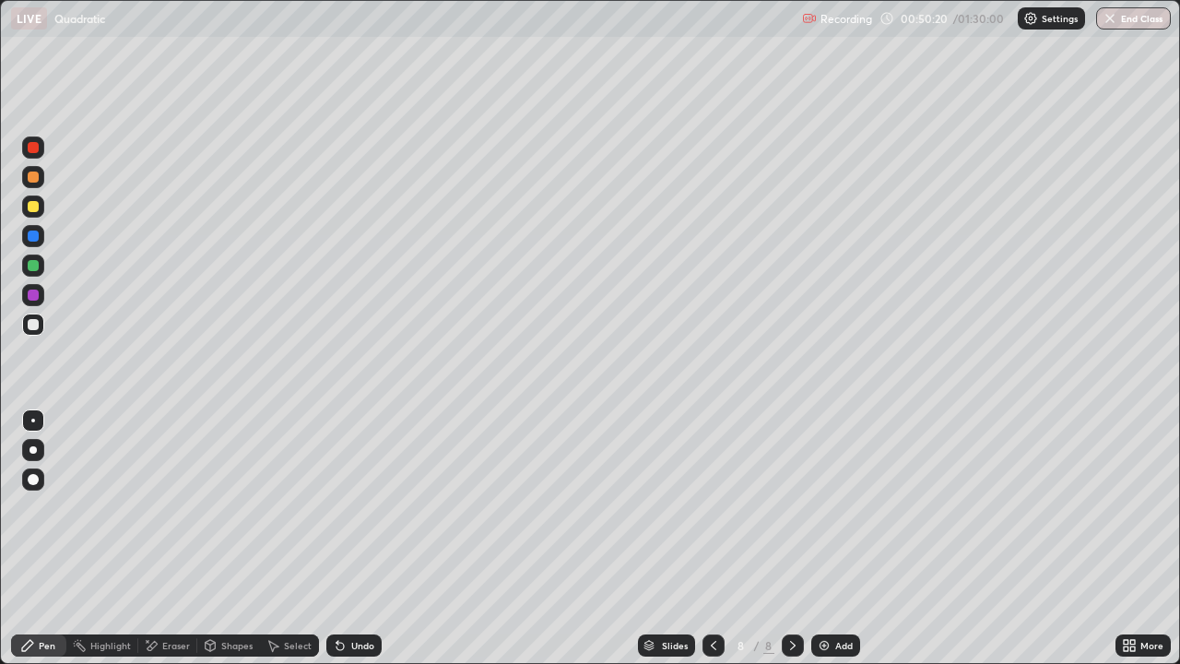
click at [32, 204] on div at bounding box center [33, 206] width 11 height 11
click at [41, 172] on div at bounding box center [33, 177] width 22 height 22
click at [38, 138] on div at bounding box center [33, 147] width 22 height 22
click at [33, 323] on div at bounding box center [33, 324] width 11 height 11
click at [34, 210] on div at bounding box center [33, 206] width 11 height 11
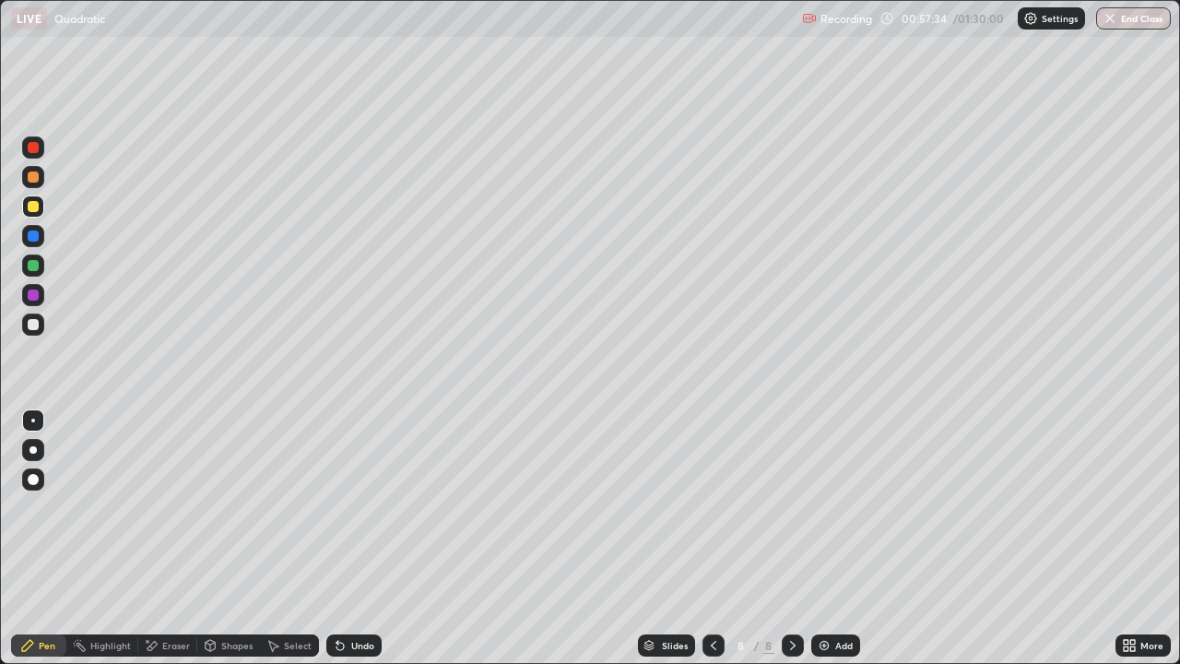
click at [828, 538] on img at bounding box center [824, 645] width 15 height 15
click at [712, 538] on icon at bounding box center [713, 645] width 15 height 15
click at [703, 538] on div at bounding box center [714, 645] width 22 height 22
click at [712, 538] on icon at bounding box center [713, 645] width 15 height 15
click at [792, 538] on icon at bounding box center [793, 645] width 15 height 15
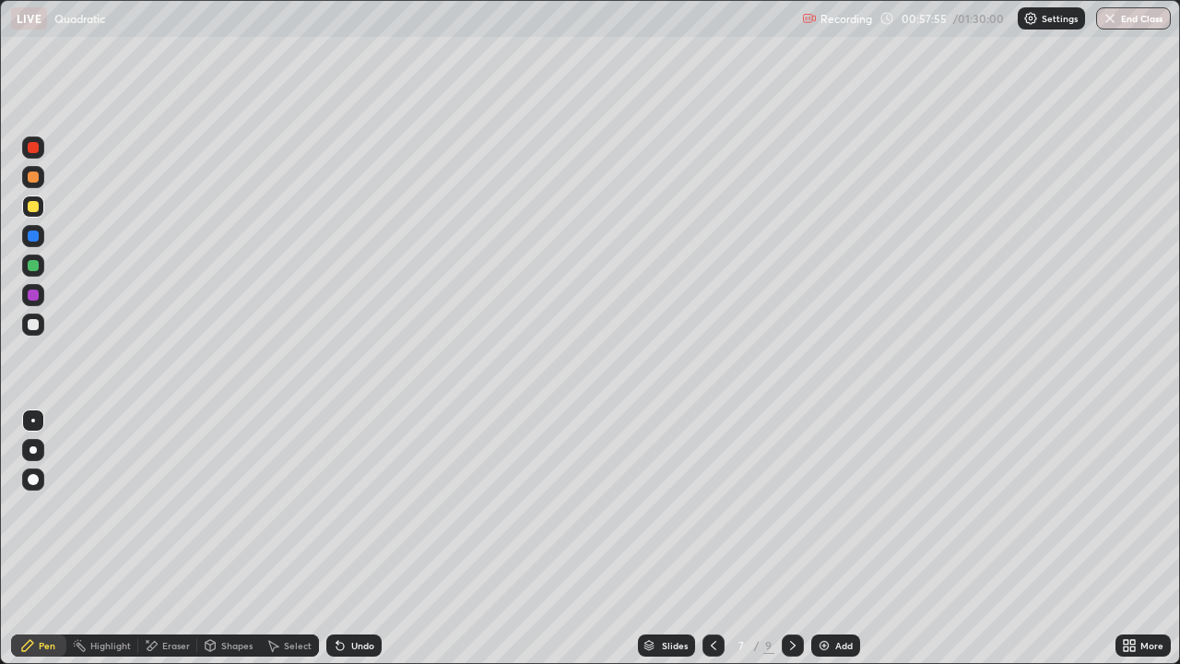
click at [794, 538] on icon at bounding box center [793, 645] width 15 height 15
click at [833, 538] on div "Add" at bounding box center [835, 645] width 49 height 22
click at [714, 538] on icon at bounding box center [712, 645] width 15 height 15
click at [792, 538] on icon at bounding box center [793, 645] width 6 height 9
click at [800, 538] on div at bounding box center [793, 645] width 22 height 22
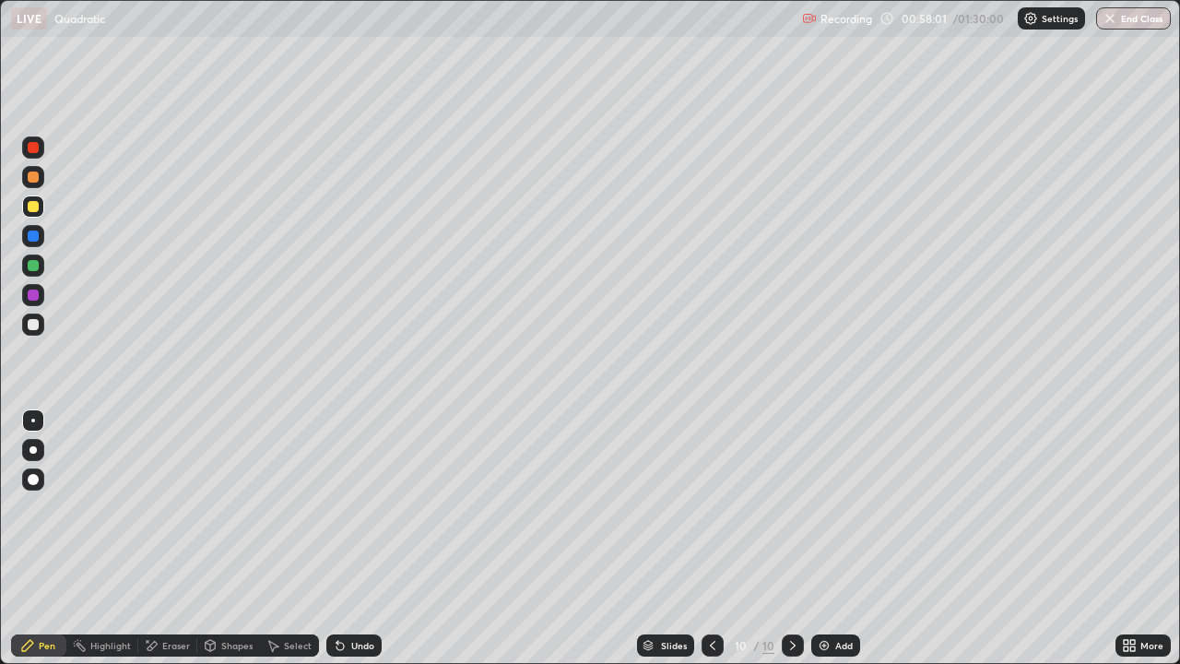
click at [711, 538] on icon at bounding box center [712, 645] width 15 height 15
click at [790, 538] on icon at bounding box center [793, 645] width 6 height 9
click at [226, 538] on div "Shapes" at bounding box center [236, 645] width 31 height 9
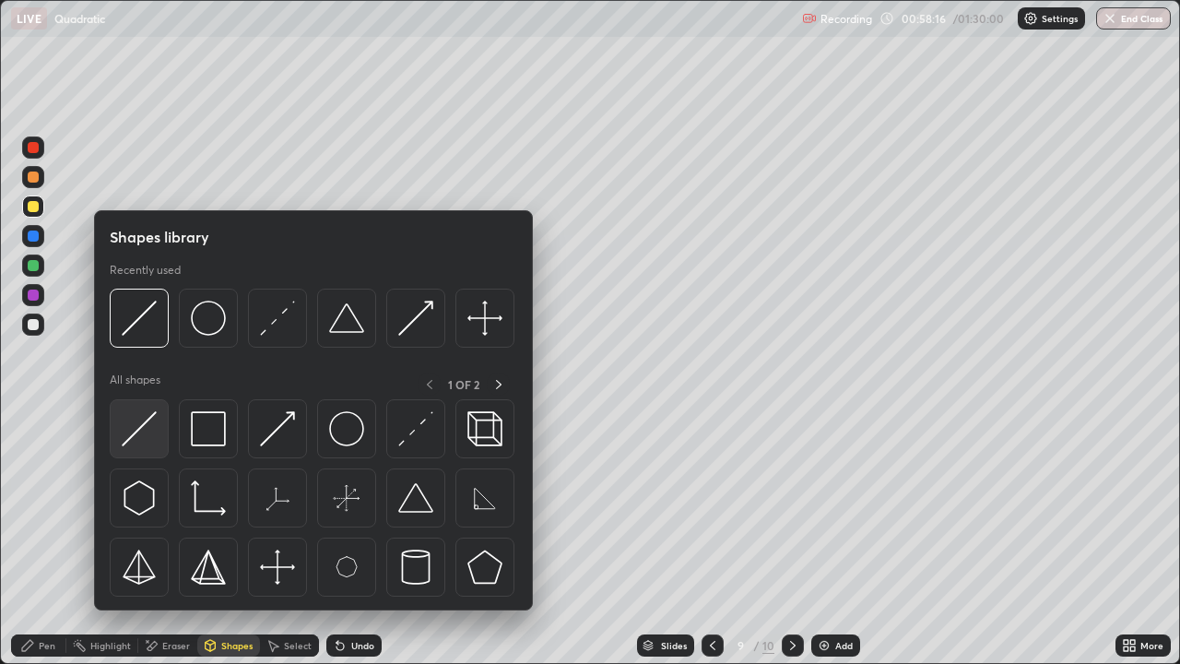
click at [142, 444] on img at bounding box center [139, 428] width 35 height 35
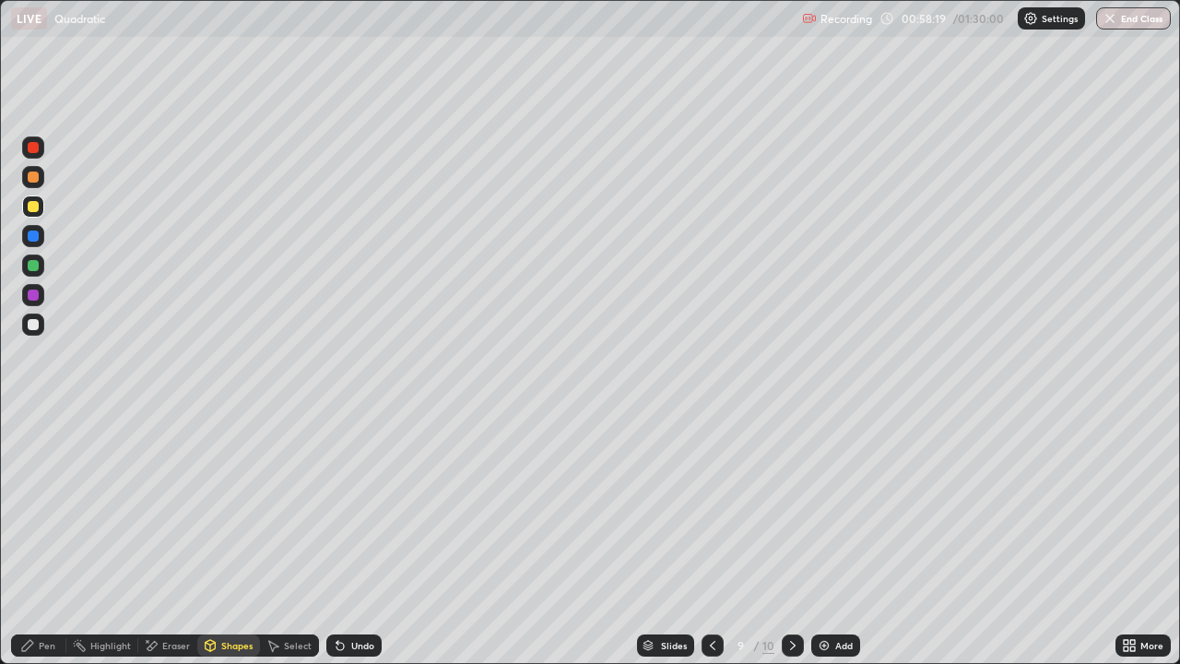
click at [342, 538] on icon at bounding box center [340, 645] width 15 height 15
click at [347, 538] on div "Undo" at bounding box center [353, 645] width 55 height 22
click at [34, 325] on div at bounding box center [33, 324] width 11 height 11
click at [353, 538] on div "Undo" at bounding box center [362, 645] width 23 height 9
click at [52, 538] on div "Pen" at bounding box center [38, 645] width 55 height 22
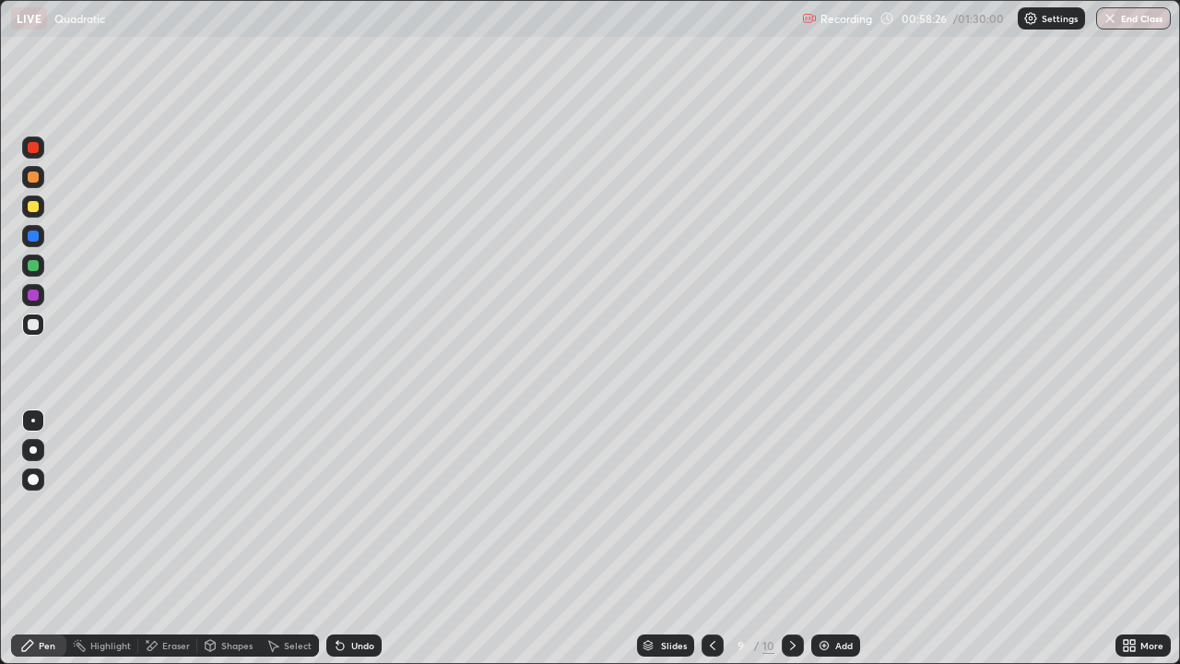
click at [358, 538] on div "Undo" at bounding box center [353, 645] width 55 height 22
click at [37, 264] on div at bounding box center [33, 265] width 11 height 11
click at [711, 538] on icon at bounding box center [713, 645] width 6 height 9
click at [708, 538] on div at bounding box center [713, 645] width 22 height 22
click at [791, 538] on icon at bounding box center [793, 645] width 15 height 15
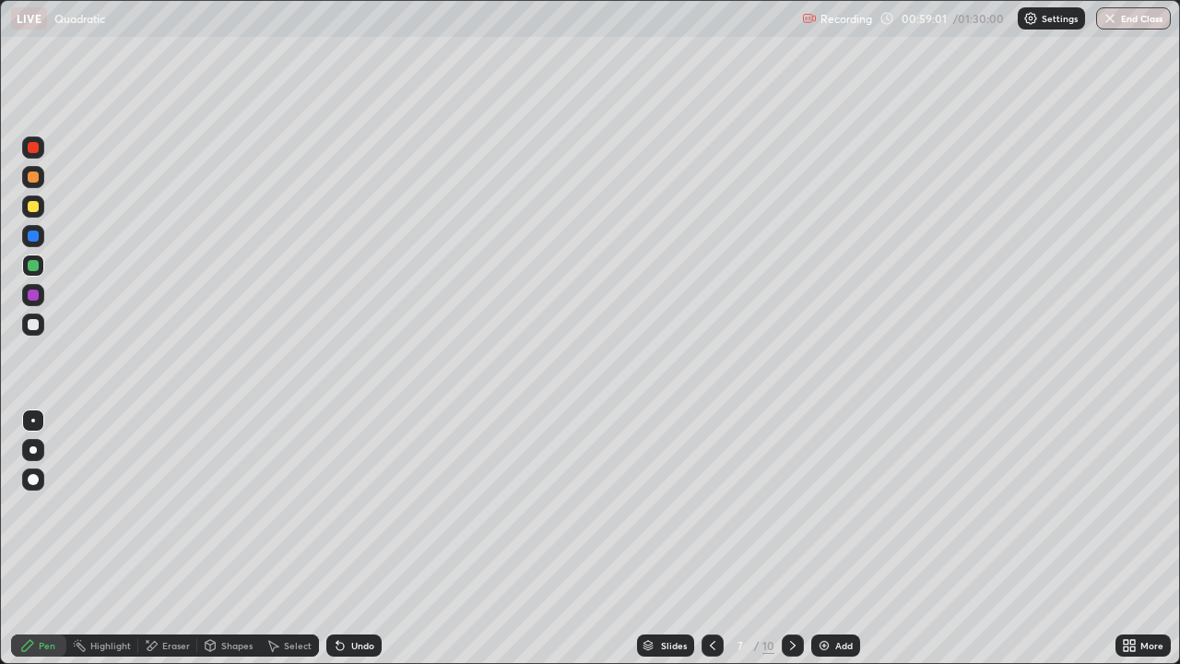
click at [791, 538] on icon at bounding box center [793, 645] width 15 height 15
click at [711, 538] on icon at bounding box center [712, 645] width 15 height 15
click at [164, 538] on div "Eraser" at bounding box center [167, 645] width 59 height 22
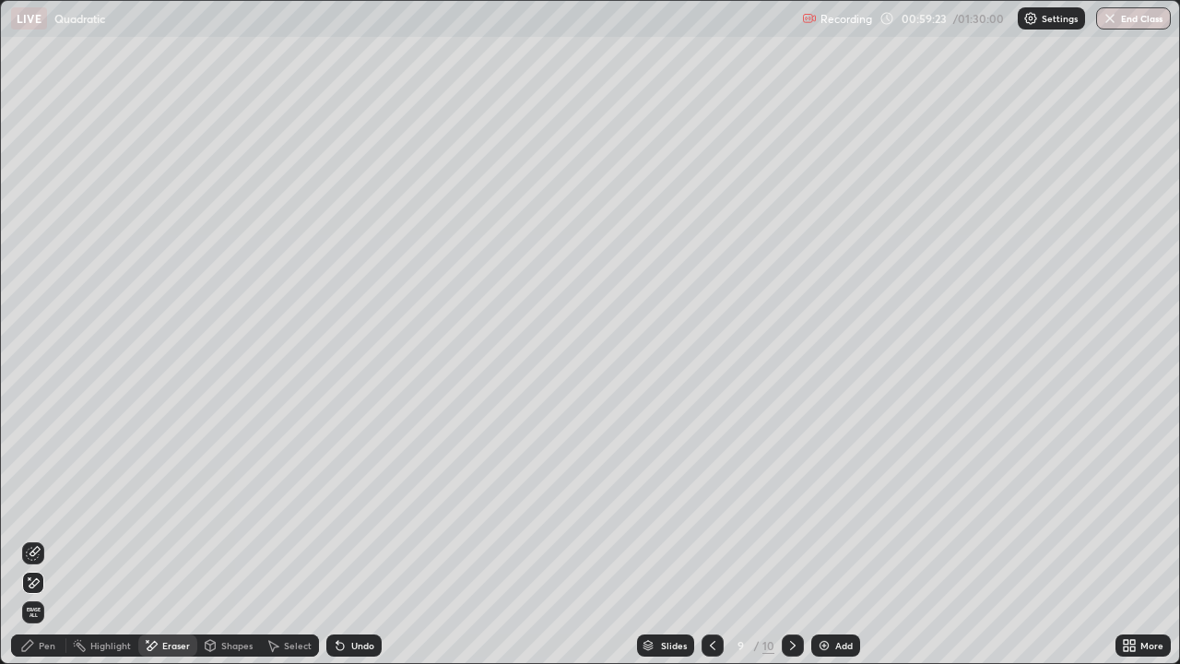
click at [23, 538] on icon at bounding box center [27, 645] width 15 height 15
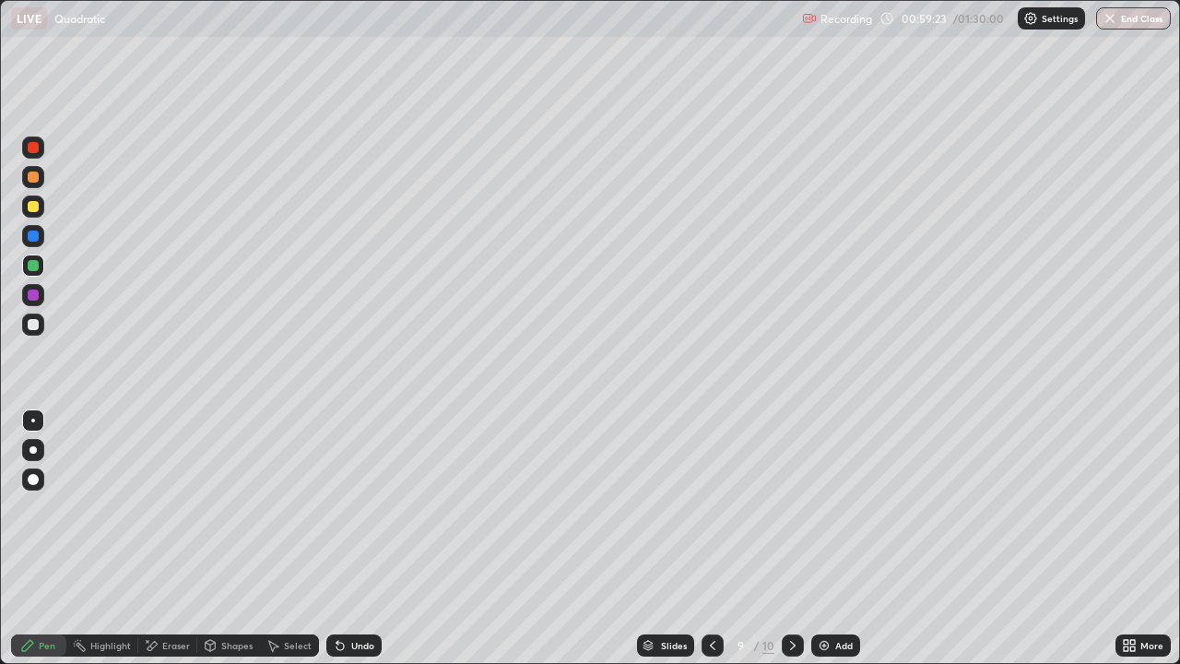
click at [35, 538] on div "Pen" at bounding box center [38, 645] width 55 height 22
click at [704, 538] on div at bounding box center [713, 645] width 22 height 22
click at [791, 538] on icon at bounding box center [793, 645] width 15 height 15
click at [786, 538] on icon at bounding box center [793, 645] width 15 height 15
click at [710, 538] on icon at bounding box center [712, 645] width 15 height 15
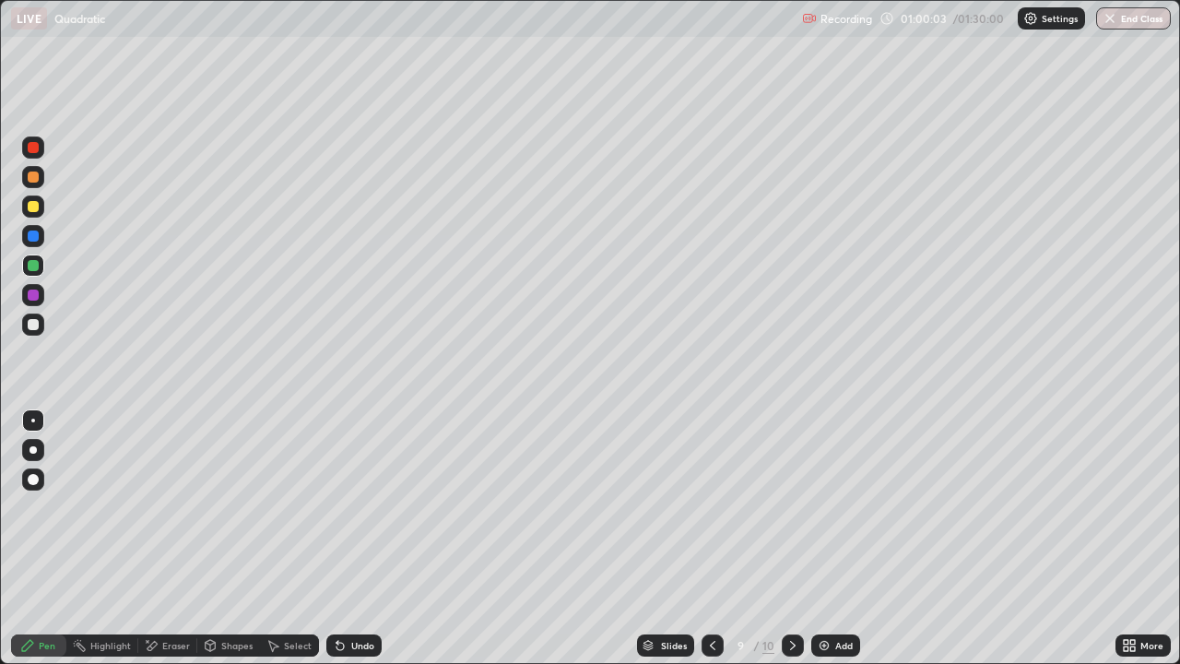
click at [37, 324] on div at bounding box center [33, 324] width 11 height 11
click at [32, 205] on div at bounding box center [33, 206] width 11 height 11
click at [711, 538] on icon at bounding box center [712, 645] width 15 height 15
click at [702, 538] on div at bounding box center [713, 645] width 22 height 37
click at [703, 538] on div at bounding box center [713, 645] width 22 height 37
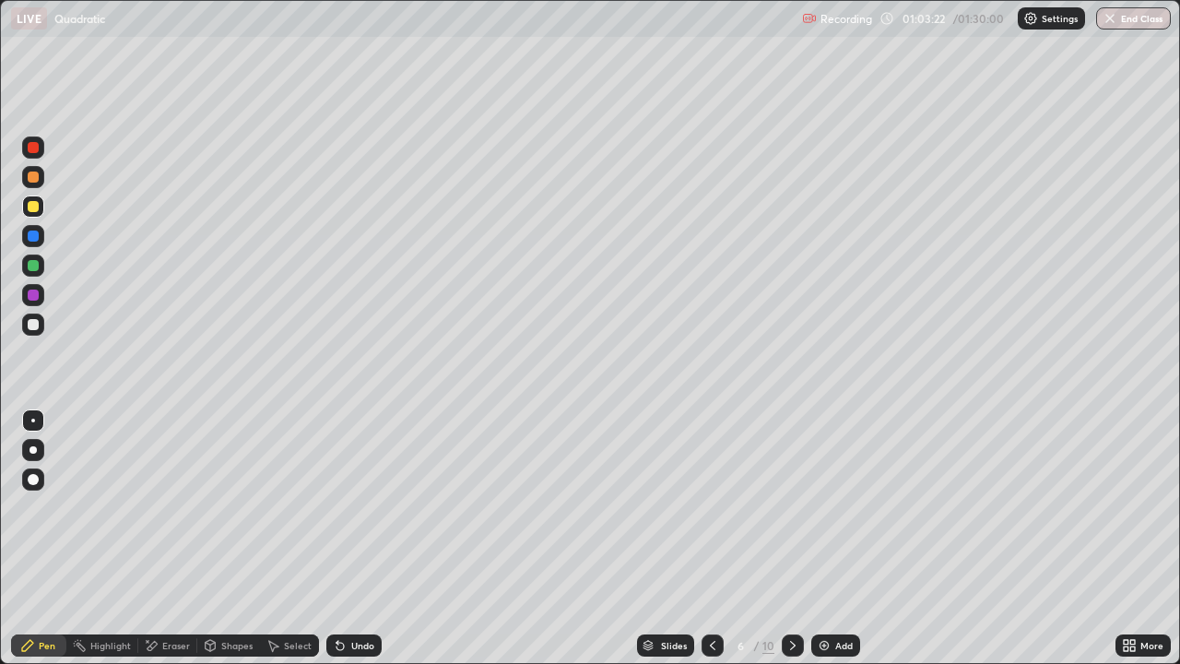
click at [791, 538] on icon at bounding box center [793, 645] width 15 height 15
click at [790, 538] on icon at bounding box center [793, 645] width 15 height 15
click at [791, 538] on icon at bounding box center [793, 645] width 15 height 15
click at [790, 538] on icon at bounding box center [793, 645] width 15 height 15
click at [41, 329] on div at bounding box center [33, 325] width 22 height 22
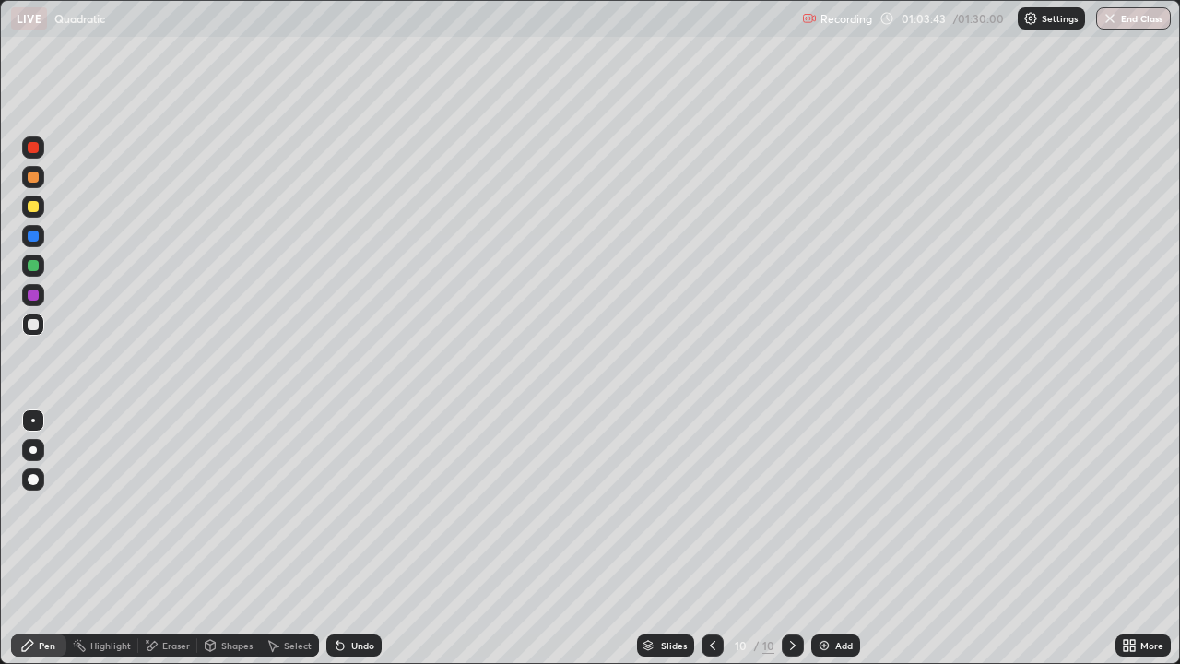
click at [359, 538] on div "Undo" at bounding box center [362, 645] width 23 height 9
click at [242, 538] on div "Shapes" at bounding box center [236, 645] width 31 height 9
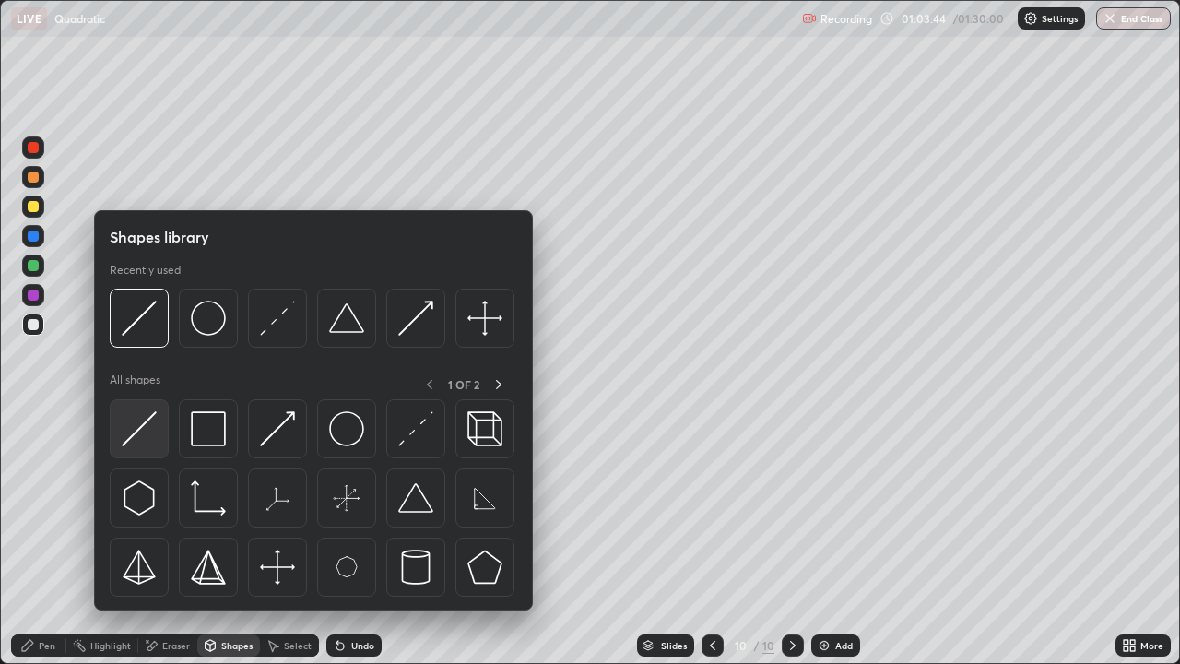
click at [145, 411] on div at bounding box center [139, 428] width 59 height 59
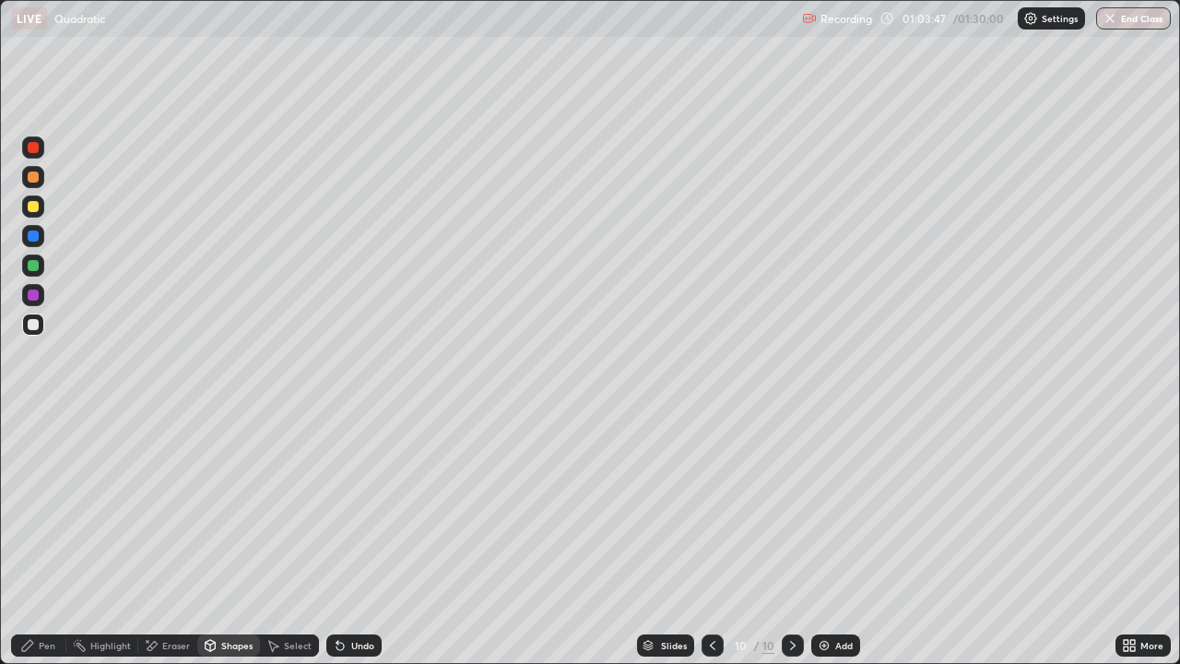
click at [44, 538] on div "Pen" at bounding box center [47, 645] width 17 height 9
click at [363, 538] on div "Undo" at bounding box center [353, 645] width 55 height 22
click at [352, 538] on div "Undo" at bounding box center [353, 645] width 55 height 22
click at [38, 211] on div at bounding box center [33, 206] width 22 height 22
click at [40, 327] on div at bounding box center [33, 325] width 22 height 22
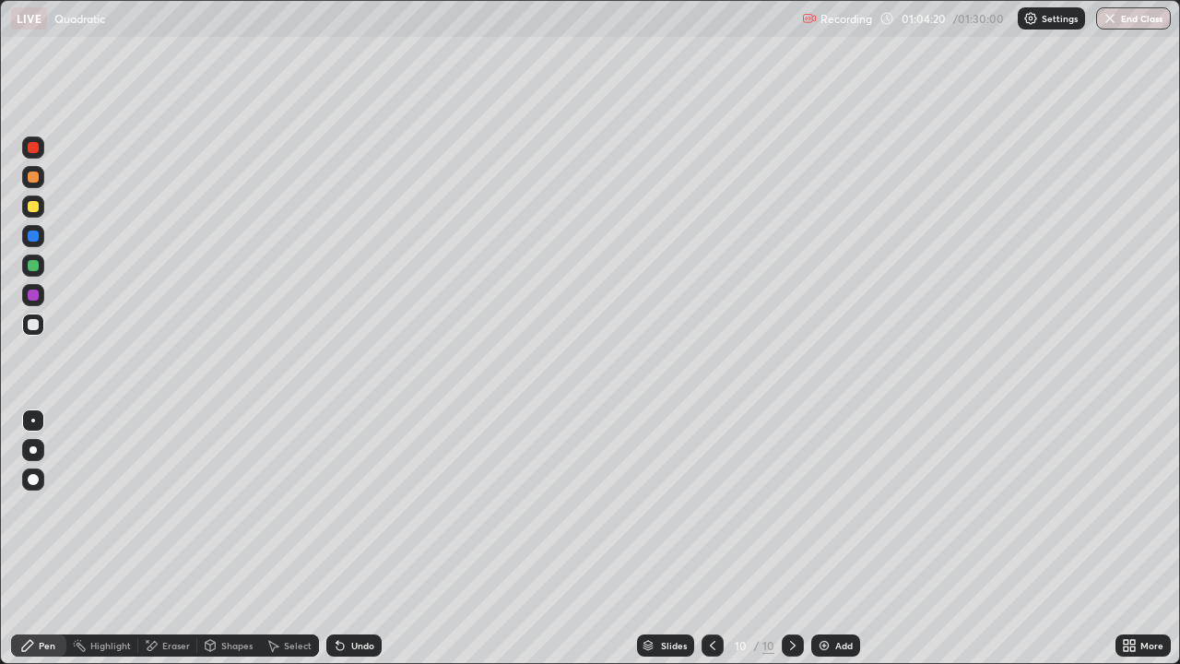
click at [32, 178] on div at bounding box center [33, 177] width 11 height 11
click at [42, 326] on div at bounding box center [33, 325] width 22 height 22
click at [710, 538] on icon at bounding box center [712, 645] width 15 height 15
click at [791, 538] on icon at bounding box center [793, 645] width 15 height 15
click at [177, 538] on div "Eraser" at bounding box center [176, 645] width 28 height 9
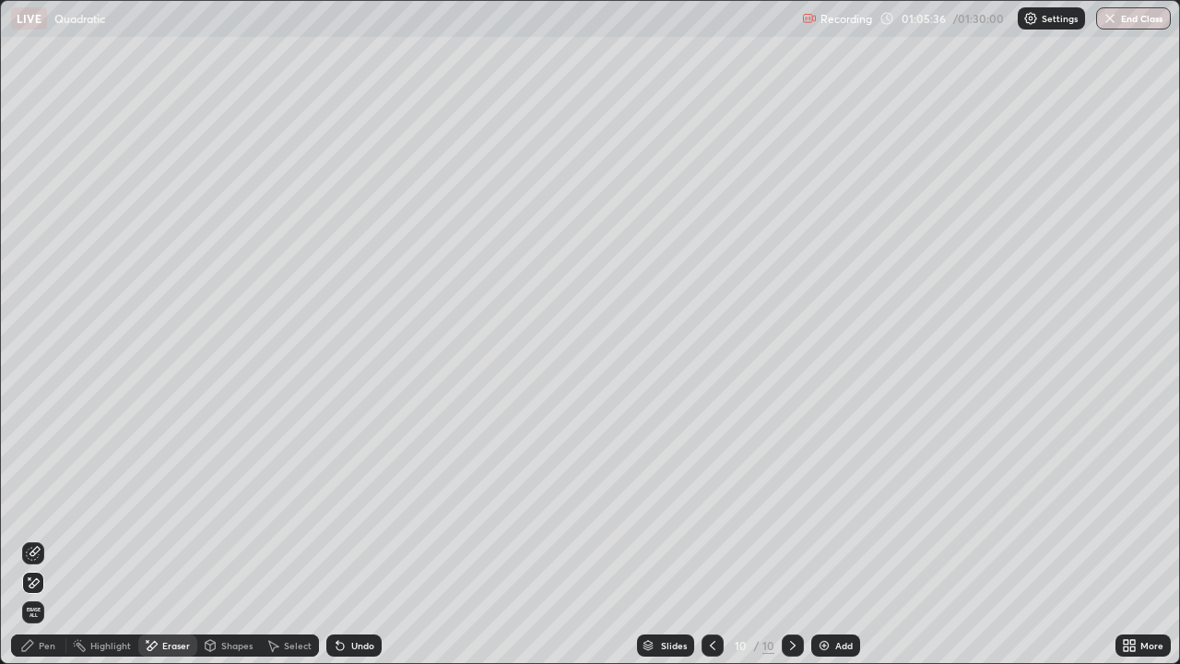
click at [41, 538] on div "Pen" at bounding box center [38, 645] width 55 height 22
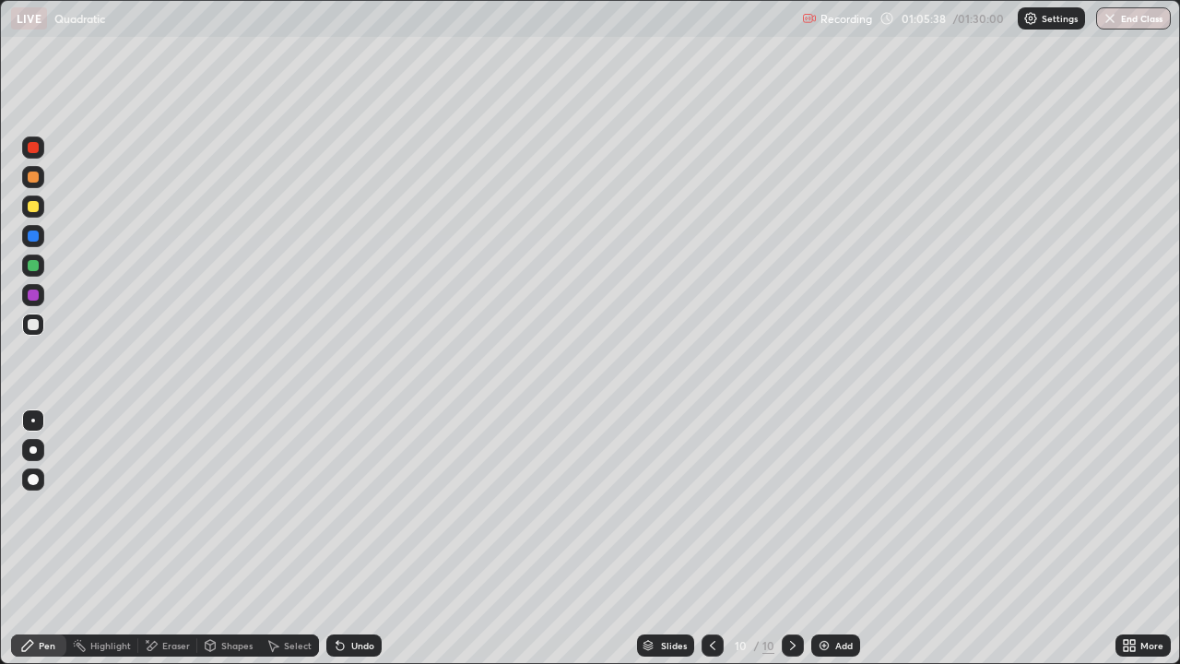
click at [38, 265] on div at bounding box center [33, 265] width 11 height 11
click at [707, 538] on div at bounding box center [713, 645] width 22 height 22
click at [711, 538] on icon at bounding box center [712, 645] width 15 height 15
click at [702, 538] on div at bounding box center [713, 645] width 22 height 22
click at [704, 538] on div at bounding box center [713, 645] width 22 height 22
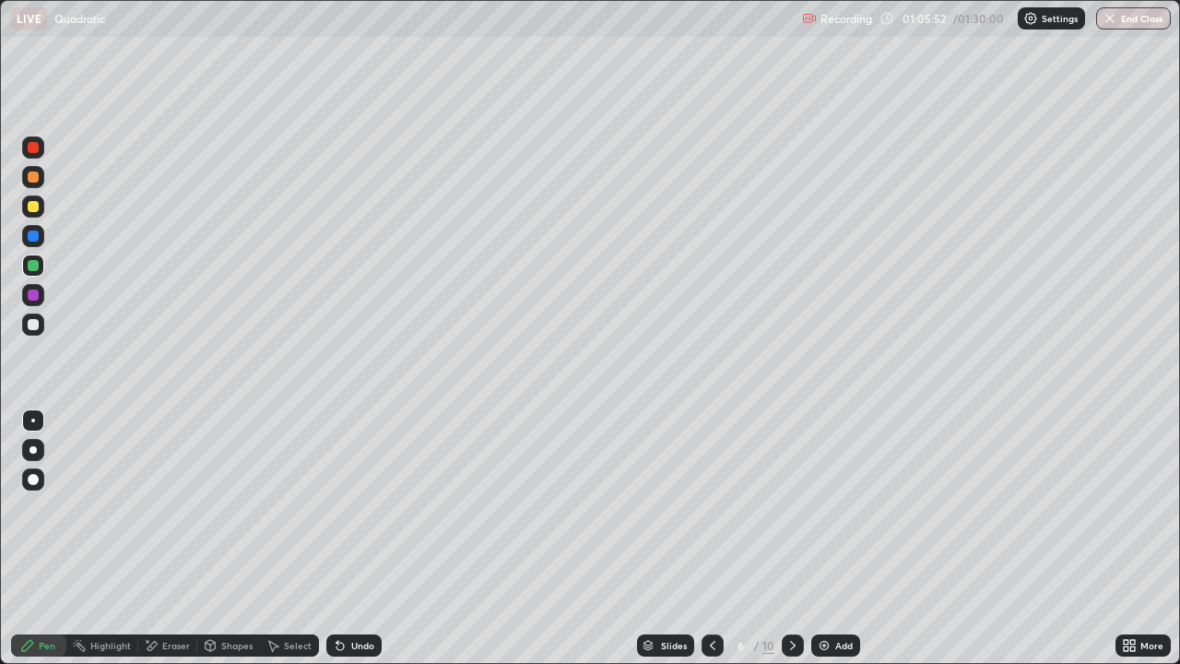
click at [714, 538] on icon at bounding box center [712, 645] width 15 height 15
click at [791, 538] on icon at bounding box center [793, 645] width 15 height 15
click at [789, 538] on icon at bounding box center [793, 645] width 15 height 15
click at [788, 538] on icon at bounding box center [793, 645] width 15 height 15
click at [791, 538] on icon at bounding box center [793, 645] width 15 height 15
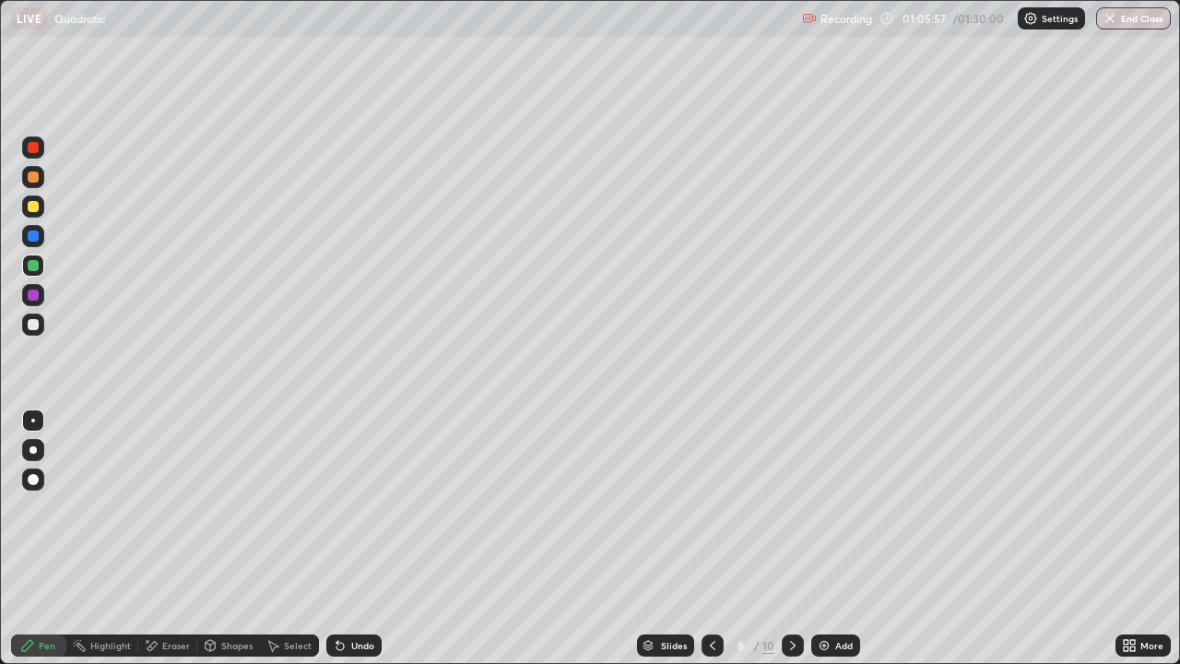
click at [789, 538] on icon at bounding box center [793, 645] width 15 height 15
click at [335, 538] on div "Undo" at bounding box center [353, 645] width 55 height 22
click at [36, 290] on div at bounding box center [33, 295] width 11 height 11
click at [36, 211] on div at bounding box center [33, 206] width 11 height 11
click at [710, 538] on icon at bounding box center [713, 645] width 6 height 9
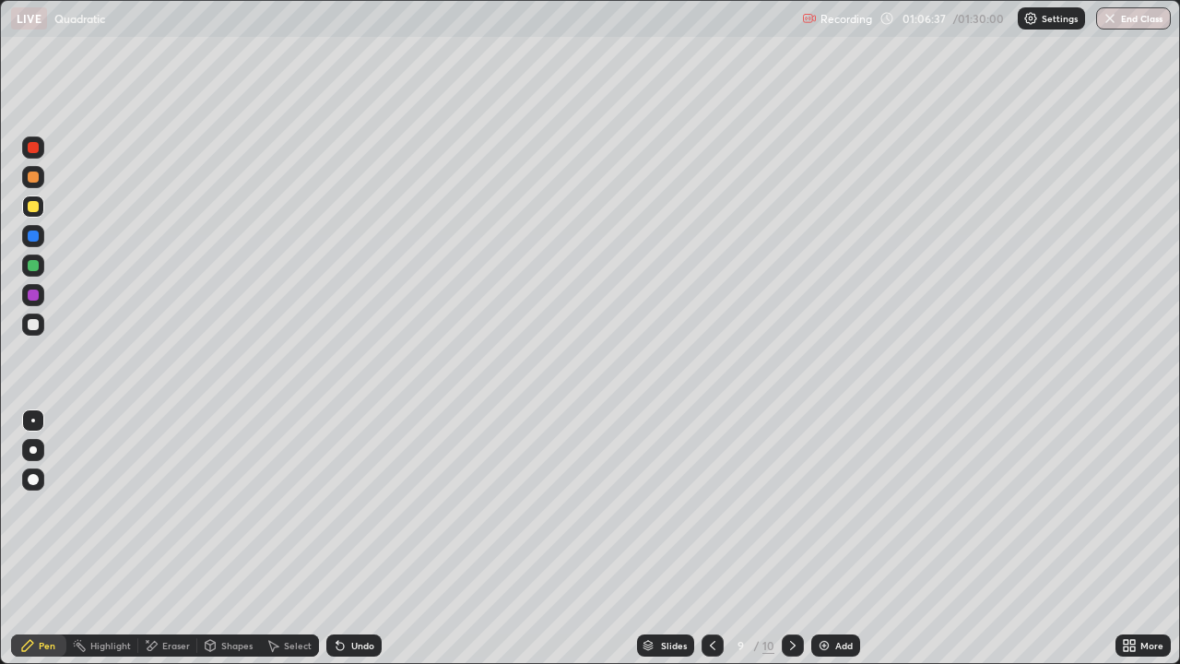
click at [711, 538] on icon at bounding box center [712, 645] width 15 height 15
click at [791, 538] on icon at bounding box center [793, 645] width 15 height 15
click at [794, 538] on icon at bounding box center [793, 645] width 15 height 15
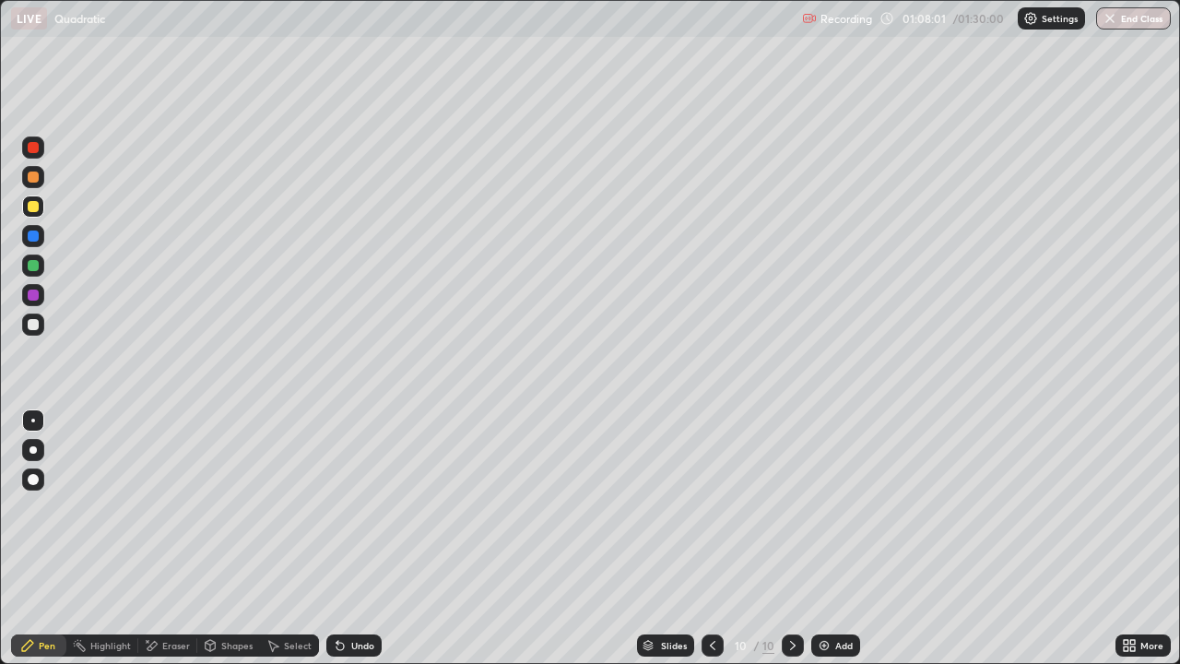
click at [365, 538] on div "Undo" at bounding box center [353, 645] width 55 height 22
click at [43, 325] on div at bounding box center [33, 325] width 22 height 22
click at [33, 148] on div at bounding box center [33, 147] width 11 height 11
click at [840, 538] on div "Add" at bounding box center [844, 645] width 18 height 9
click at [238, 538] on div "Shapes" at bounding box center [228, 645] width 63 height 22
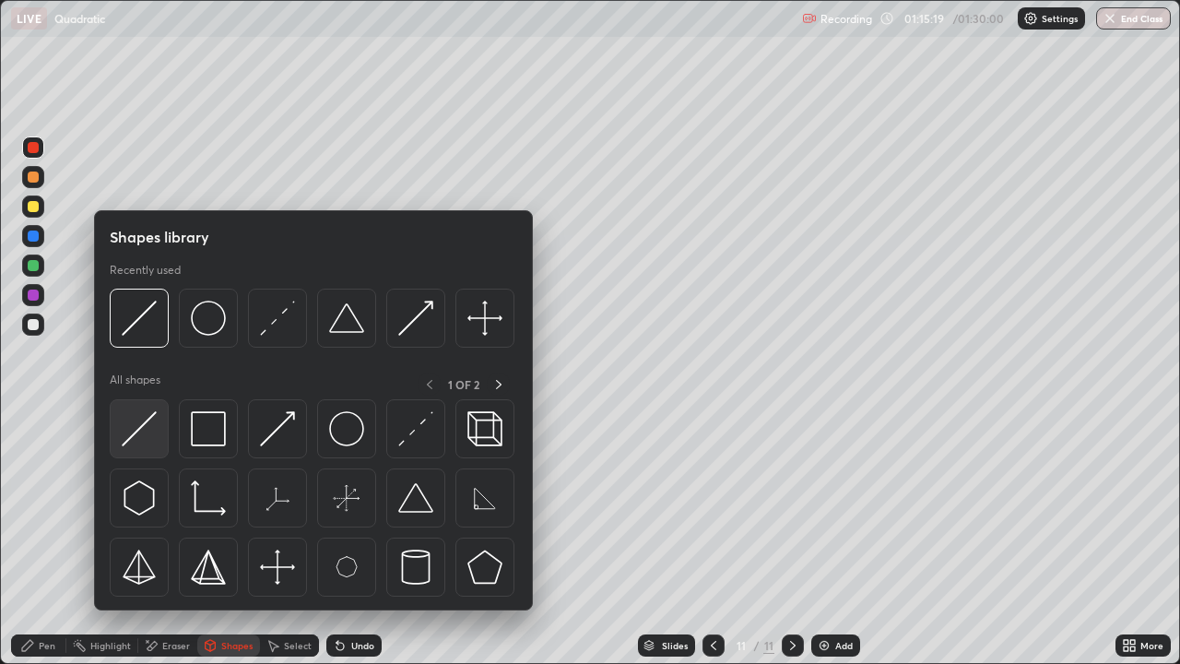
click at [150, 426] on img at bounding box center [139, 428] width 35 height 35
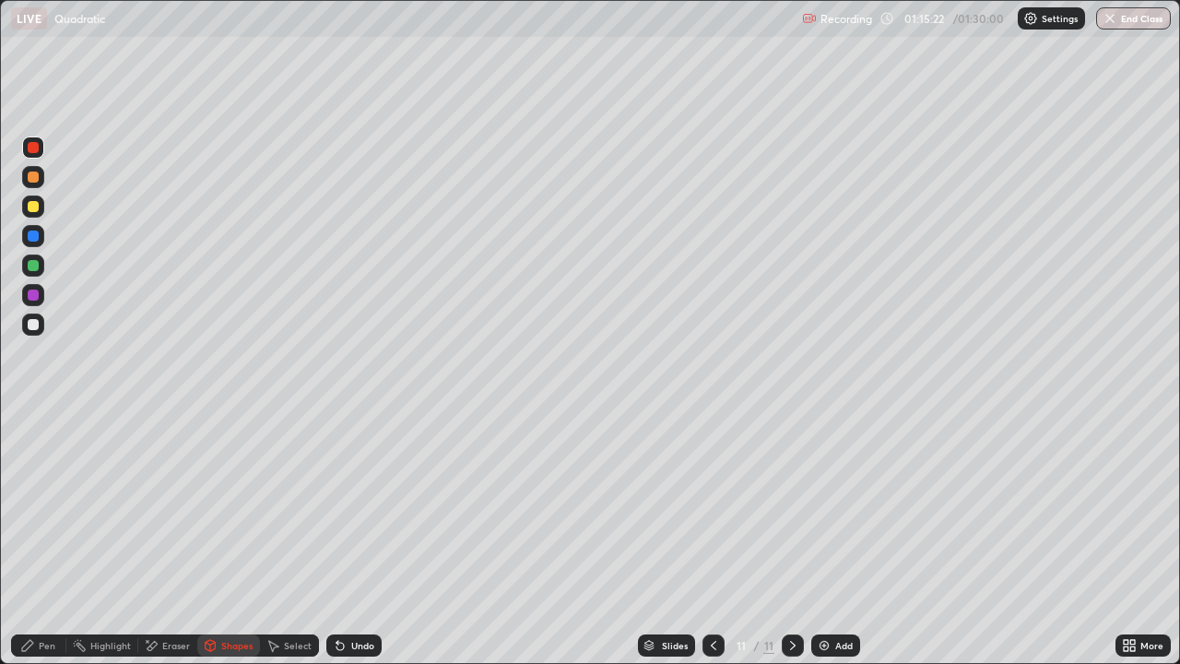
click at [39, 538] on div "Pen" at bounding box center [47, 645] width 17 height 9
click at [41, 324] on div at bounding box center [33, 325] width 22 height 22
click at [32, 178] on div at bounding box center [33, 177] width 11 height 11
click at [30, 207] on div at bounding box center [33, 206] width 11 height 11
click at [166, 538] on div "Eraser" at bounding box center [176, 645] width 28 height 9
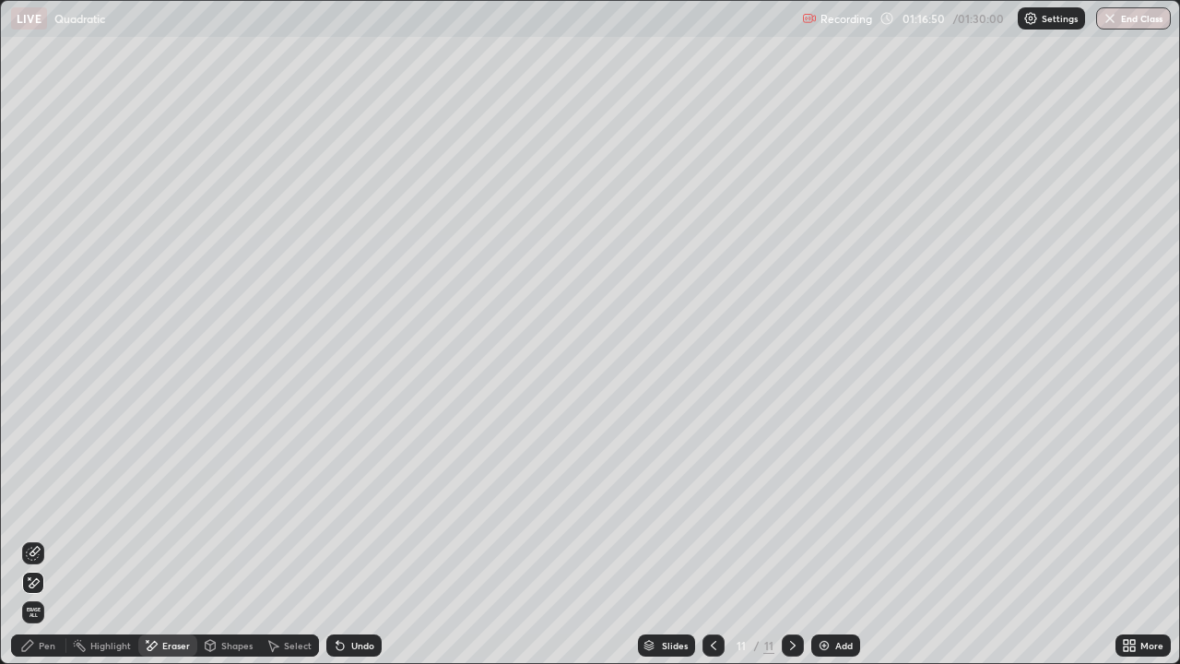
click at [42, 538] on div "Pen" at bounding box center [38, 645] width 55 height 22
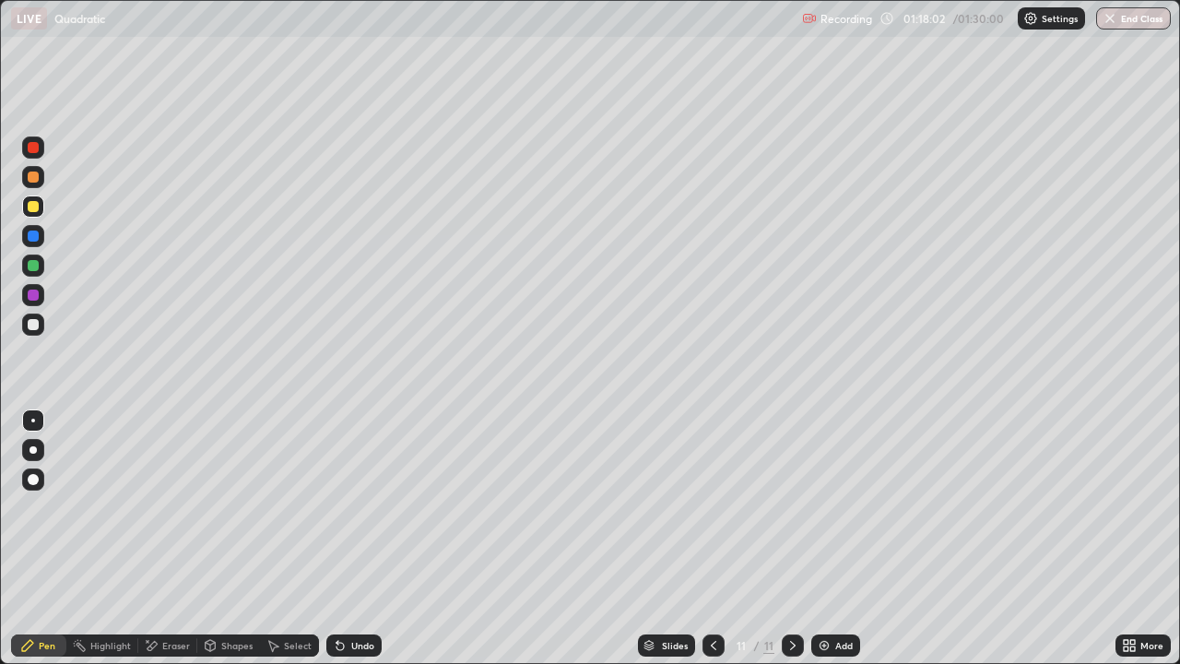
click at [714, 538] on icon at bounding box center [713, 645] width 15 height 15
click at [710, 538] on icon at bounding box center [713, 645] width 15 height 15
click at [712, 538] on icon at bounding box center [714, 645] width 6 height 9
click at [709, 538] on icon at bounding box center [713, 645] width 15 height 15
click at [714, 538] on icon at bounding box center [714, 645] width 6 height 9
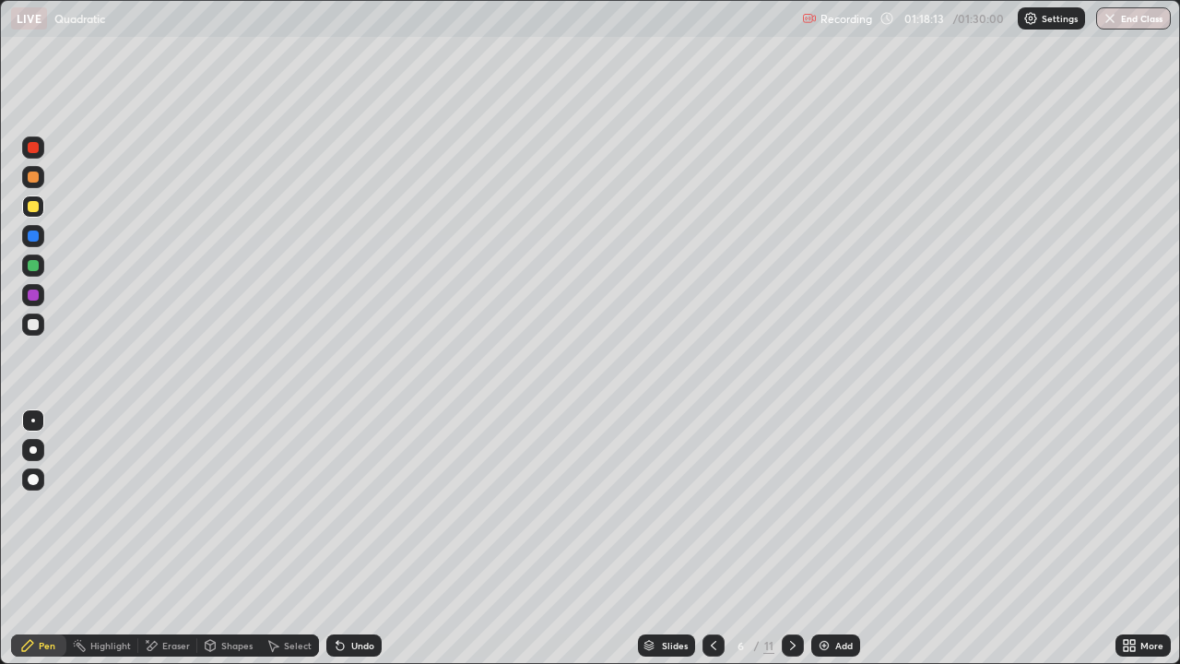
click at [788, 538] on icon at bounding box center [793, 645] width 15 height 15
click at [791, 538] on icon at bounding box center [793, 645] width 15 height 15
click at [793, 538] on icon at bounding box center [793, 645] width 15 height 15
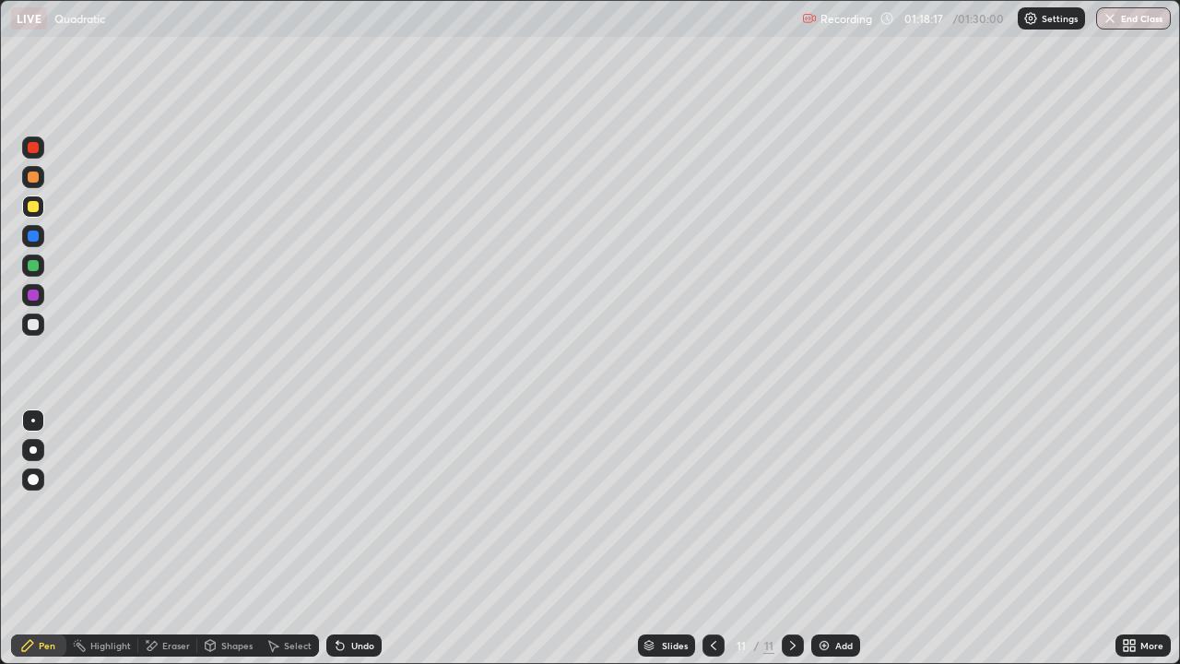
click at [842, 538] on div "Add" at bounding box center [844, 645] width 18 height 9
click at [219, 538] on div "Shapes" at bounding box center [228, 645] width 63 height 22
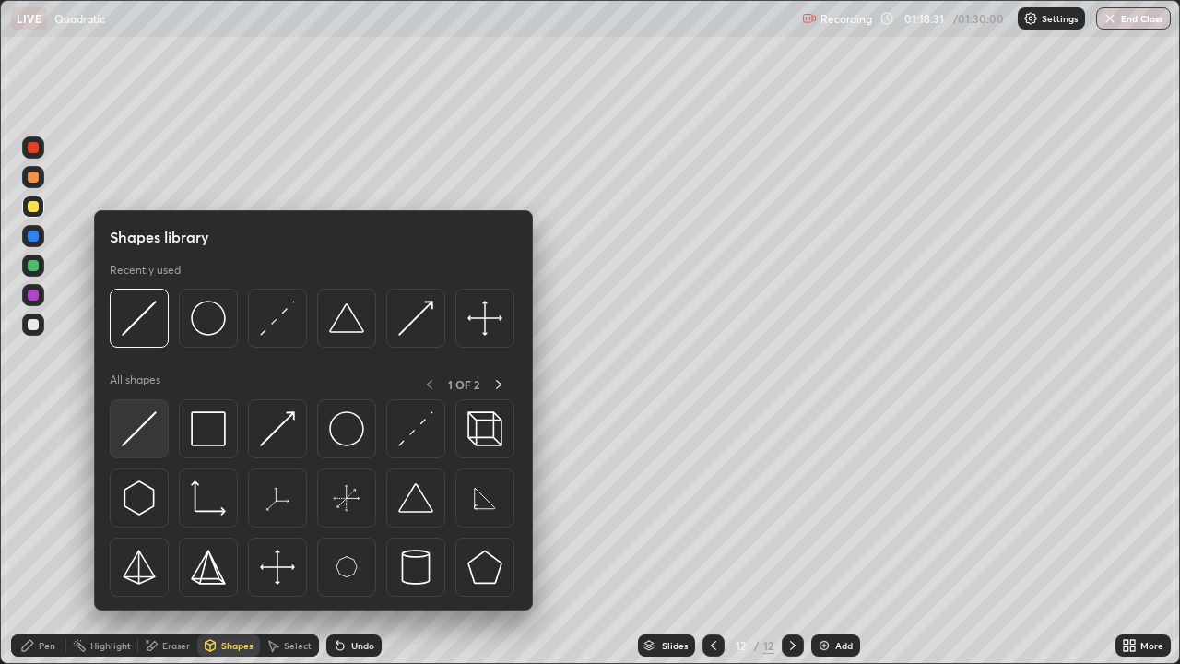
click at [157, 431] on img at bounding box center [139, 428] width 35 height 35
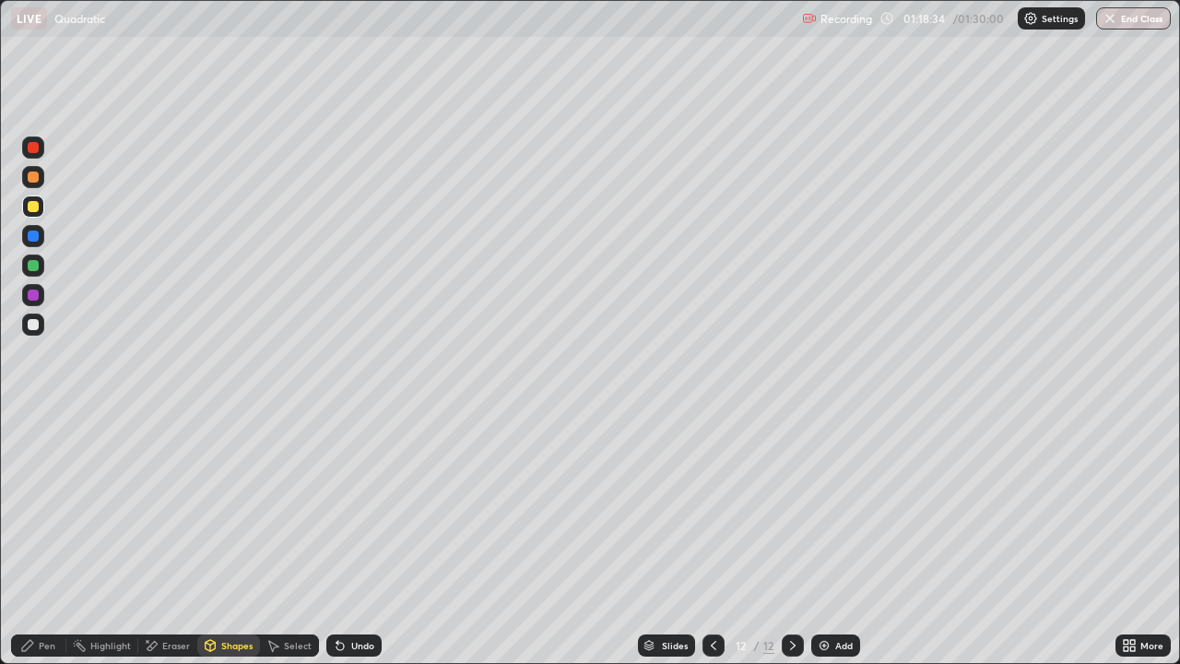
click at [48, 538] on div "Pen" at bounding box center [38, 645] width 55 height 22
click at [34, 325] on div at bounding box center [33, 324] width 11 height 11
click at [347, 538] on div "Undo" at bounding box center [353, 645] width 55 height 22
click at [219, 538] on div "Shapes" at bounding box center [228, 645] width 63 height 22
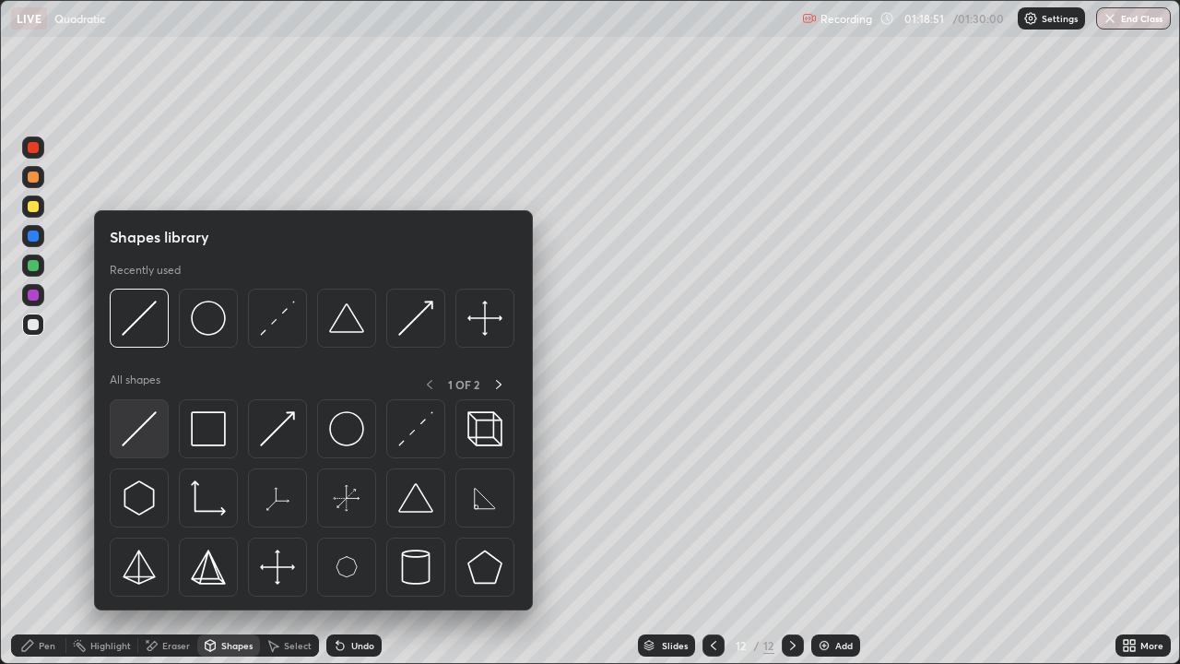
click at [151, 435] on img at bounding box center [139, 428] width 35 height 35
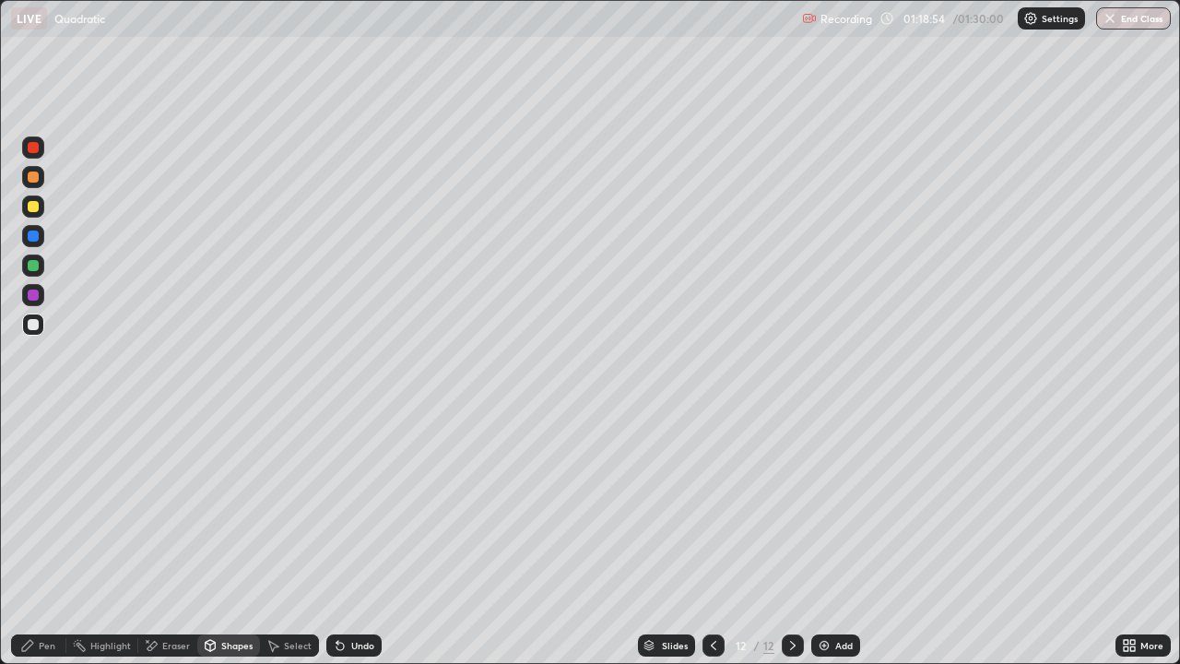
click at [39, 538] on div "Pen" at bounding box center [38, 645] width 55 height 22
click at [36, 175] on div at bounding box center [33, 177] width 11 height 11
click at [40, 147] on div at bounding box center [33, 147] width 22 height 22
click at [40, 295] on div at bounding box center [33, 295] width 22 height 22
click at [33, 207] on div at bounding box center [33, 206] width 11 height 11
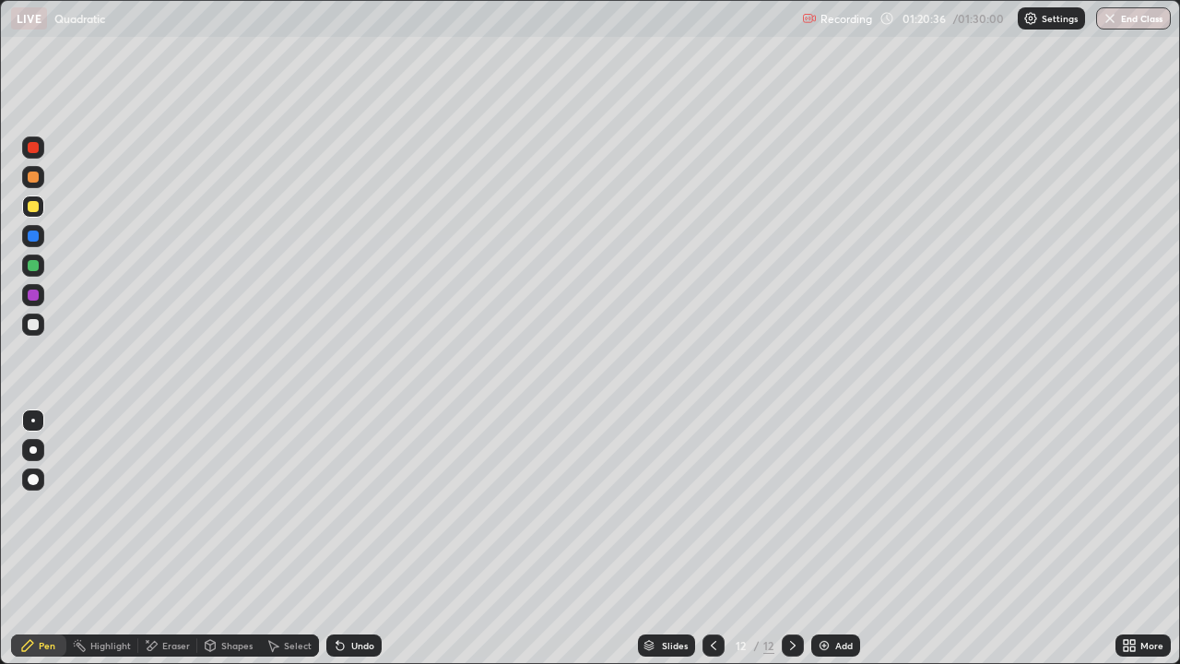
click at [38, 328] on div at bounding box center [33, 324] width 11 height 11
click at [36, 205] on div at bounding box center [33, 206] width 11 height 11
click at [712, 538] on icon at bounding box center [713, 645] width 15 height 15
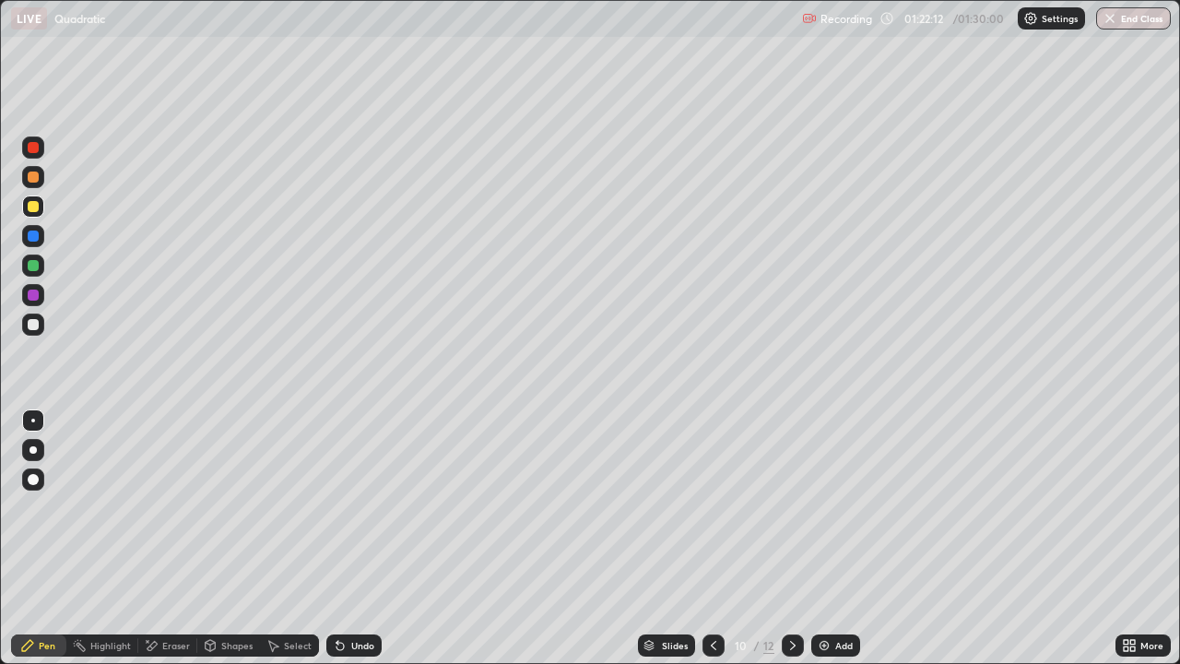
click at [767, 538] on div "12" at bounding box center [768, 645] width 11 height 17
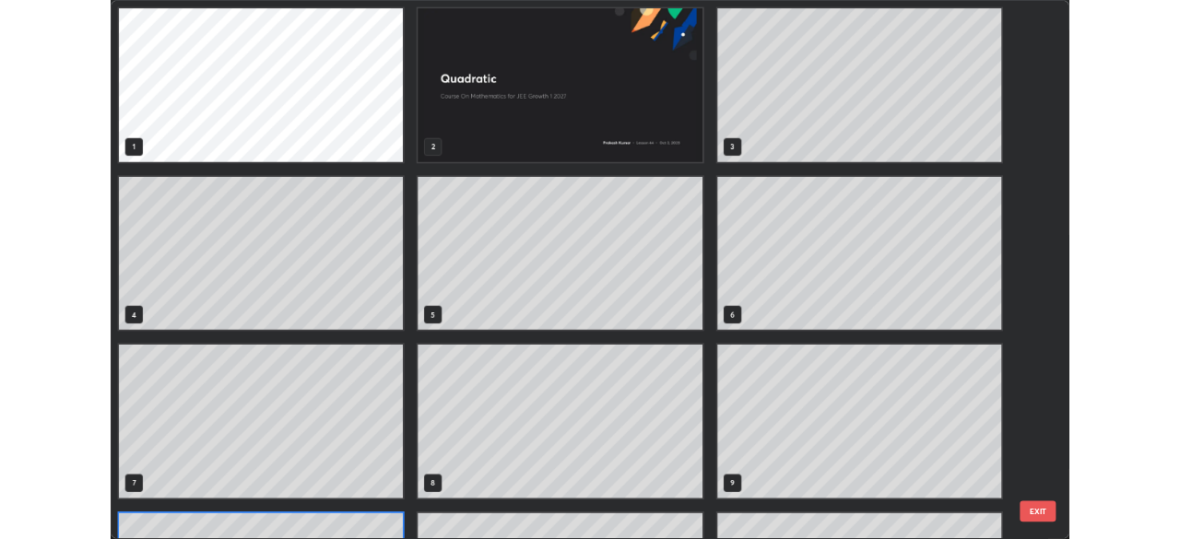
scroll to position [657, 1169]
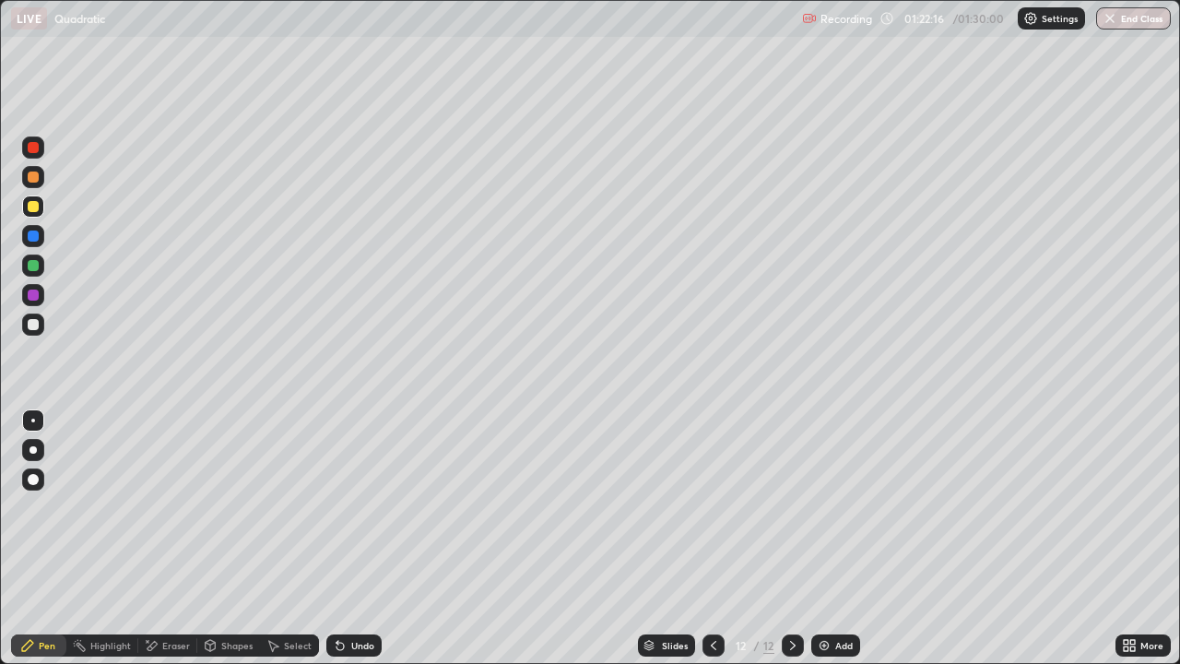
click at [707, 538] on icon at bounding box center [713, 645] width 15 height 15
click at [173, 538] on div "Eraser" at bounding box center [167, 645] width 59 height 22
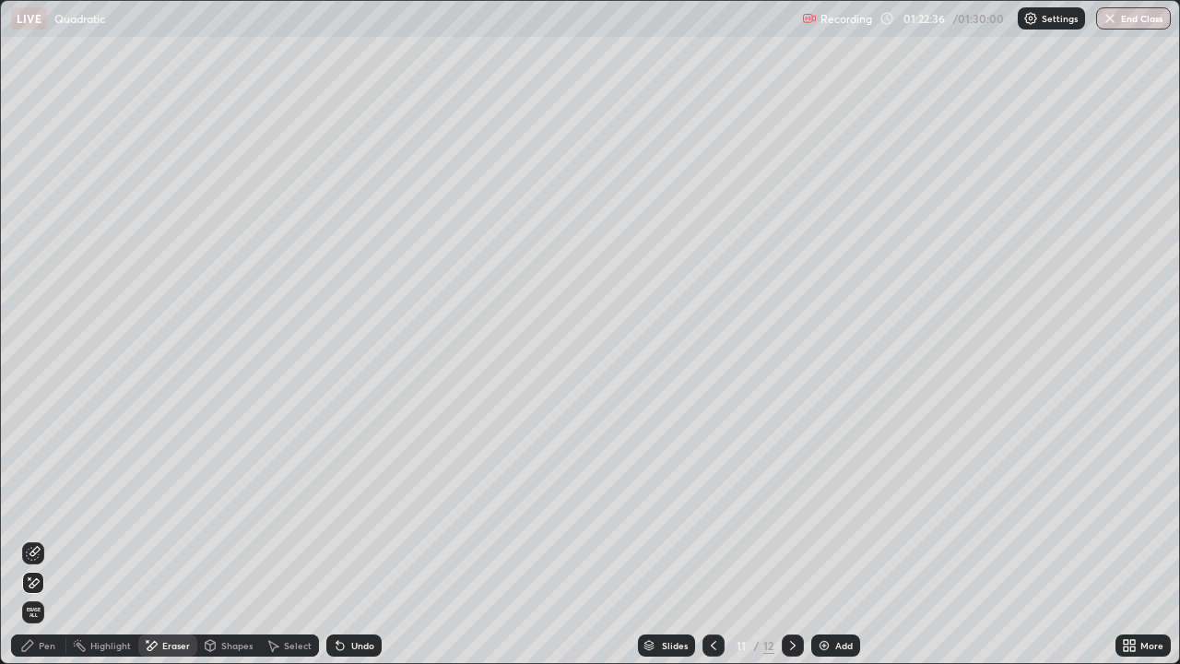
click at [791, 538] on icon at bounding box center [793, 645] width 15 height 15
click at [47, 538] on div "Pen" at bounding box center [47, 645] width 17 height 9
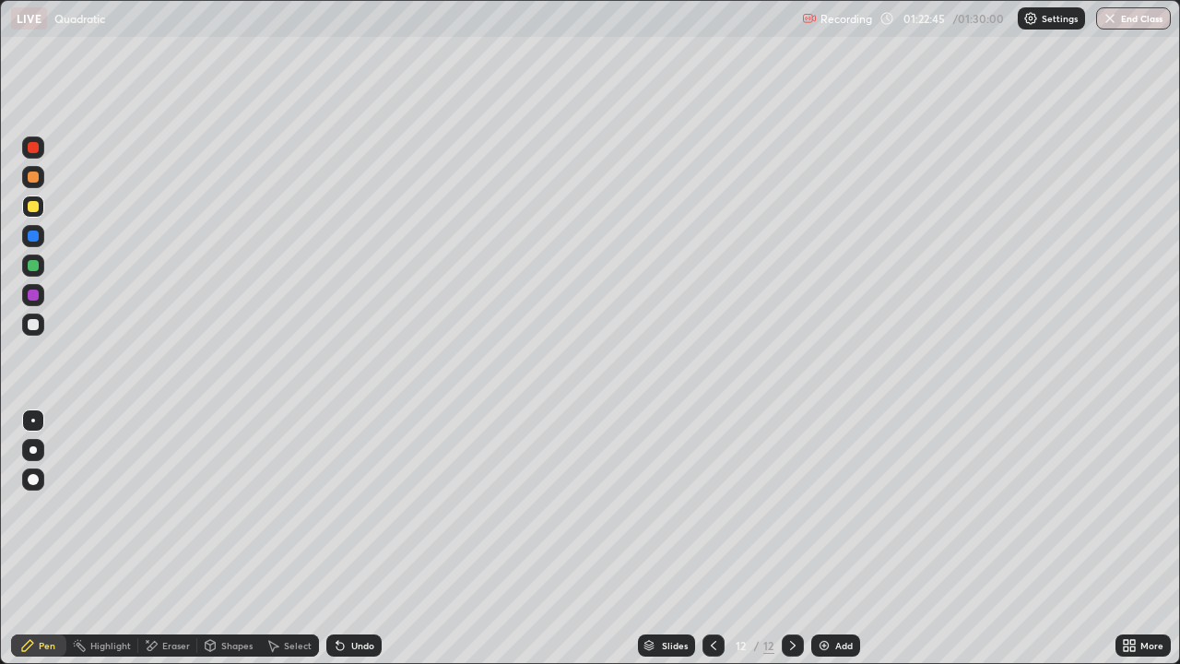
click at [367, 538] on div "Undo" at bounding box center [353, 645] width 55 height 22
click at [358, 538] on div "Undo" at bounding box center [353, 645] width 55 height 22
click at [360, 538] on div "Undo" at bounding box center [353, 645] width 55 height 22
click at [356, 538] on div "Undo" at bounding box center [353, 645] width 55 height 22
click at [351, 538] on div "Undo" at bounding box center [353, 645] width 55 height 22
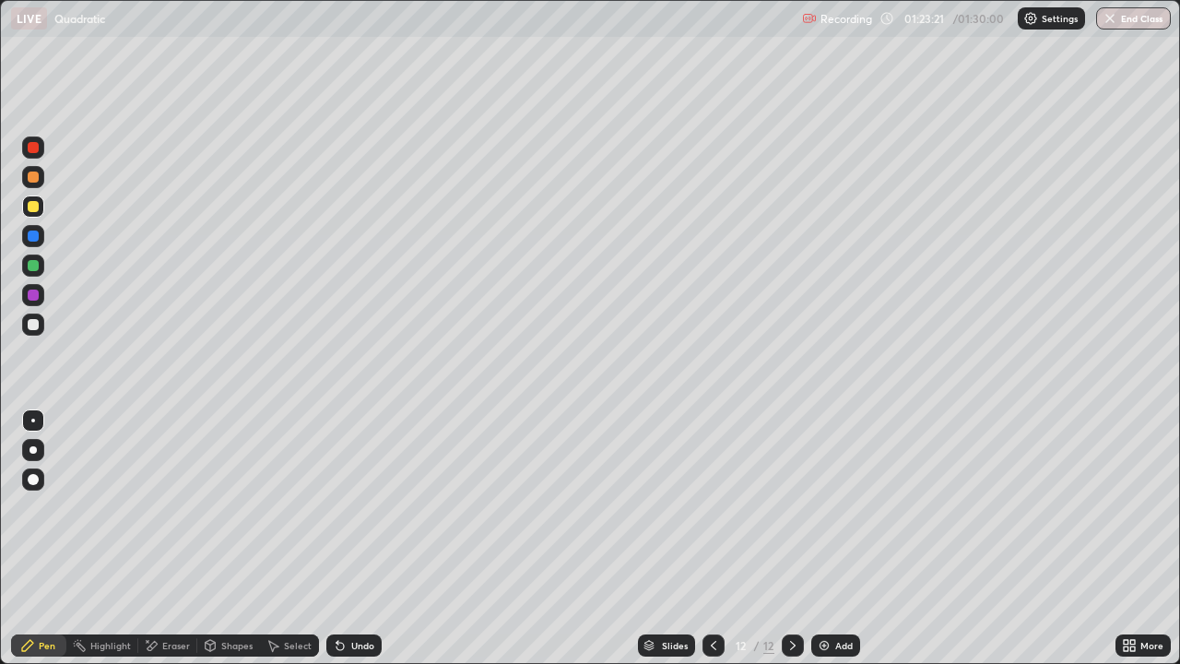
click at [39, 335] on div at bounding box center [33, 325] width 22 height 22
click at [711, 538] on icon at bounding box center [713, 645] width 15 height 15
click at [790, 538] on icon at bounding box center [793, 645] width 6 height 9
click at [34, 178] on div at bounding box center [33, 177] width 11 height 11
click at [338, 538] on div "Undo" at bounding box center [353, 645] width 55 height 22
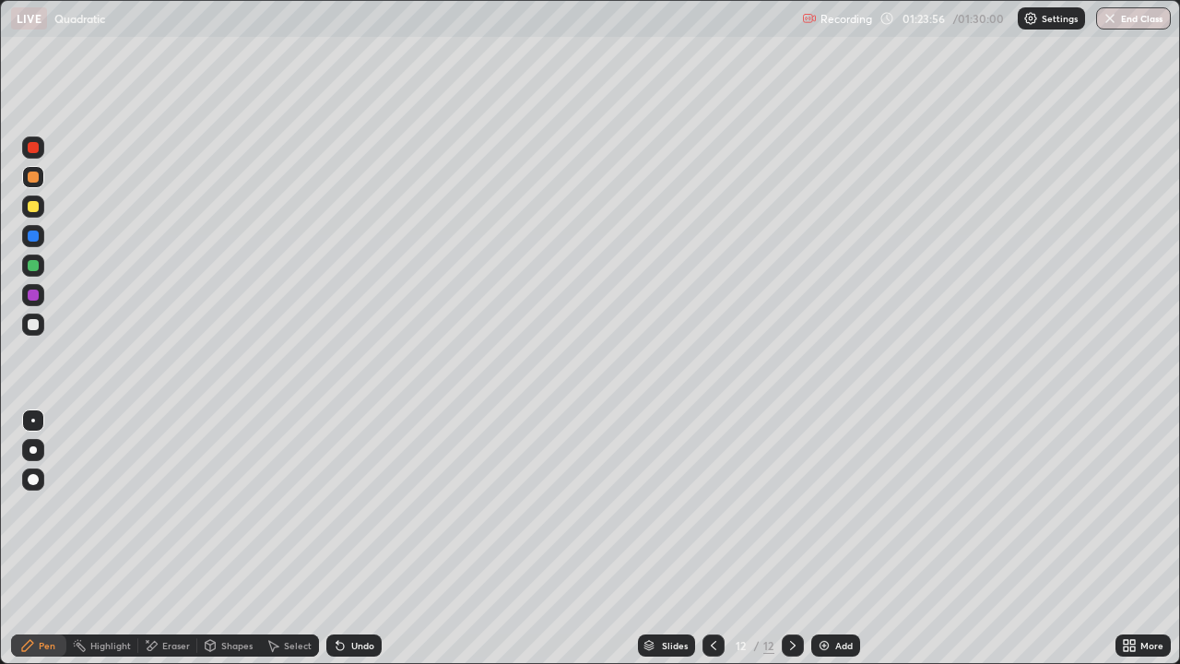
click at [340, 538] on icon at bounding box center [340, 645] width 15 height 15
click at [337, 538] on icon at bounding box center [340, 646] width 7 height 7
click at [339, 538] on div "Undo" at bounding box center [353, 645] width 55 height 22
click at [342, 538] on icon at bounding box center [340, 645] width 15 height 15
click at [714, 538] on div at bounding box center [714, 645] width 22 height 37
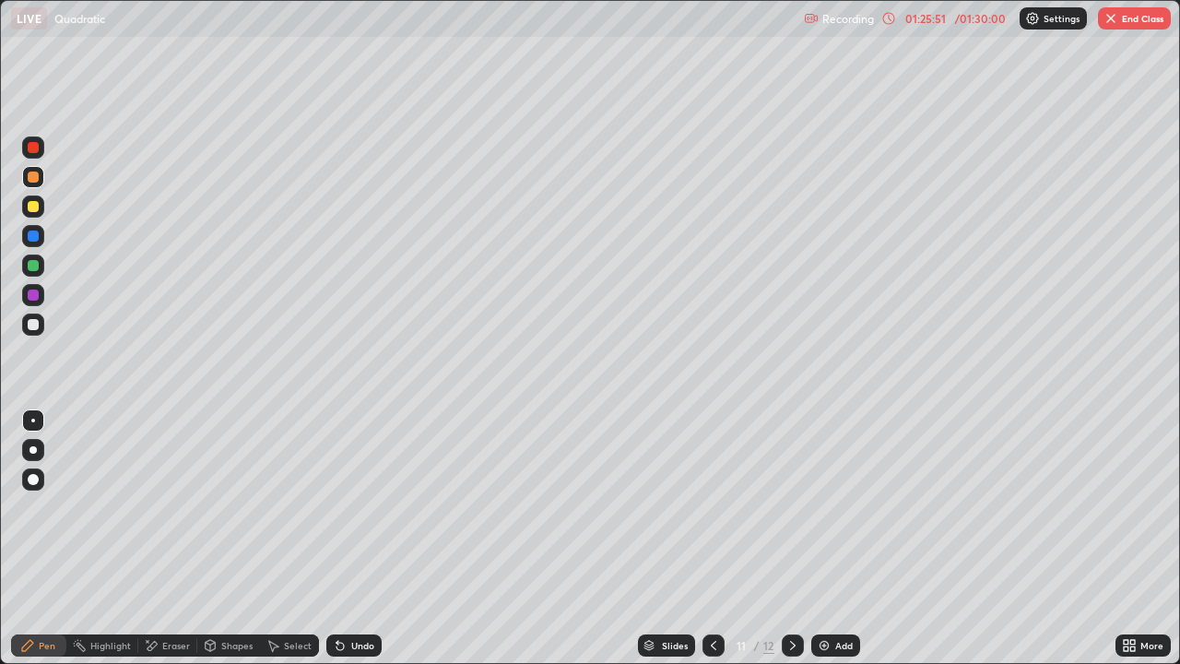
click at [711, 538] on icon at bounding box center [713, 645] width 15 height 15
click at [708, 538] on div at bounding box center [714, 645] width 22 height 22
click at [703, 538] on div at bounding box center [714, 645] width 22 height 37
click at [704, 538] on div at bounding box center [714, 645] width 22 height 37
click at [703, 538] on div at bounding box center [714, 645] width 22 height 37
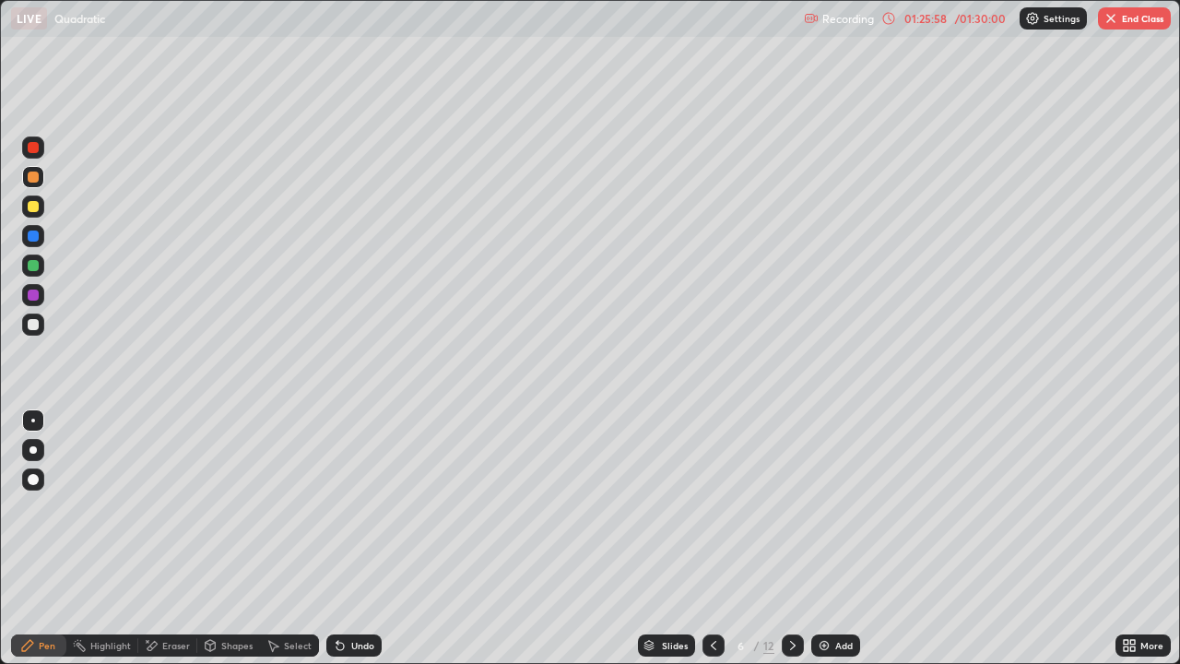
click at [782, 538] on div at bounding box center [793, 645] width 22 height 22
click at [791, 538] on icon at bounding box center [793, 645] width 15 height 15
click at [788, 538] on icon at bounding box center [793, 645] width 15 height 15
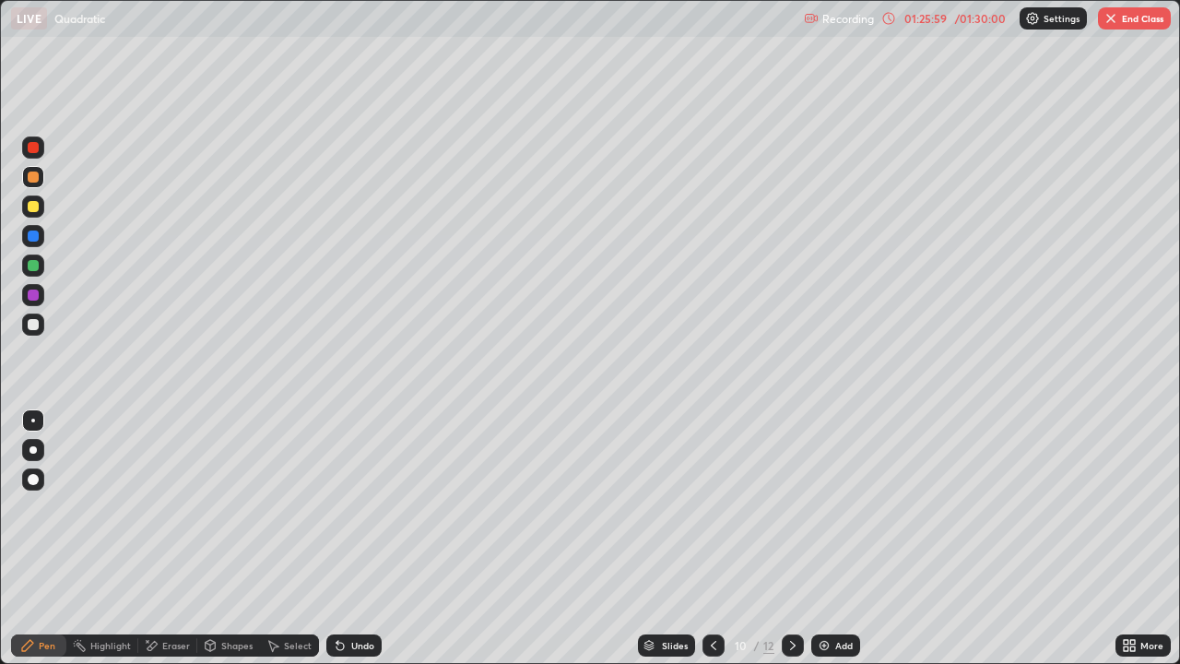
click at [791, 538] on icon at bounding box center [793, 645] width 15 height 15
click at [836, 538] on div "Add" at bounding box center [844, 645] width 18 height 9
click at [33, 334] on div at bounding box center [33, 325] width 22 height 22
click at [359, 538] on div "Undo" at bounding box center [362, 645] width 23 height 9
click at [1127, 538] on icon at bounding box center [1126, 642] width 5 height 5
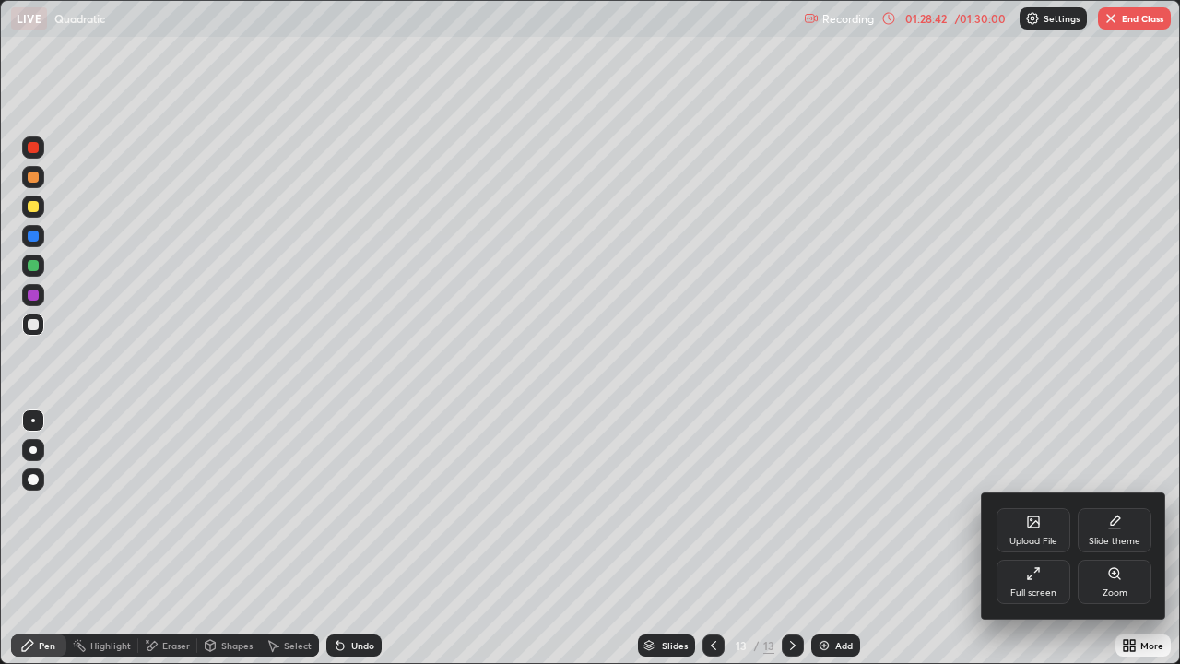
click at [1055, 538] on div "Full screen" at bounding box center [1034, 592] width 46 height 9
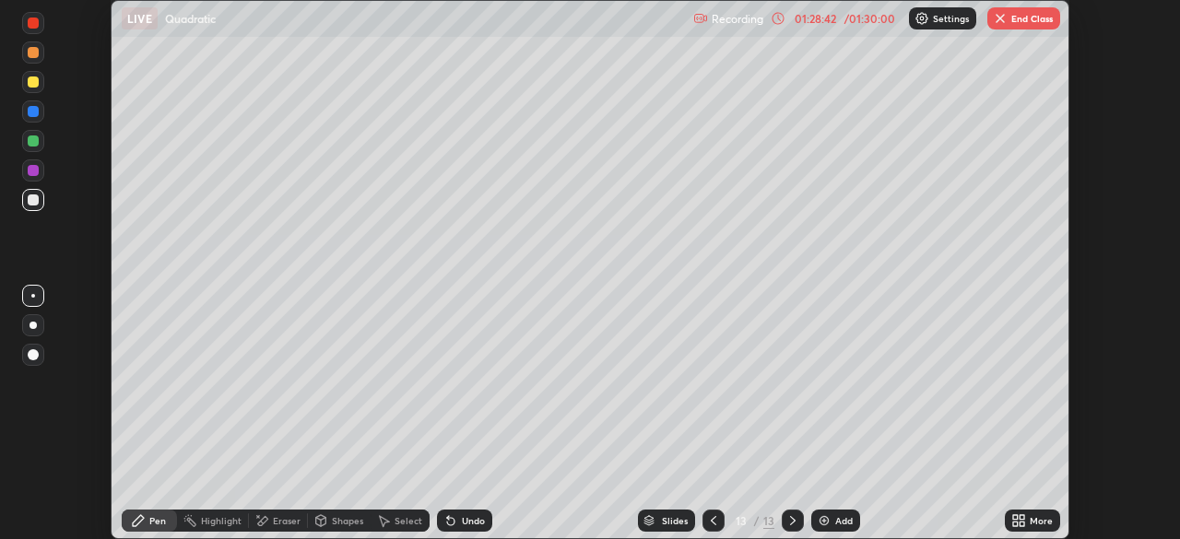
scroll to position [91667, 91026]
click at [998, 26] on button "End Class" at bounding box center [1024, 18] width 73 height 22
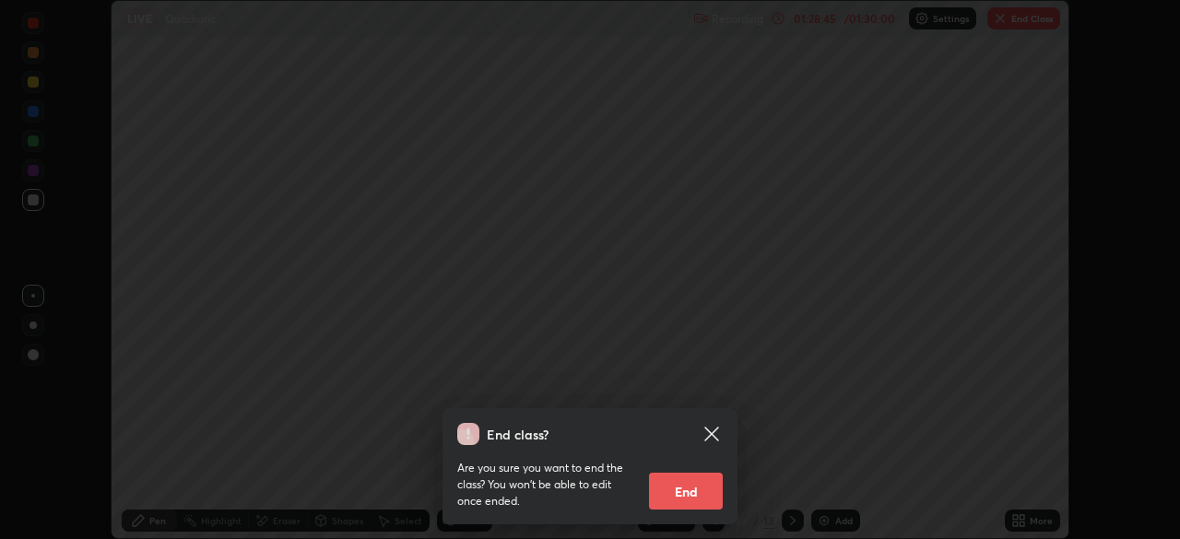
click at [693, 494] on button "End" at bounding box center [686, 491] width 74 height 37
